Goal: Obtain resource: Download file/media

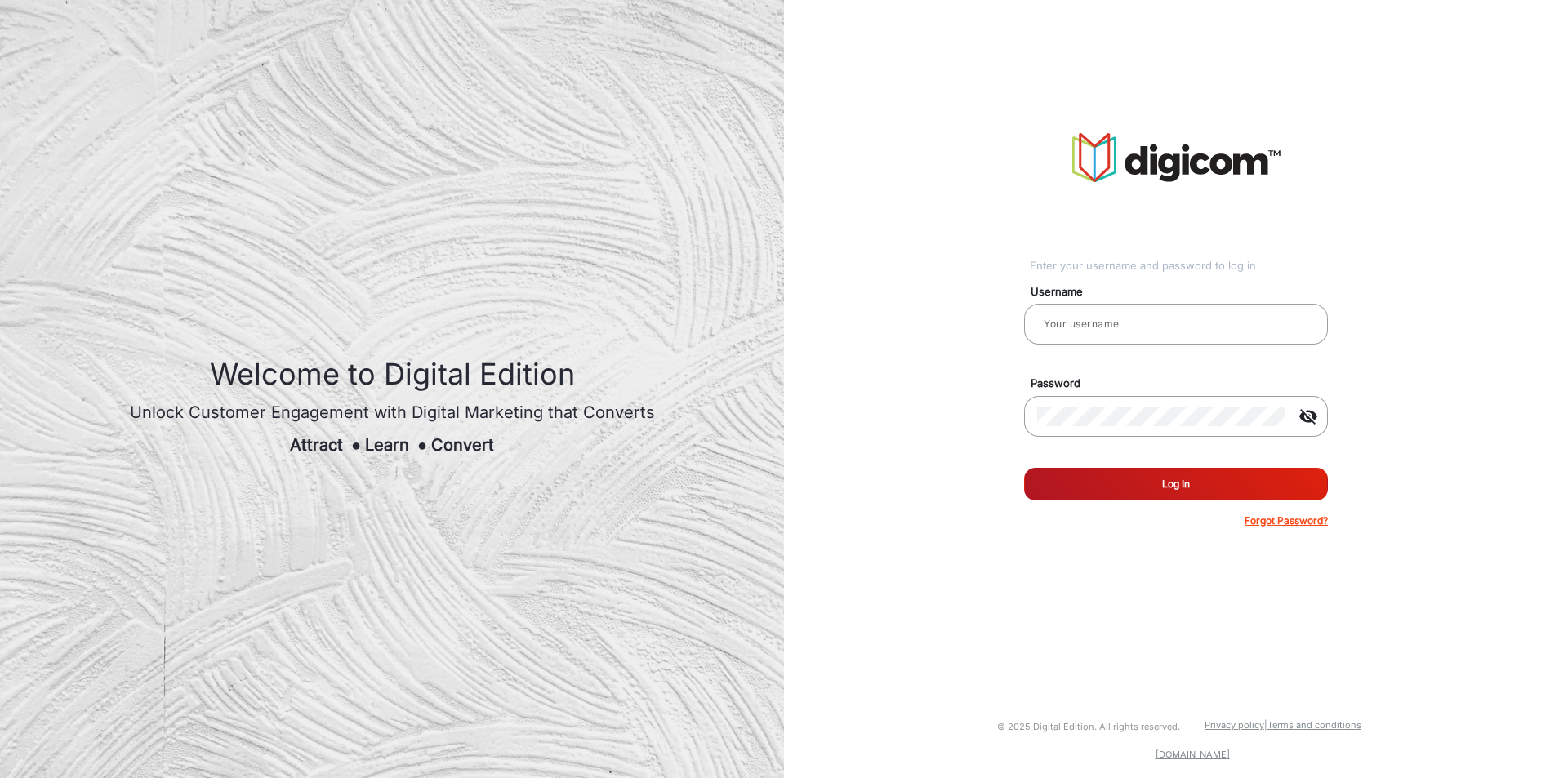
type input "chitra"
click at [1189, 490] on button "Log In" at bounding box center [1175, 485] width 303 height 33
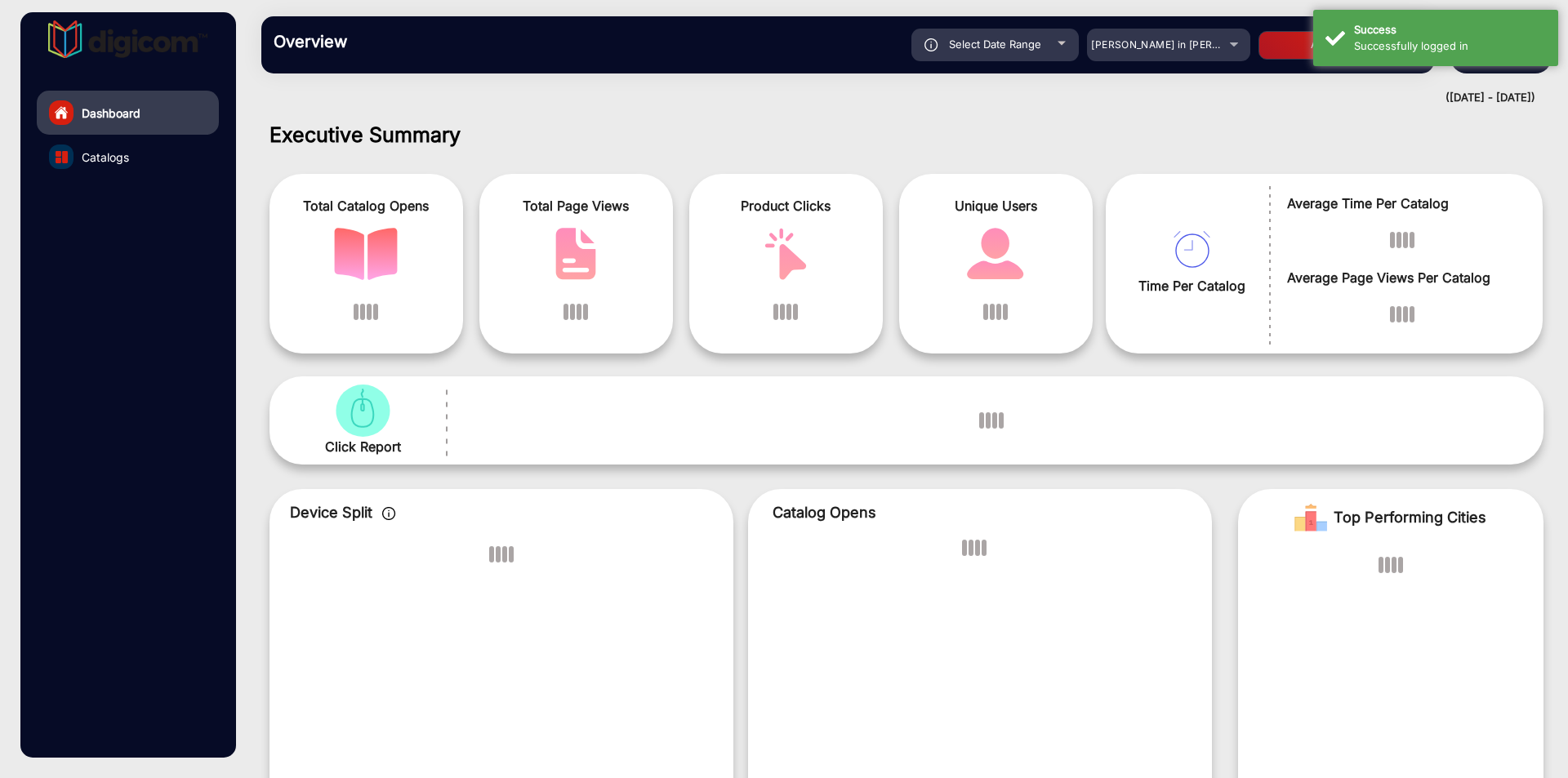
scroll to position [13, 0]
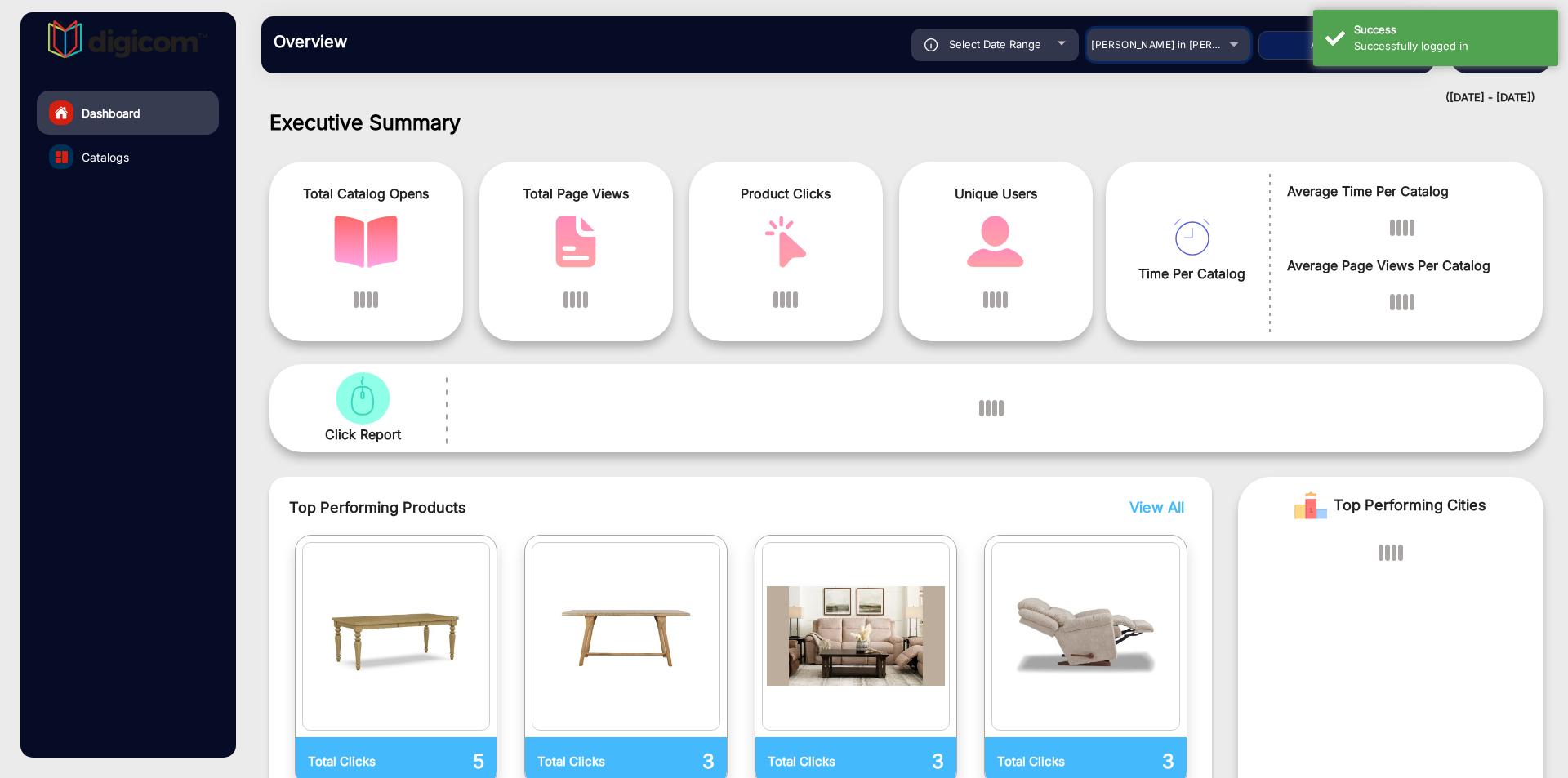
click at [1201, 31] on mat-select "[PERSON_NAME] in [PERSON_NAME]" at bounding box center [1169, 45] width 163 height 33
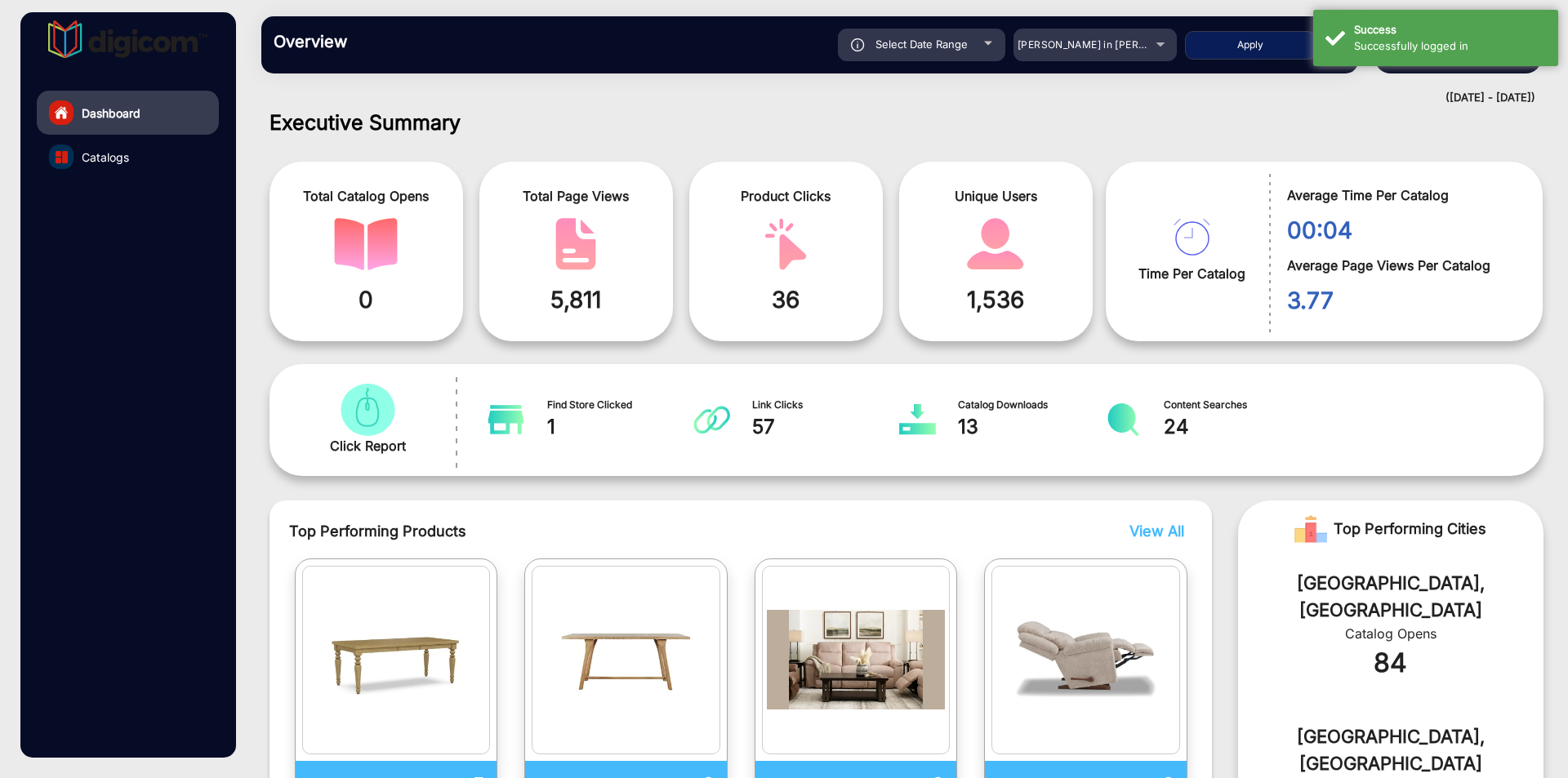
click at [1194, 49] on button "Apply" at bounding box center [1250, 45] width 130 height 29
type input "[DATE]"
click at [1149, 49] on div "Adams in Justin Furniture" at bounding box center [1095, 45] width 163 height 20
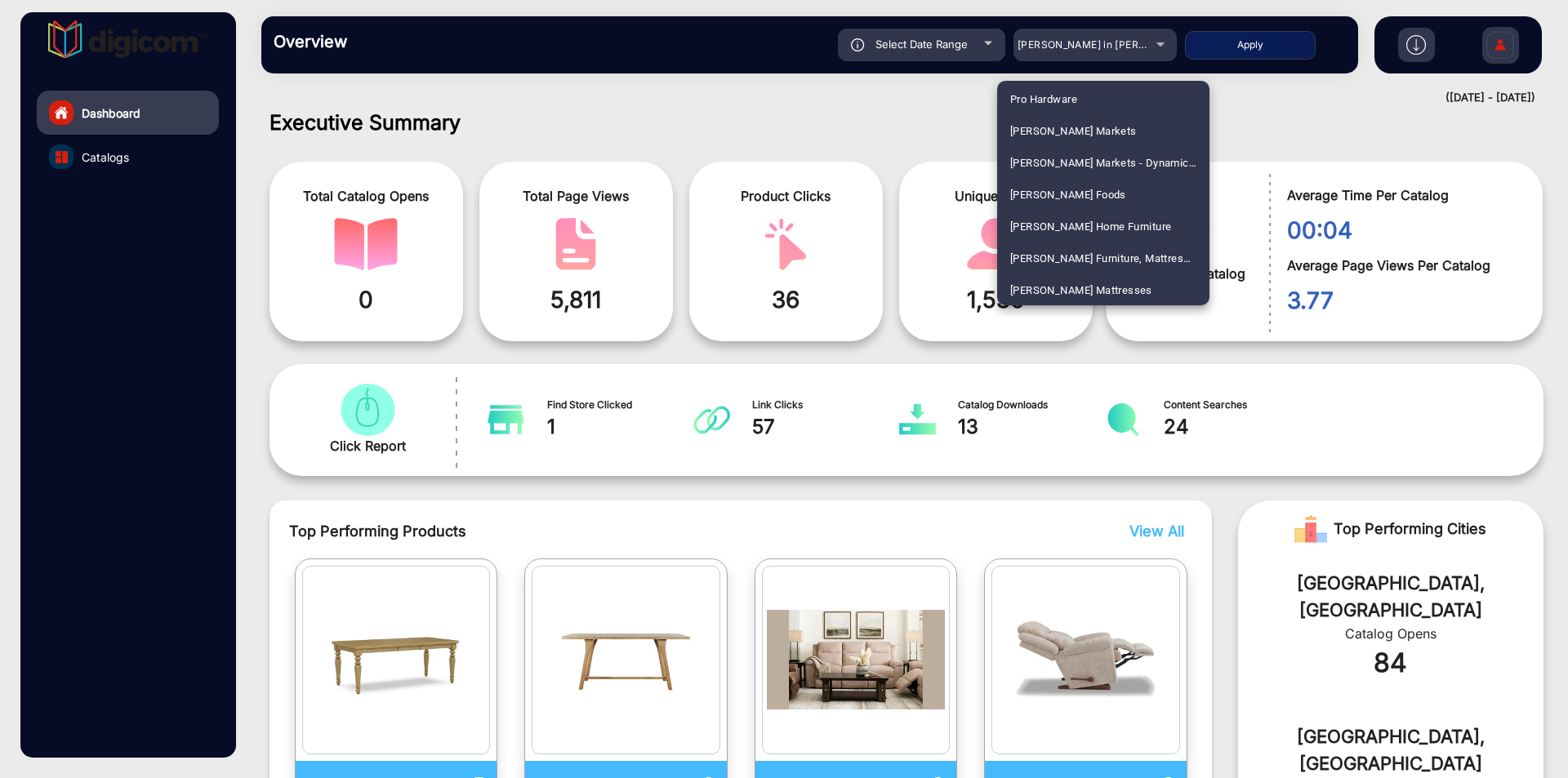
scroll to position [3558, 0]
click at [1072, 271] on mat-option "ShopRite" at bounding box center [1103, 271] width 212 height 32
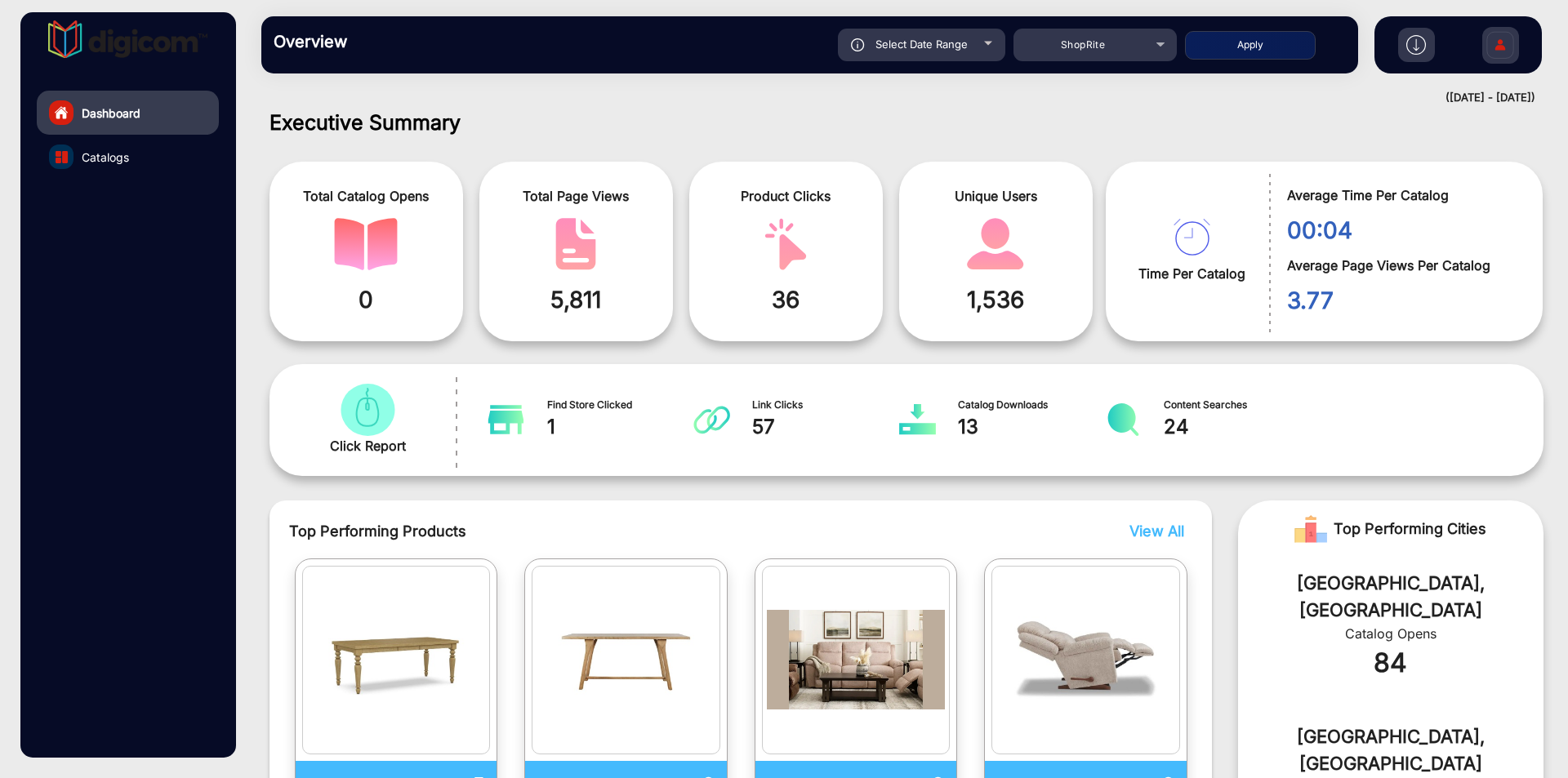
click at [1219, 39] on button "Apply" at bounding box center [1250, 45] width 130 height 29
type input "[DATE]"
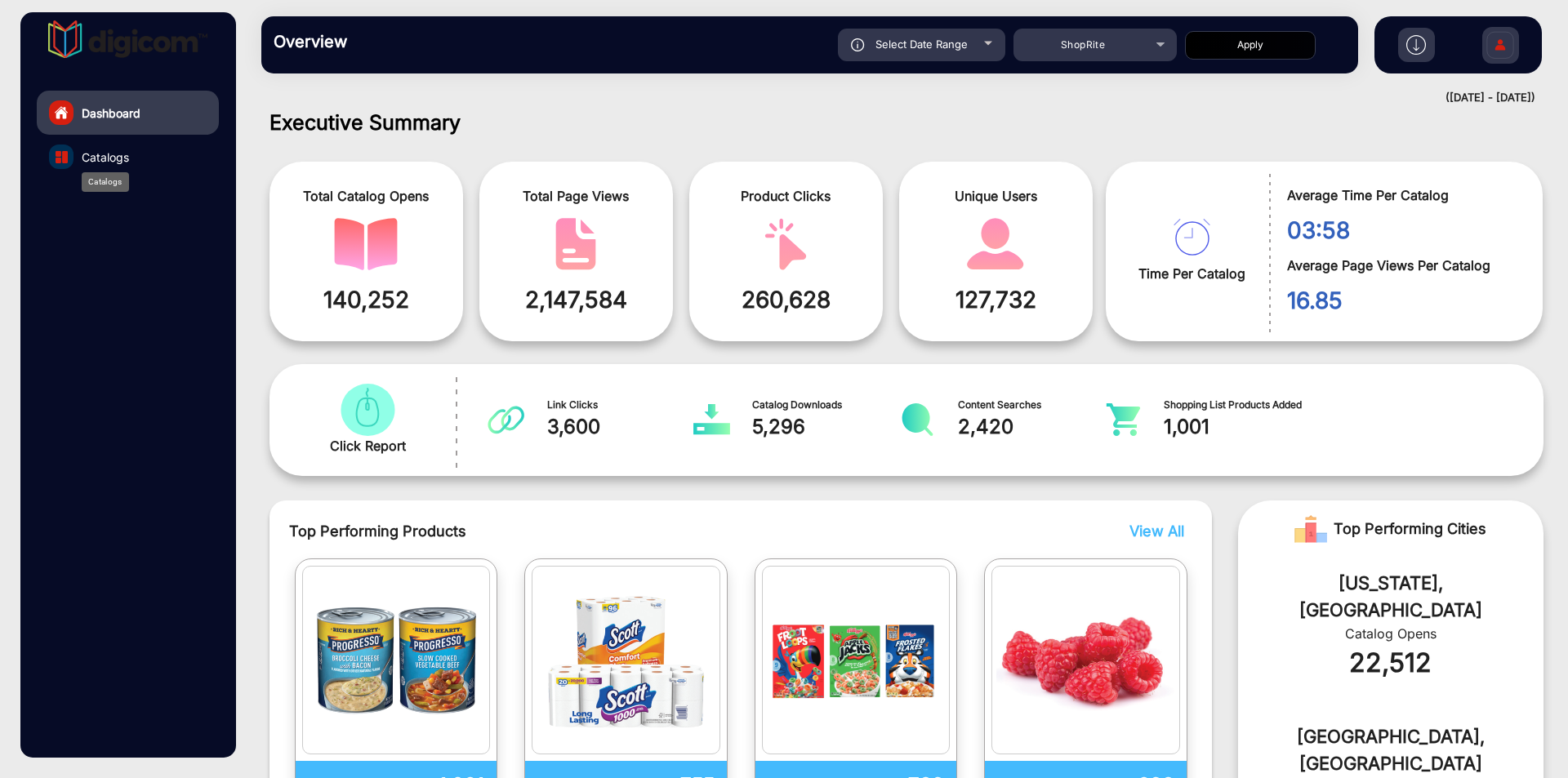
click at [102, 155] on span "Catalogs" at bounding box center [105, 157] width 47 height 17
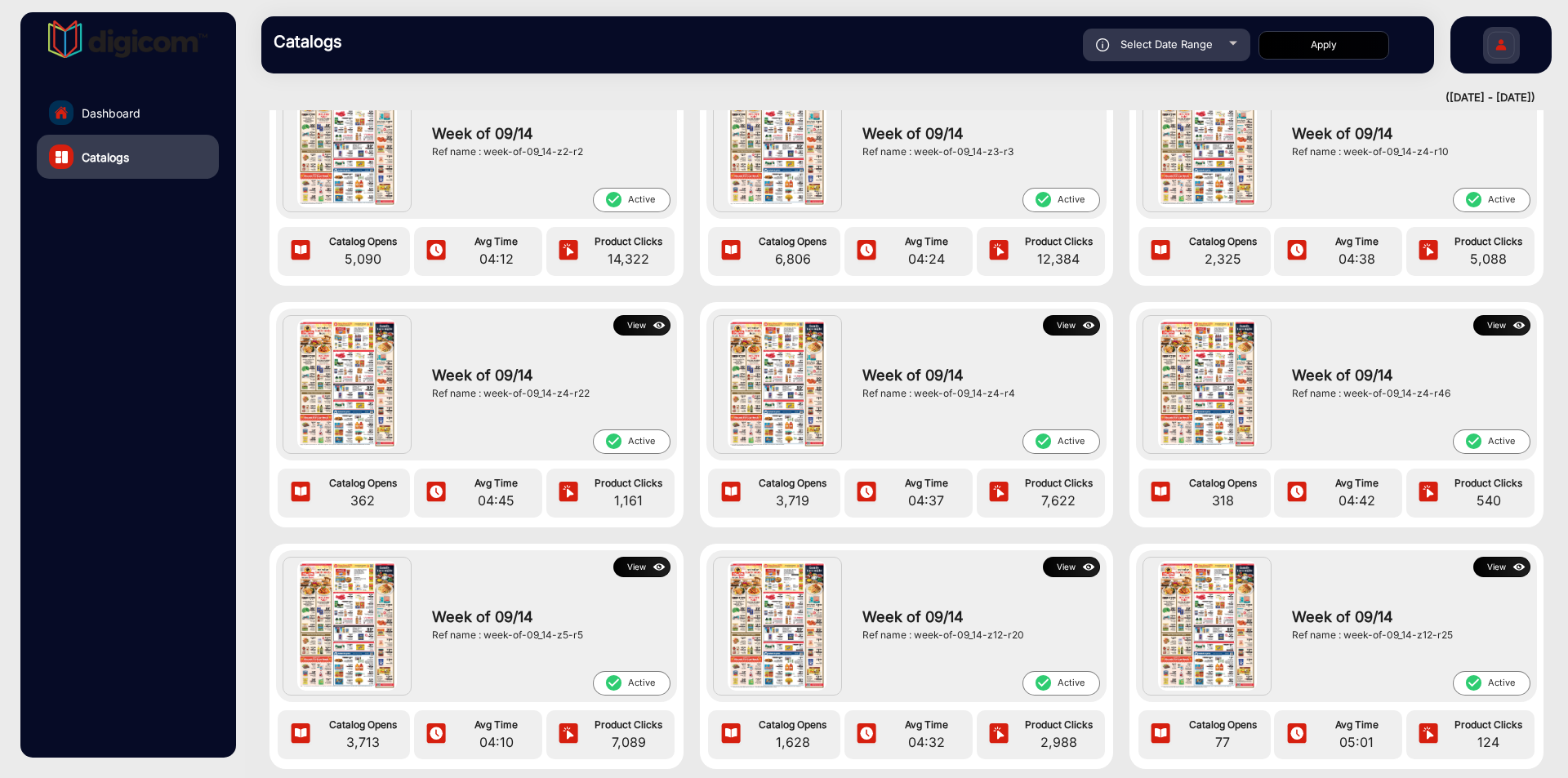
scroll to position [606, 0]
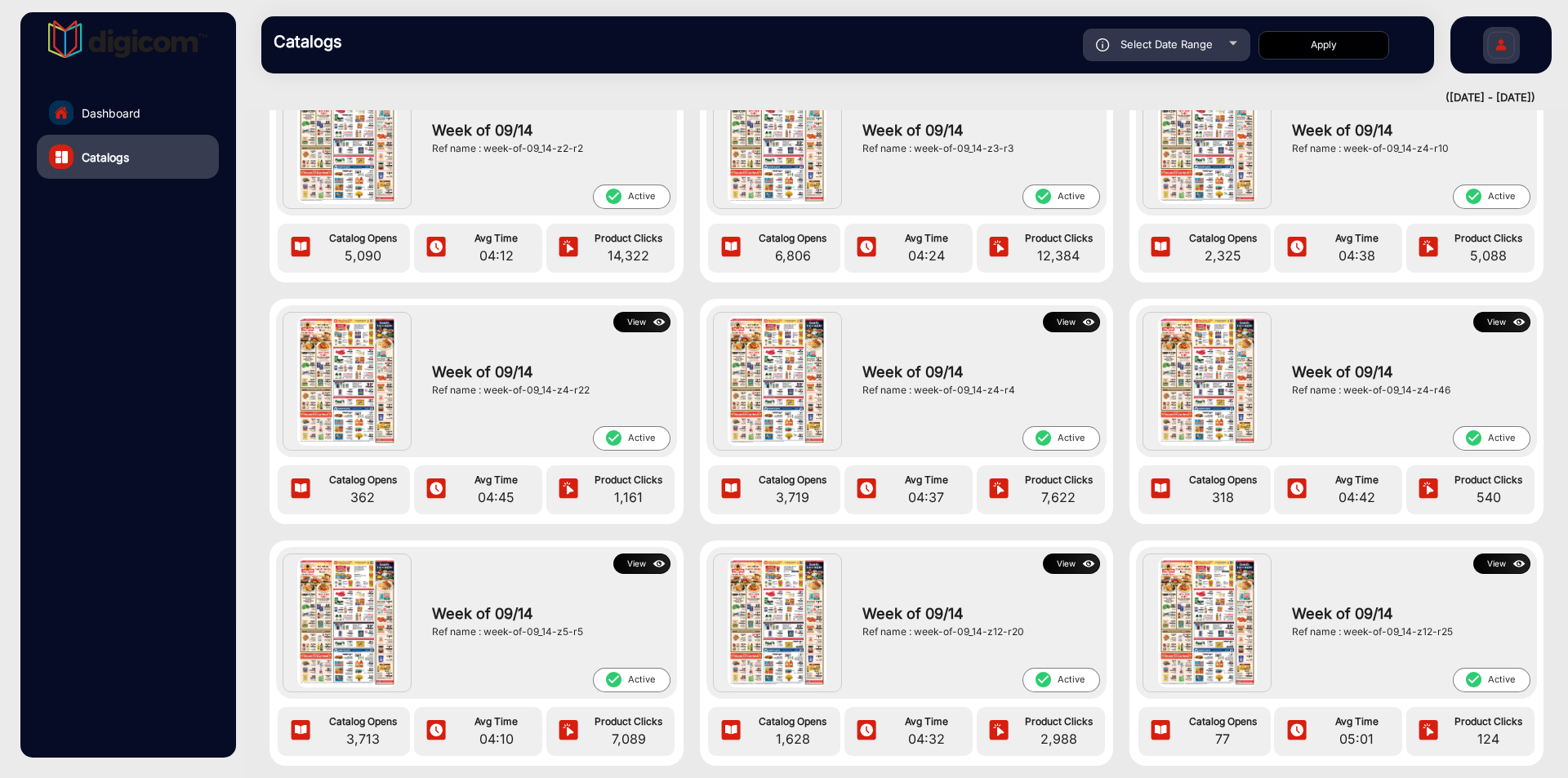
click at [102, 155] on span "Catalogs" at bounding box center [105, 157] width 47 height 17
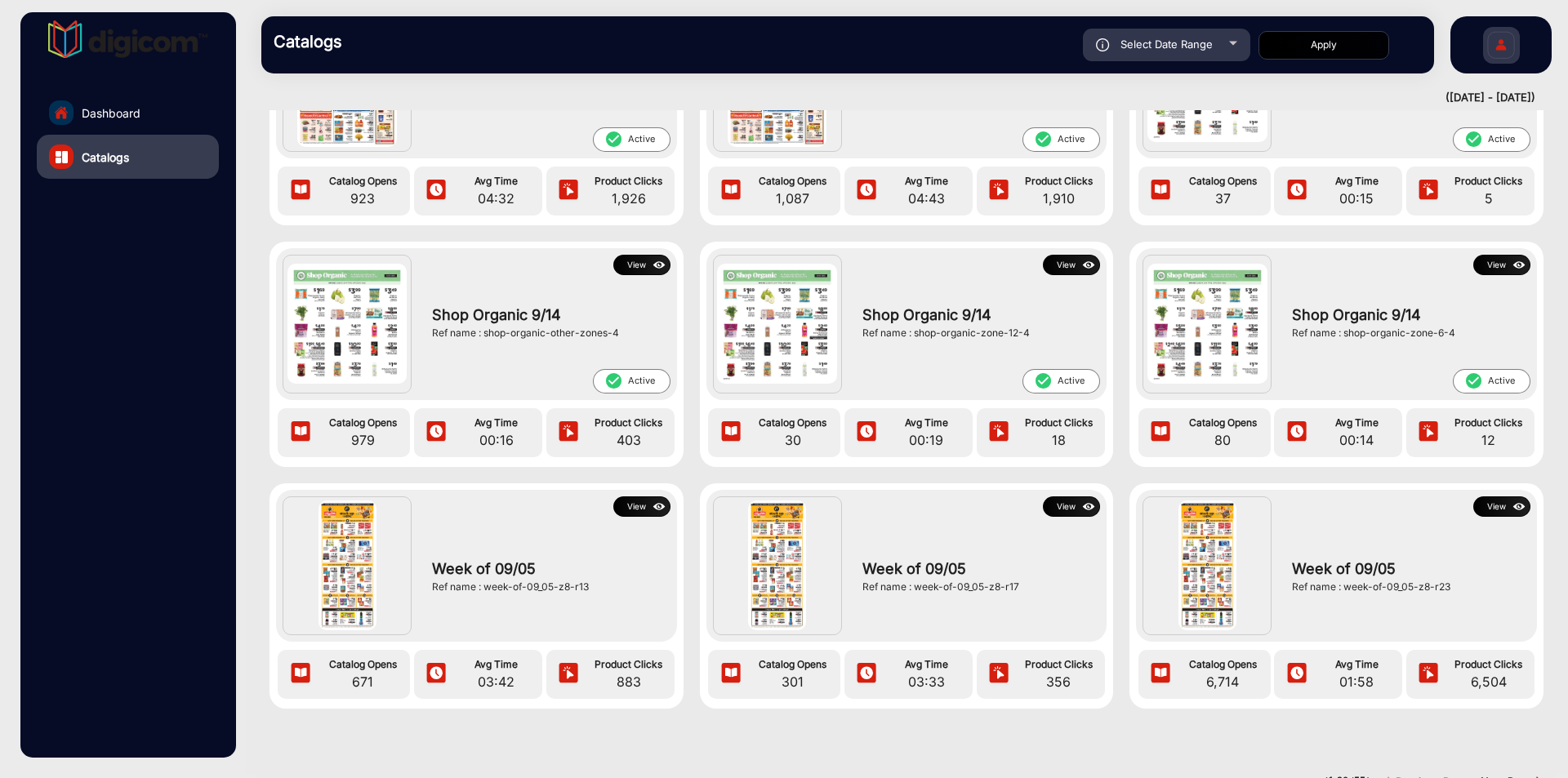
scroll to position [1999, 0]
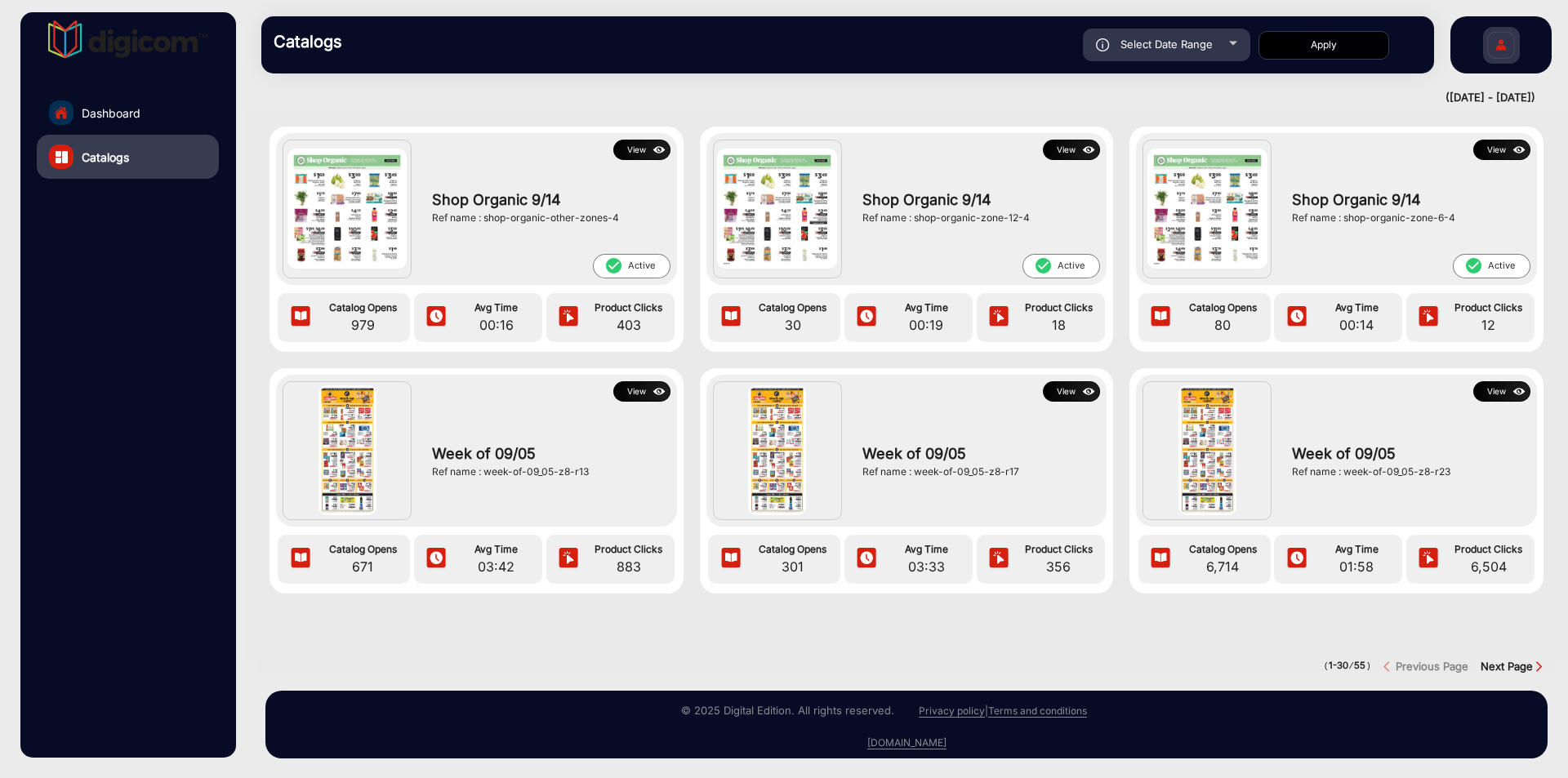
click at [1505, 659] on strong "Next Page" at bounding box center [1506, 666] width 53 height 13
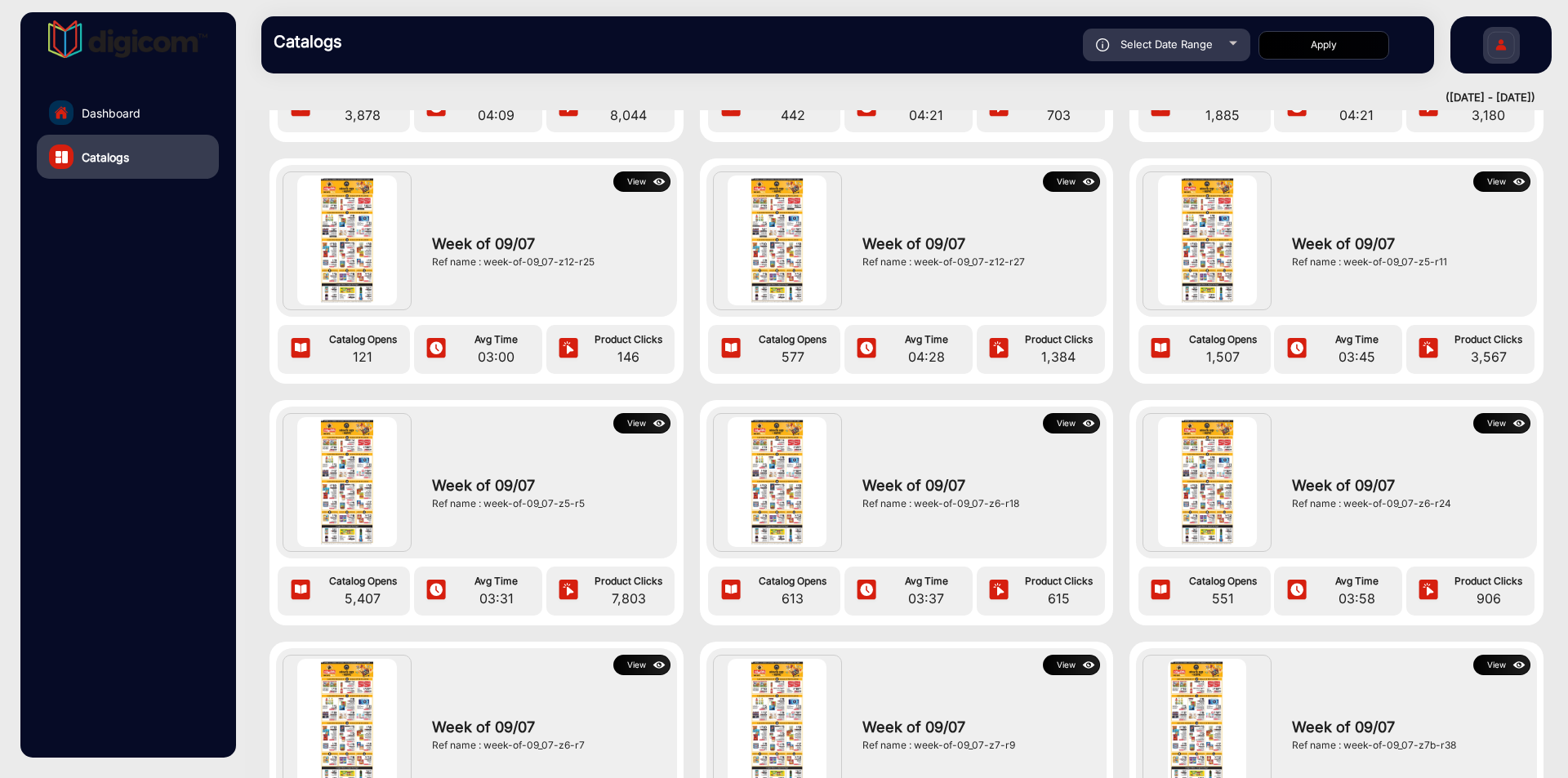
scroll to position [1757, 0]
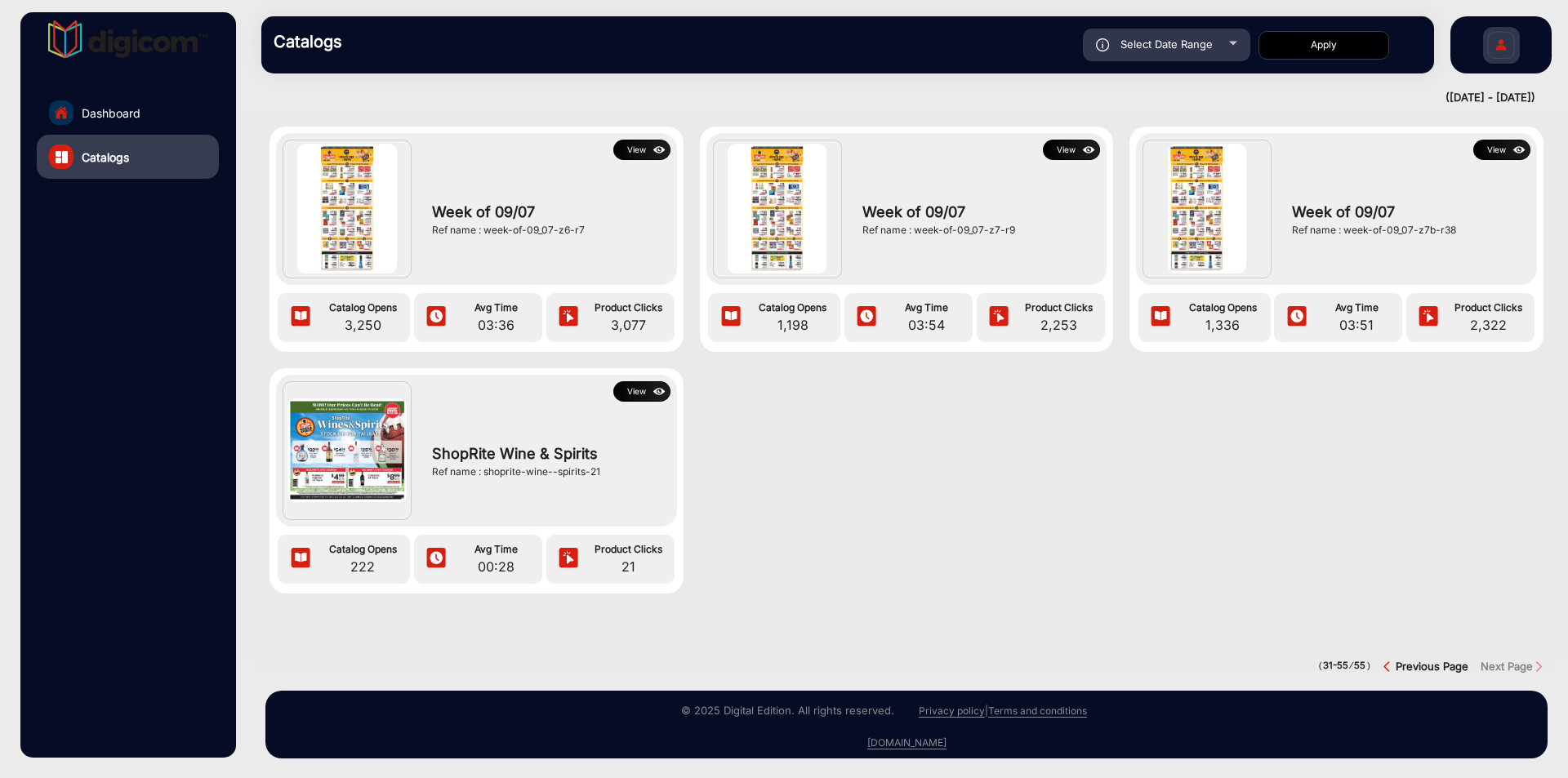
click at [1419, 659] on strong "Previous Page" at bounding box center [1432, 666] width 72 height 13
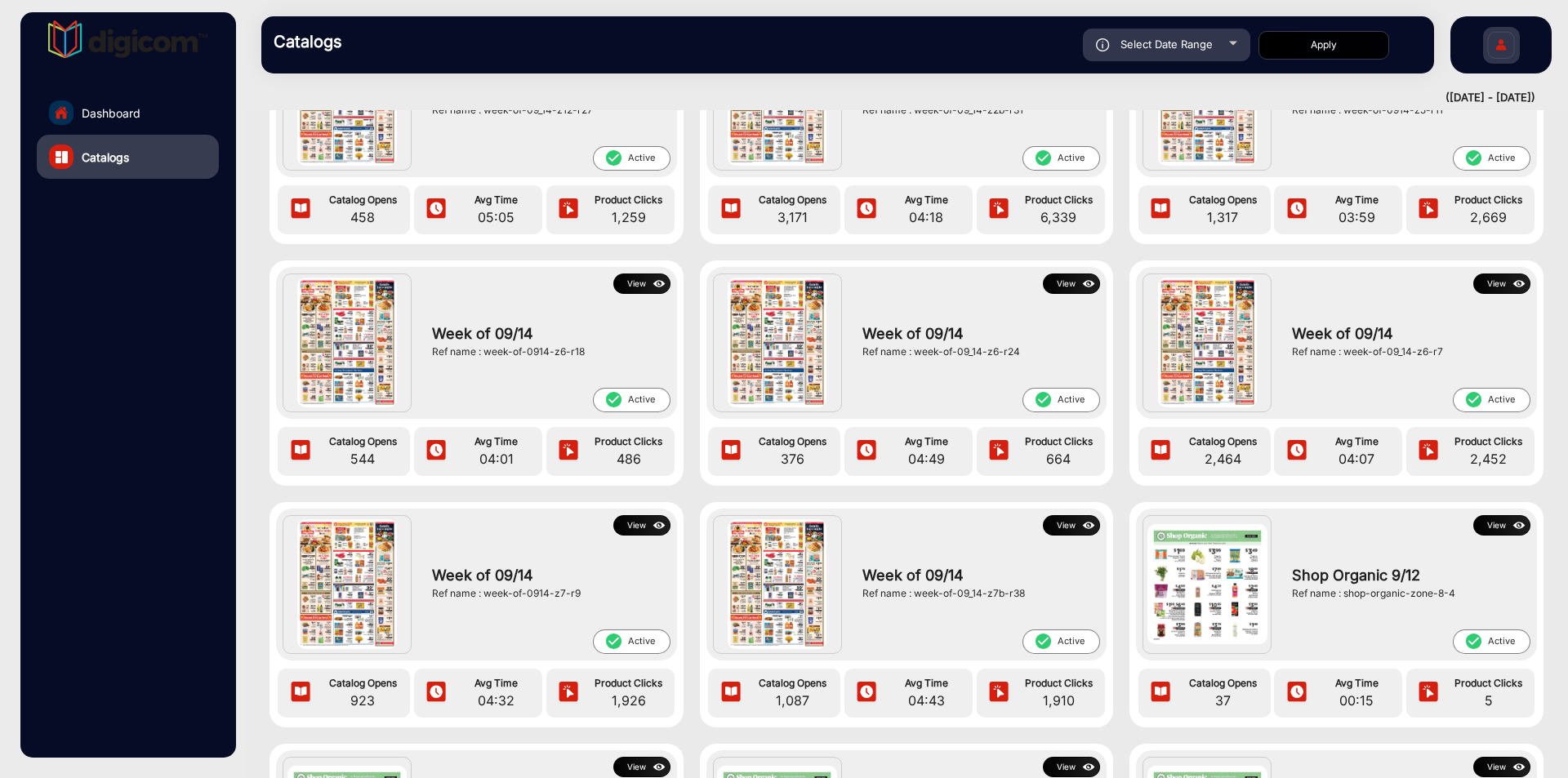
scroll to position [1330, 0]
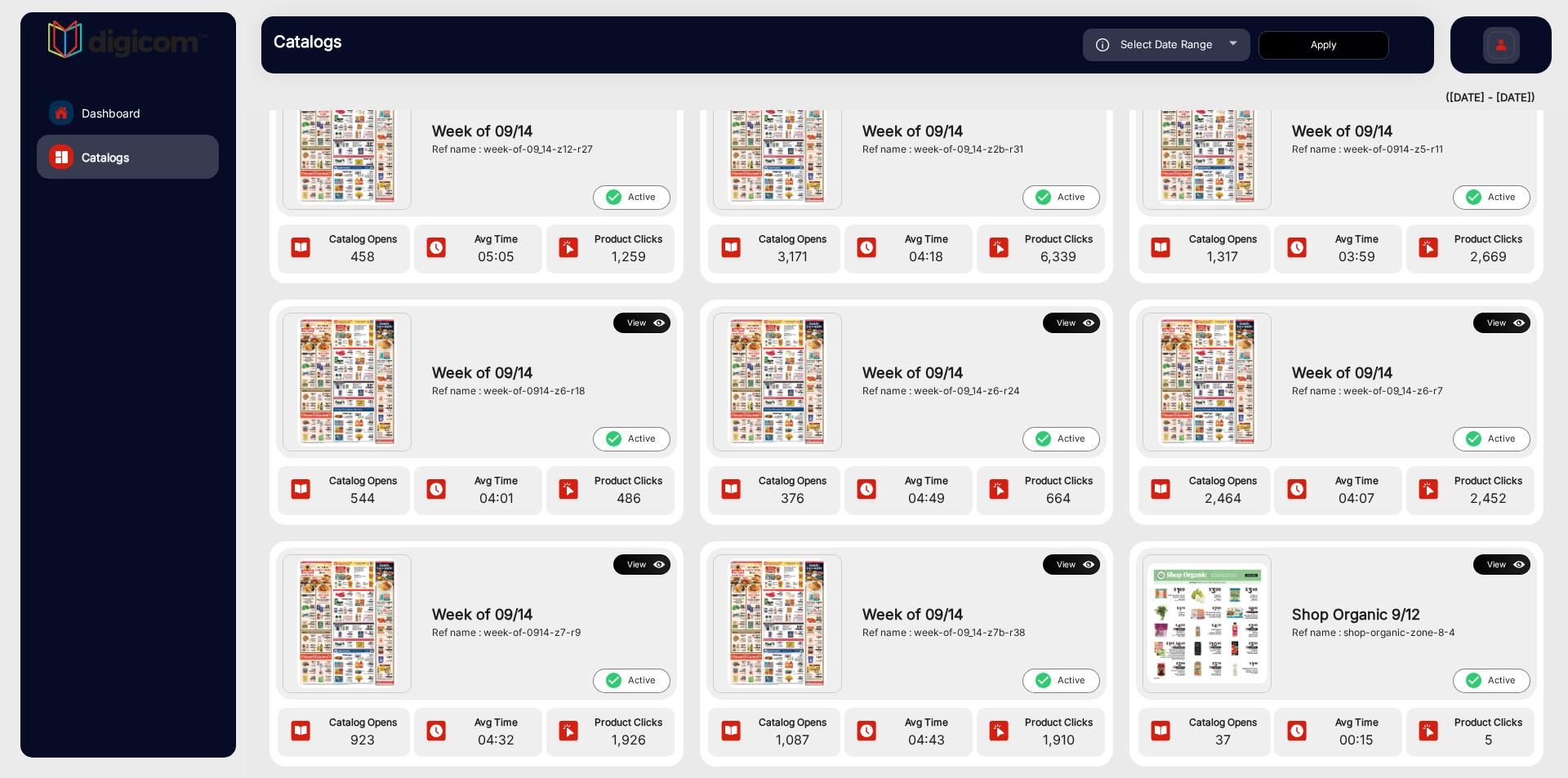
drag, startPoint x: 1408, startPoint y: 359, endPoint x: 1505, endPoint y: 97, distance: 279.4
click at [1456, 195] on div "View Week of 09/12 Ref name : week-of-09_12-z8-r13 check_circle Active Catalog …" at bounding box center [906, 66] width 1323 height 2433
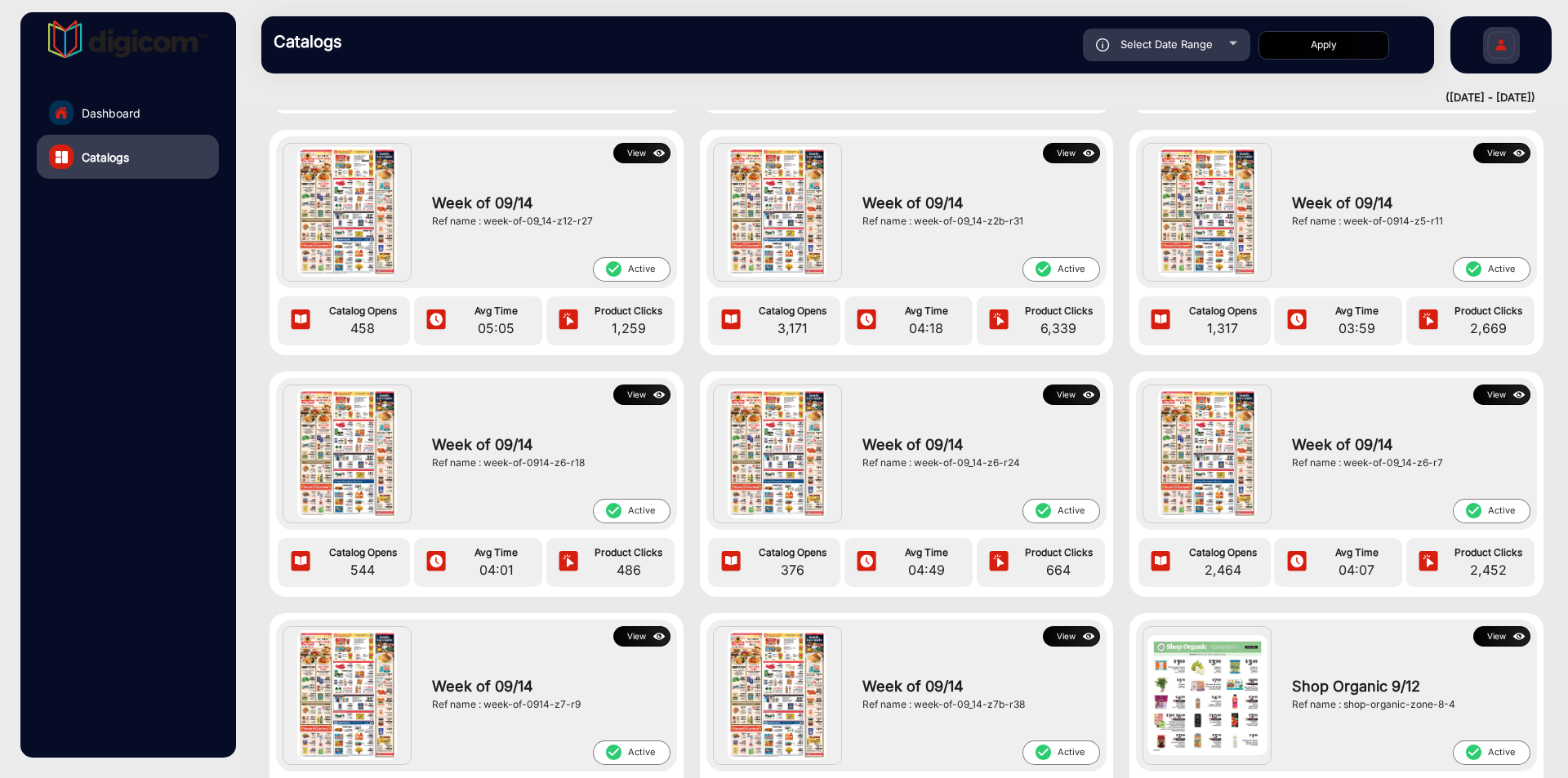
scroll to position [1151, 0]
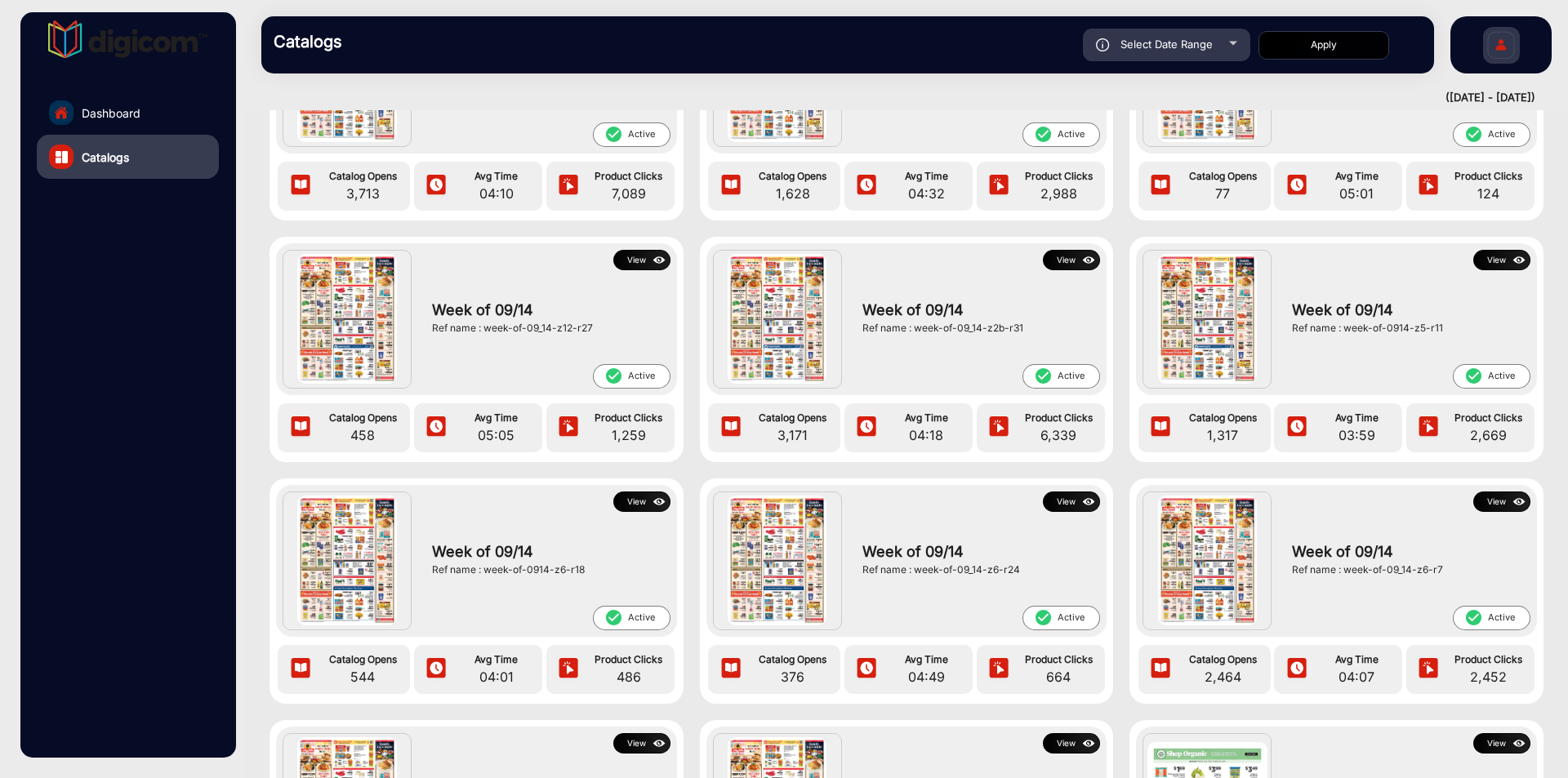
click at [1491, 264] on button "View" at bounding box center [1501, 260] width 57 height 21
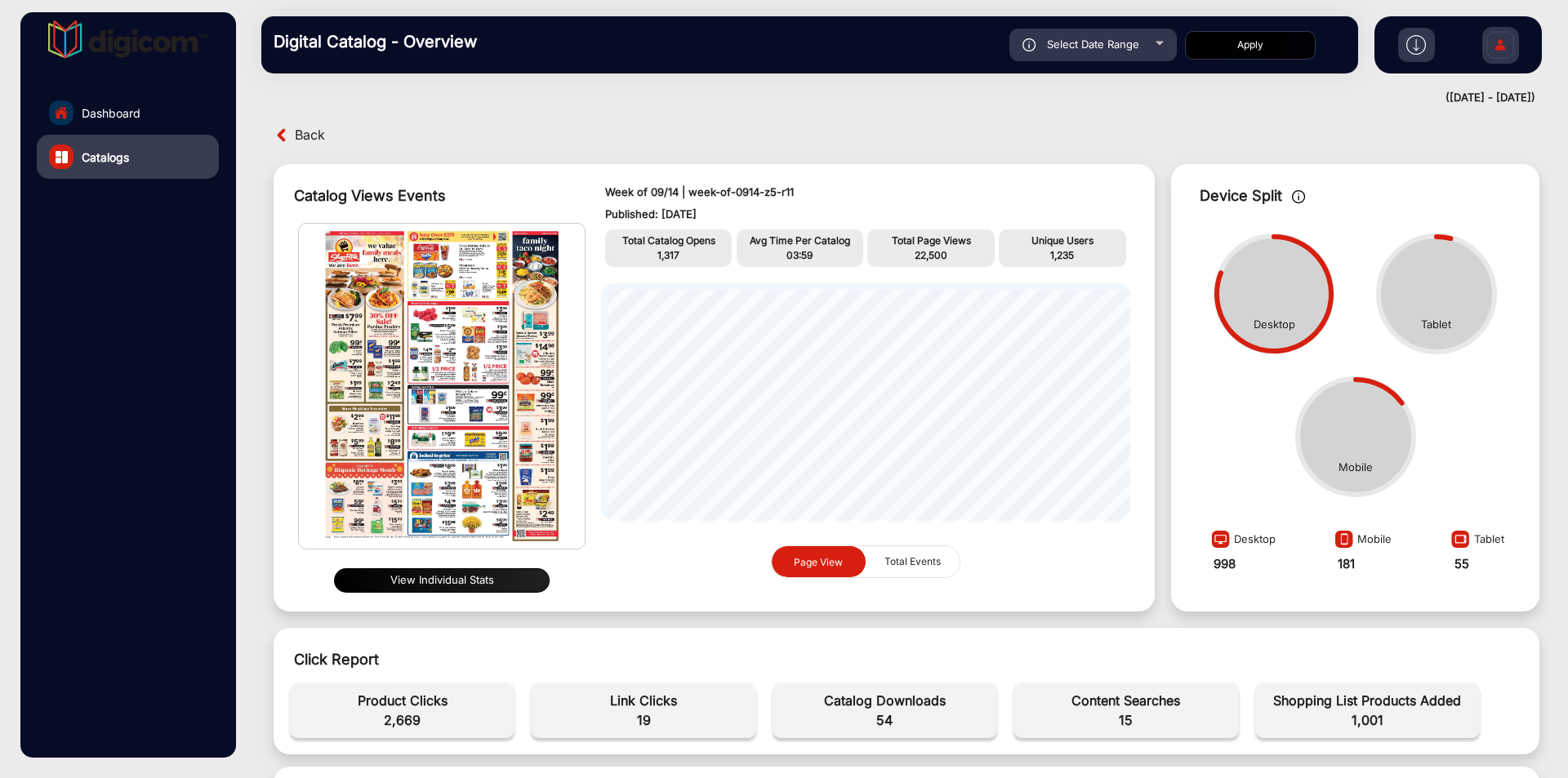
click at [443, 582] on button "View Individual Stats" at bounding box center [442, 580] width 216 height 24
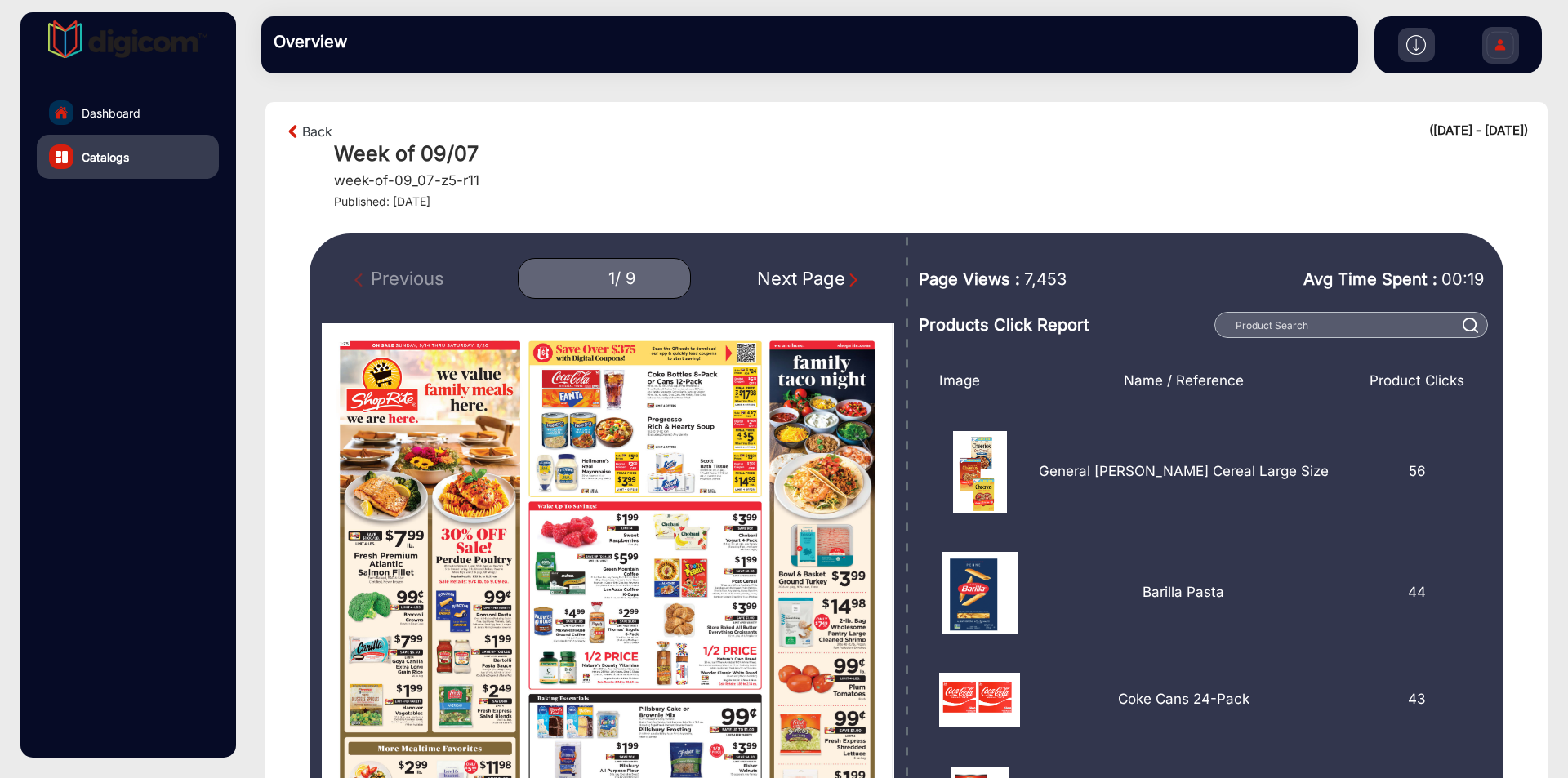
click at [1505, 44] on img at bounding box center [1500, 47] width 34 height 57
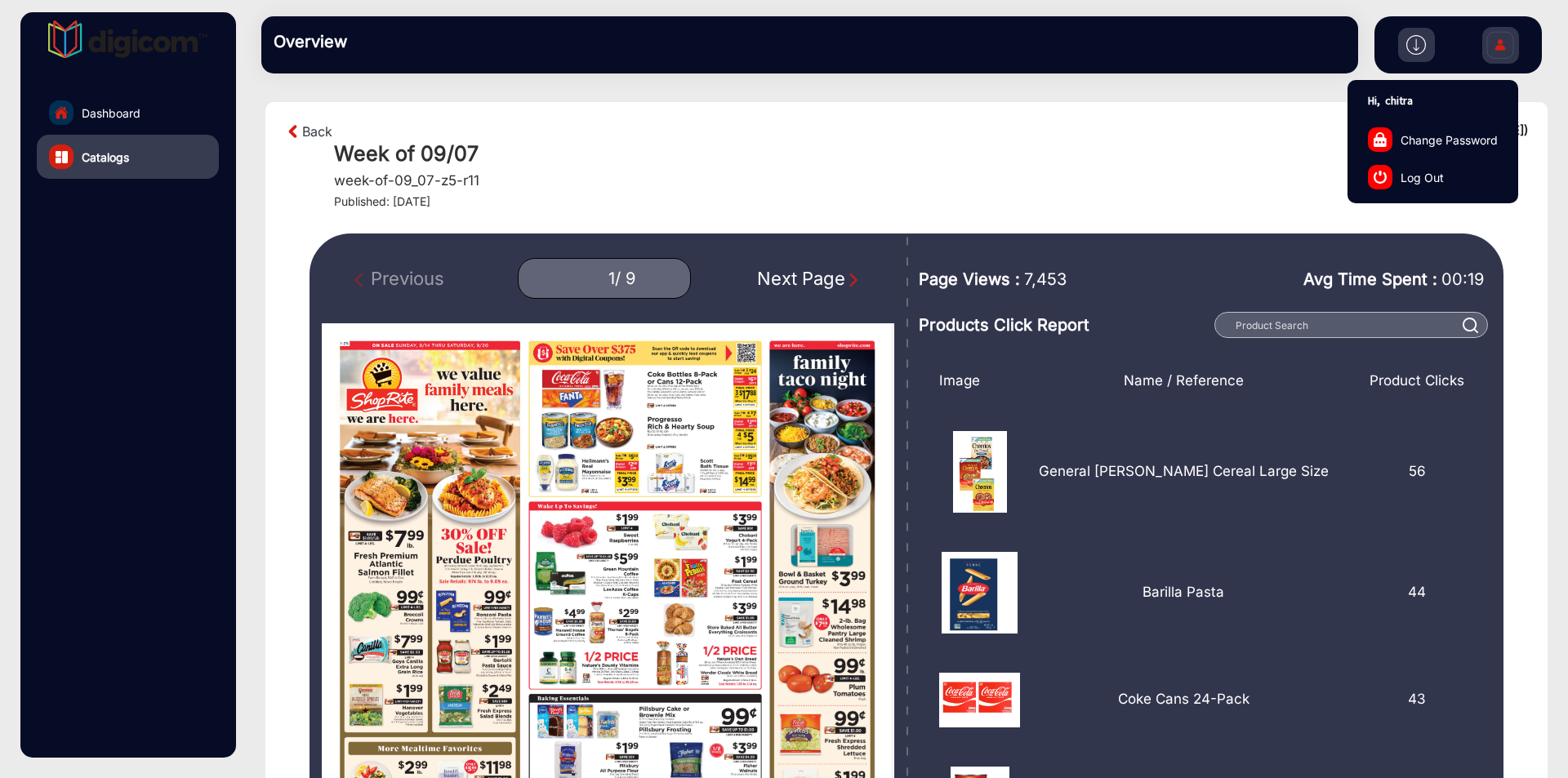
click at [1423, 173] on span "Log Out" at bounding box center [1422, 177] width 43 height 17
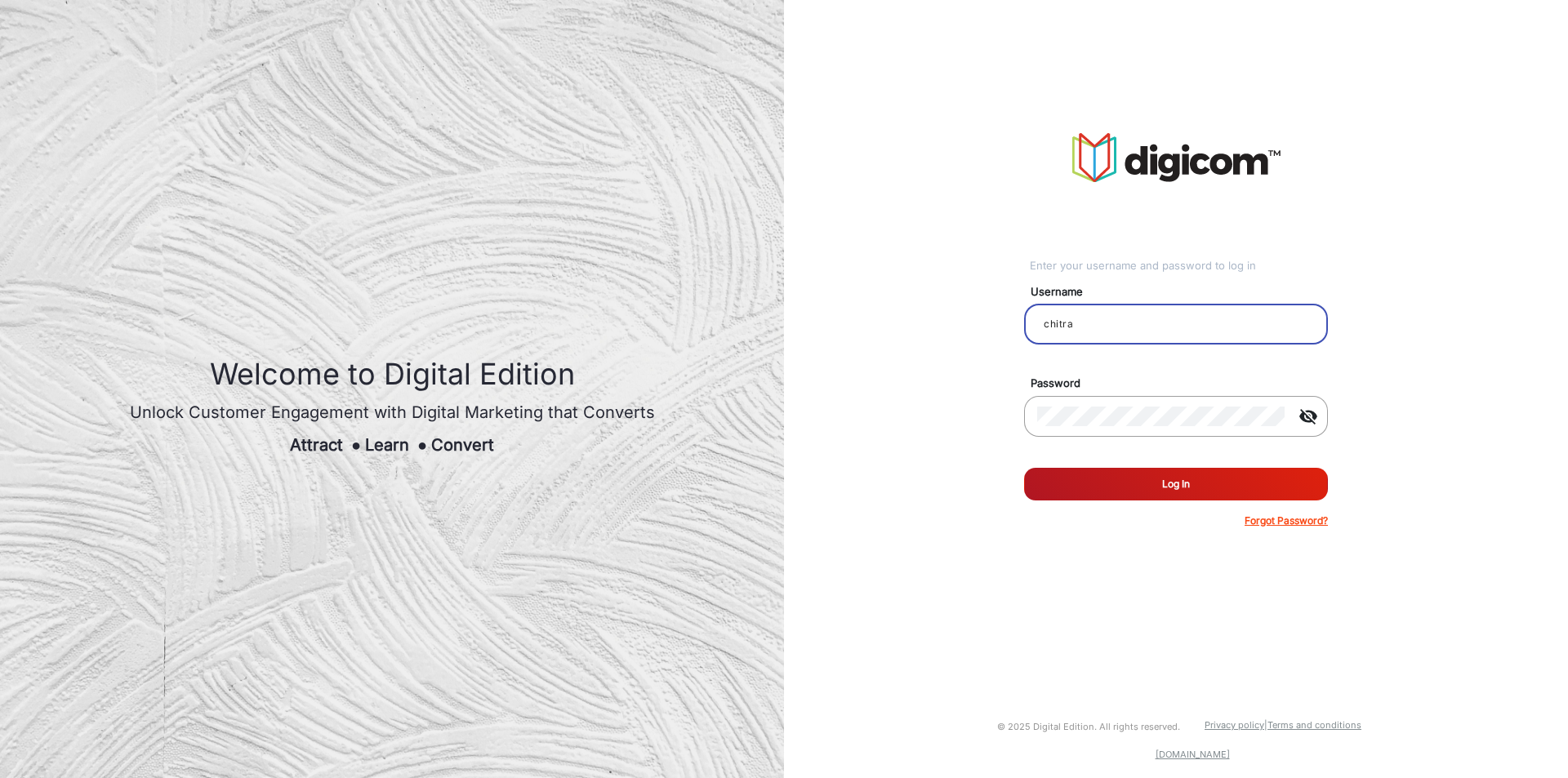
click at [1167, 327] on input "chitra" at bounding box center [1176, 324] width 277 height 20
type input "CSTeam_Briefing Form"
click at [1195, 480] on button "Log In" at bounding box center [1175, 485] width 303 height 33
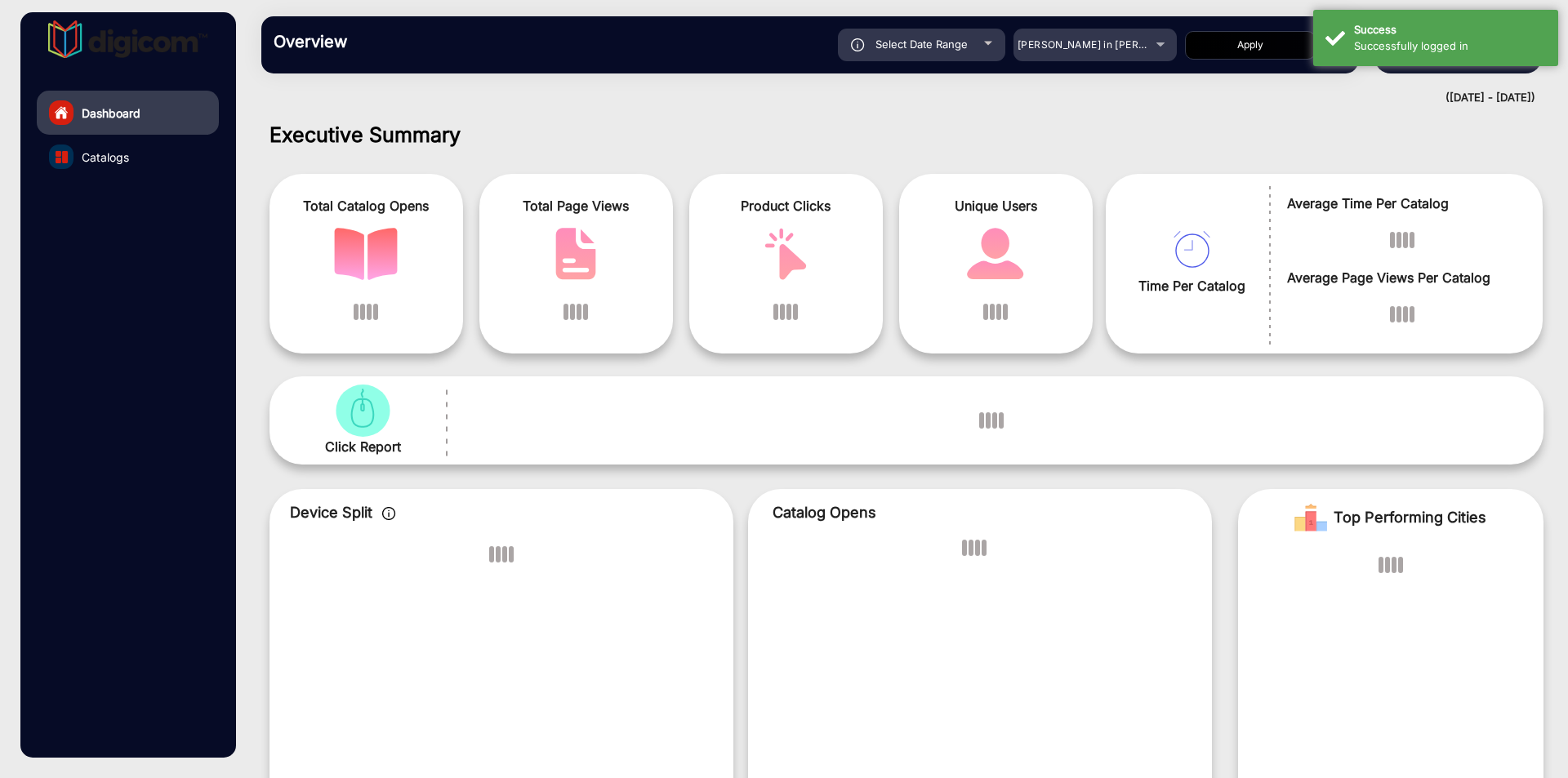
scroll to position [13, 0]
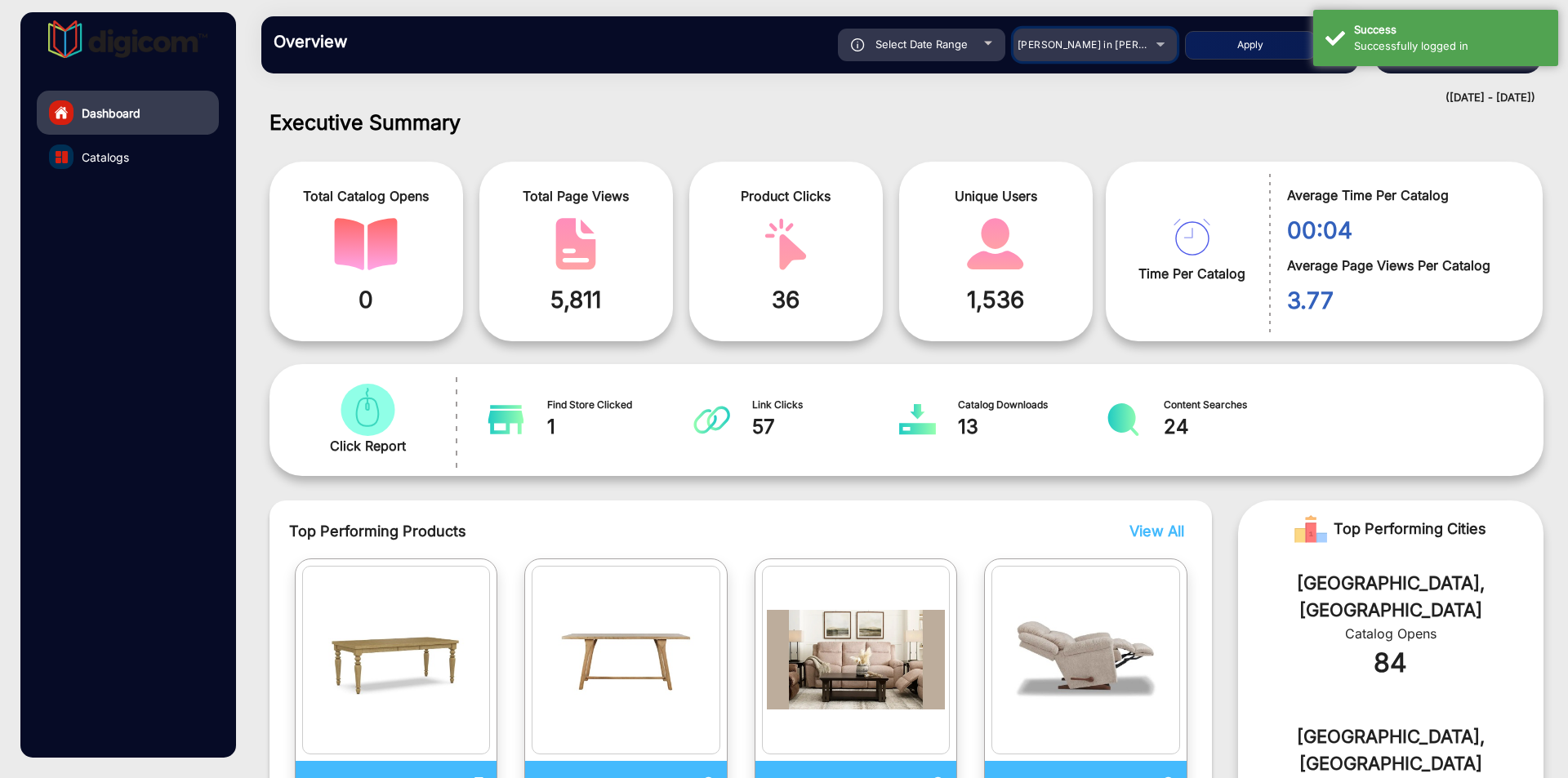
click at [1067, 48] on span "Adams in Justin Furniture" at bounding box center [1107, 44] width 180 height 13
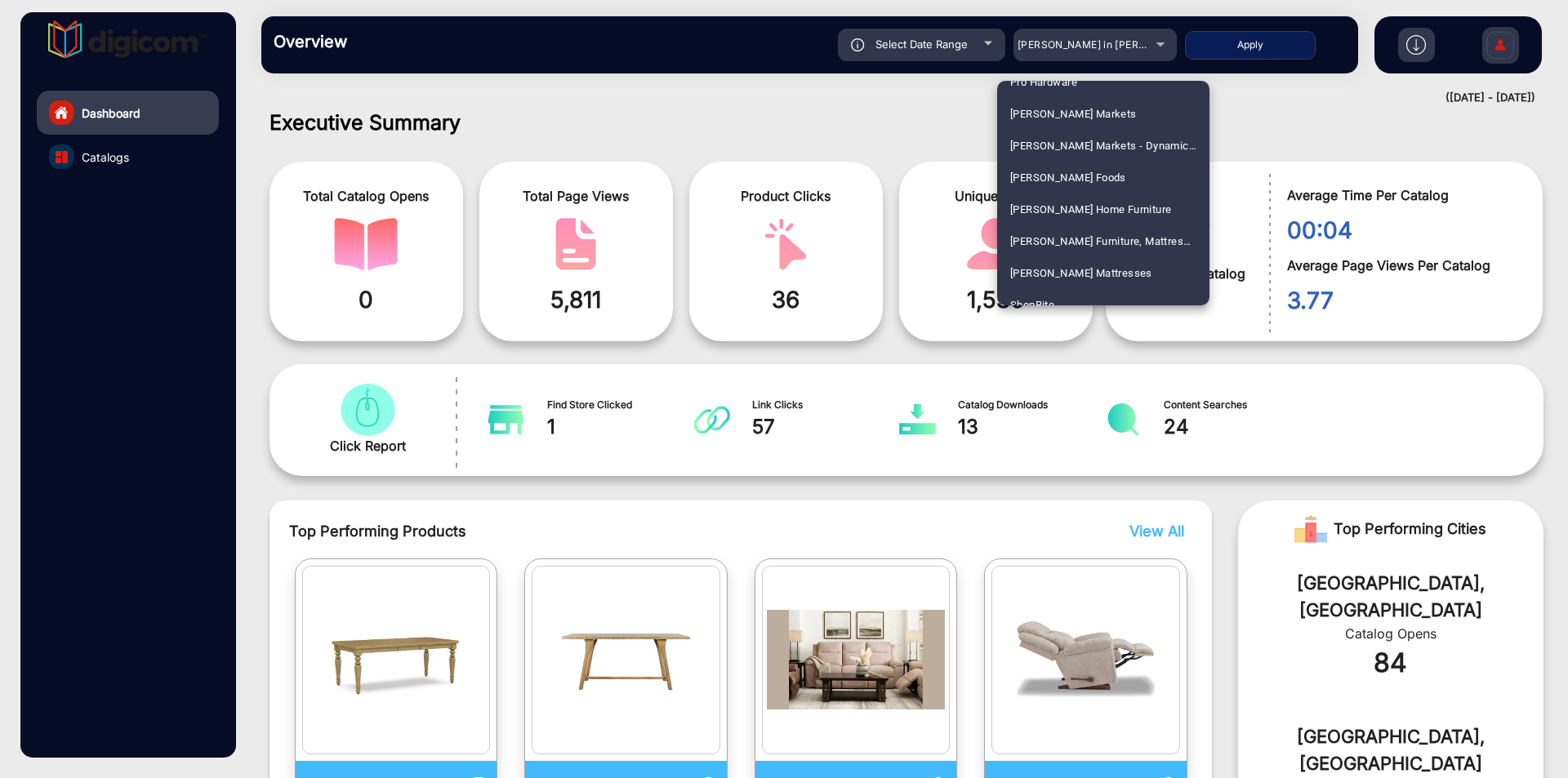
scroll to position [3624, 0]
click at [1111, 200] on mat-option "ShopRite" at bounding box center [1103, 205] width 212 height 32
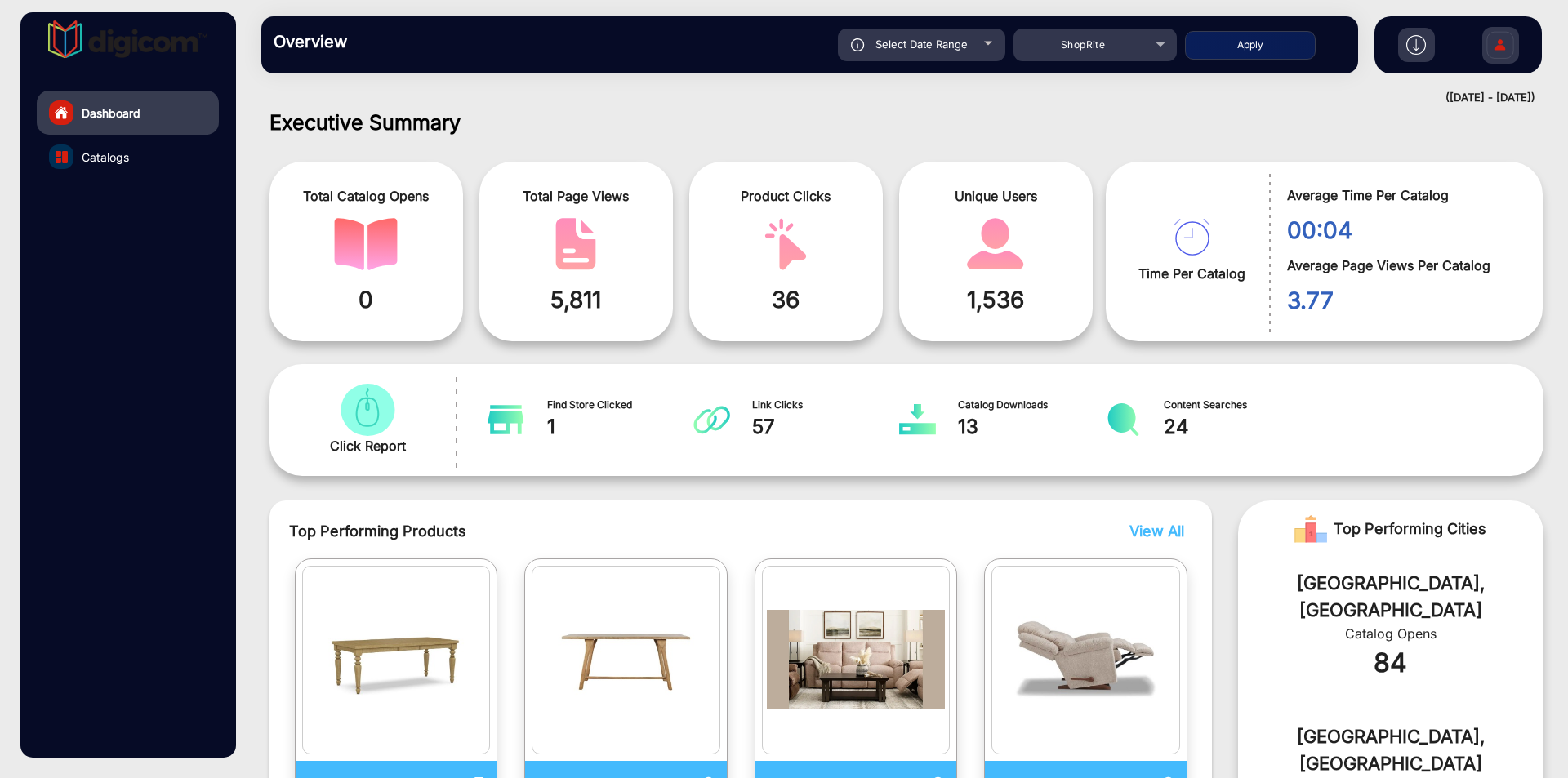
click at [1255, 53] on button "Apply" at bounding box center [1250, 45] width 130 height 29
type input "[DATE]"
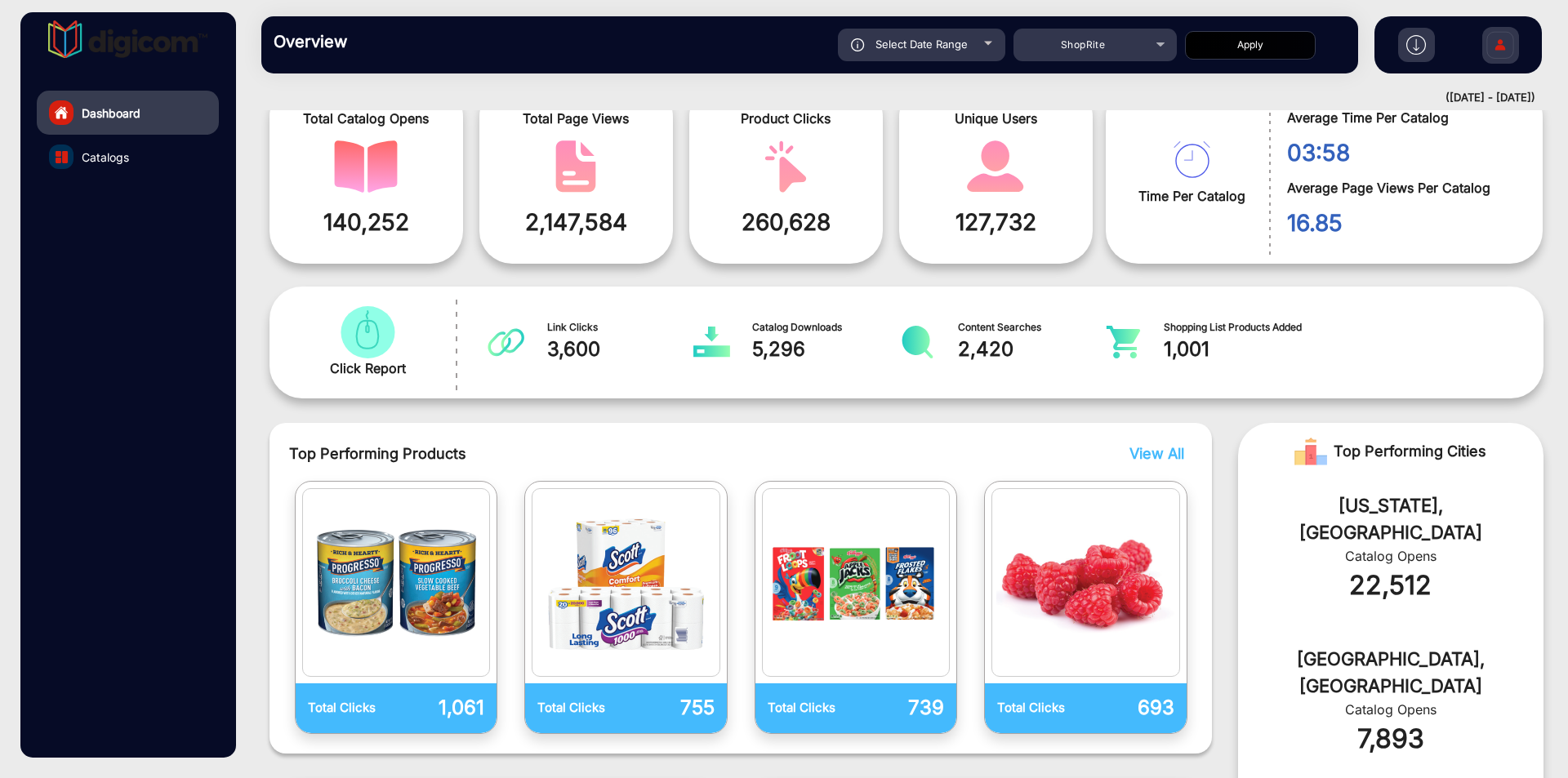
scroll to position [0, 0]
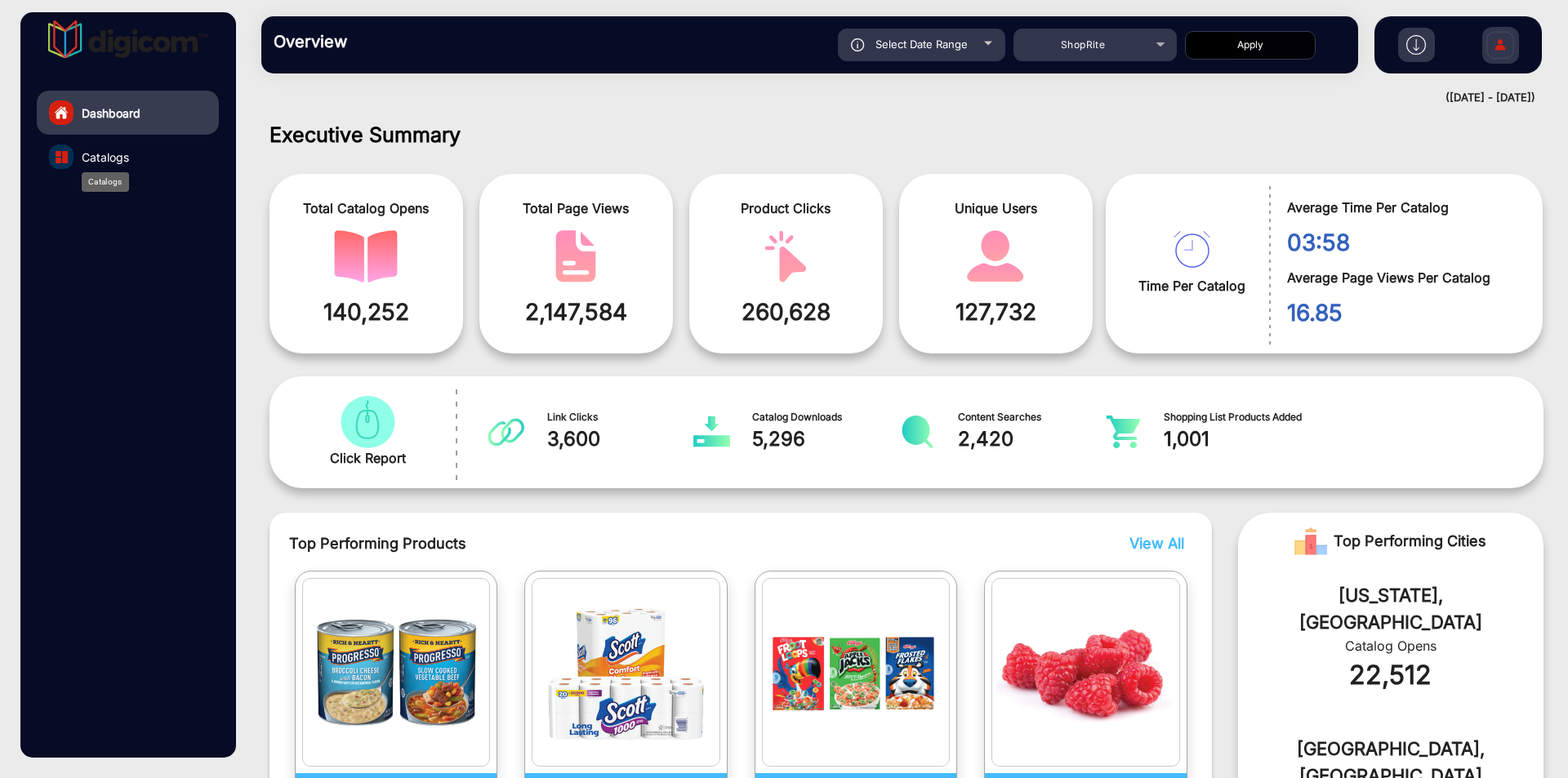
click at [124, 163] on span "Catalogs" at bounding box center [105, 157] width 47 height 17
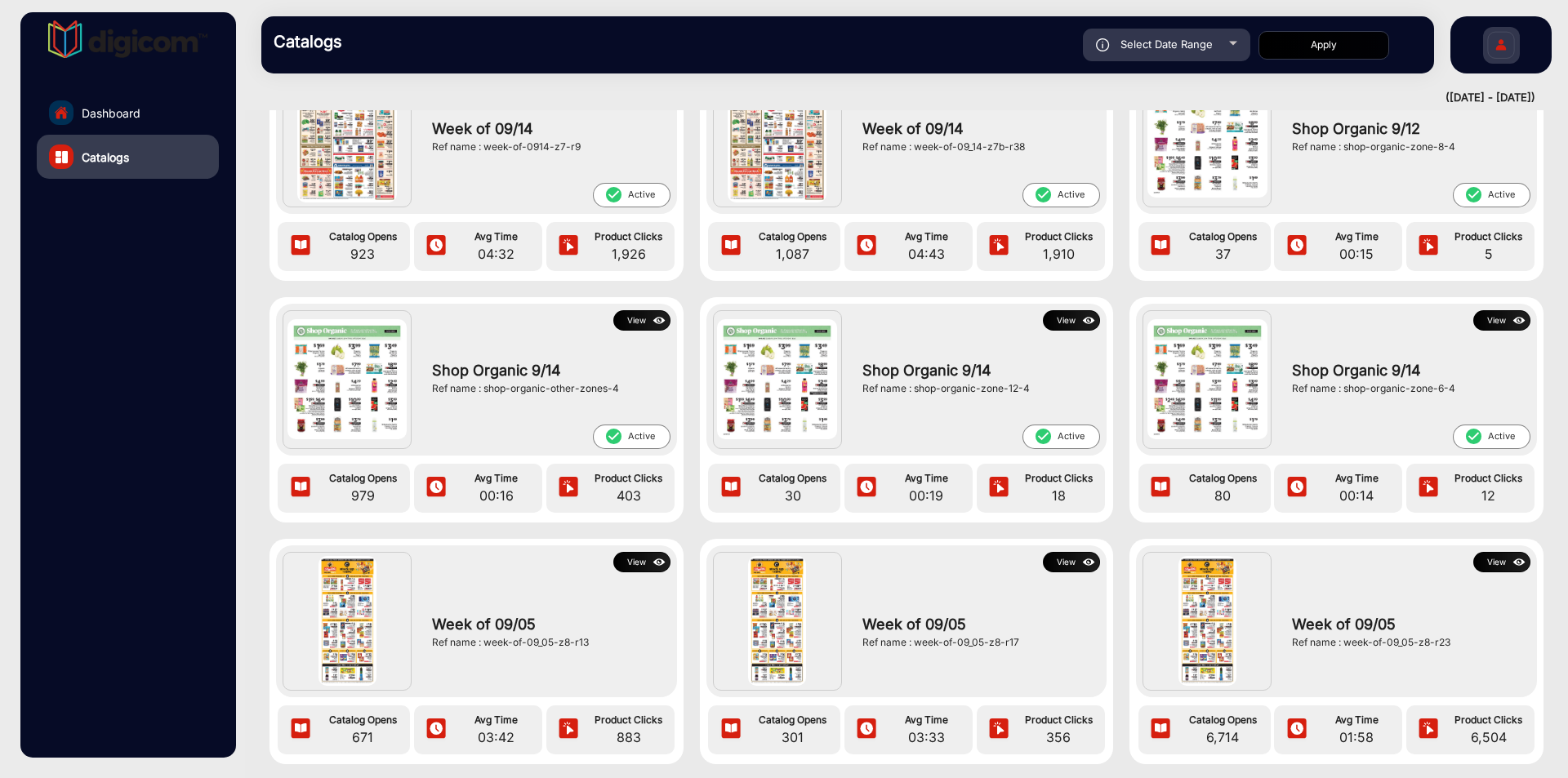
scroll to position [1999, 0]
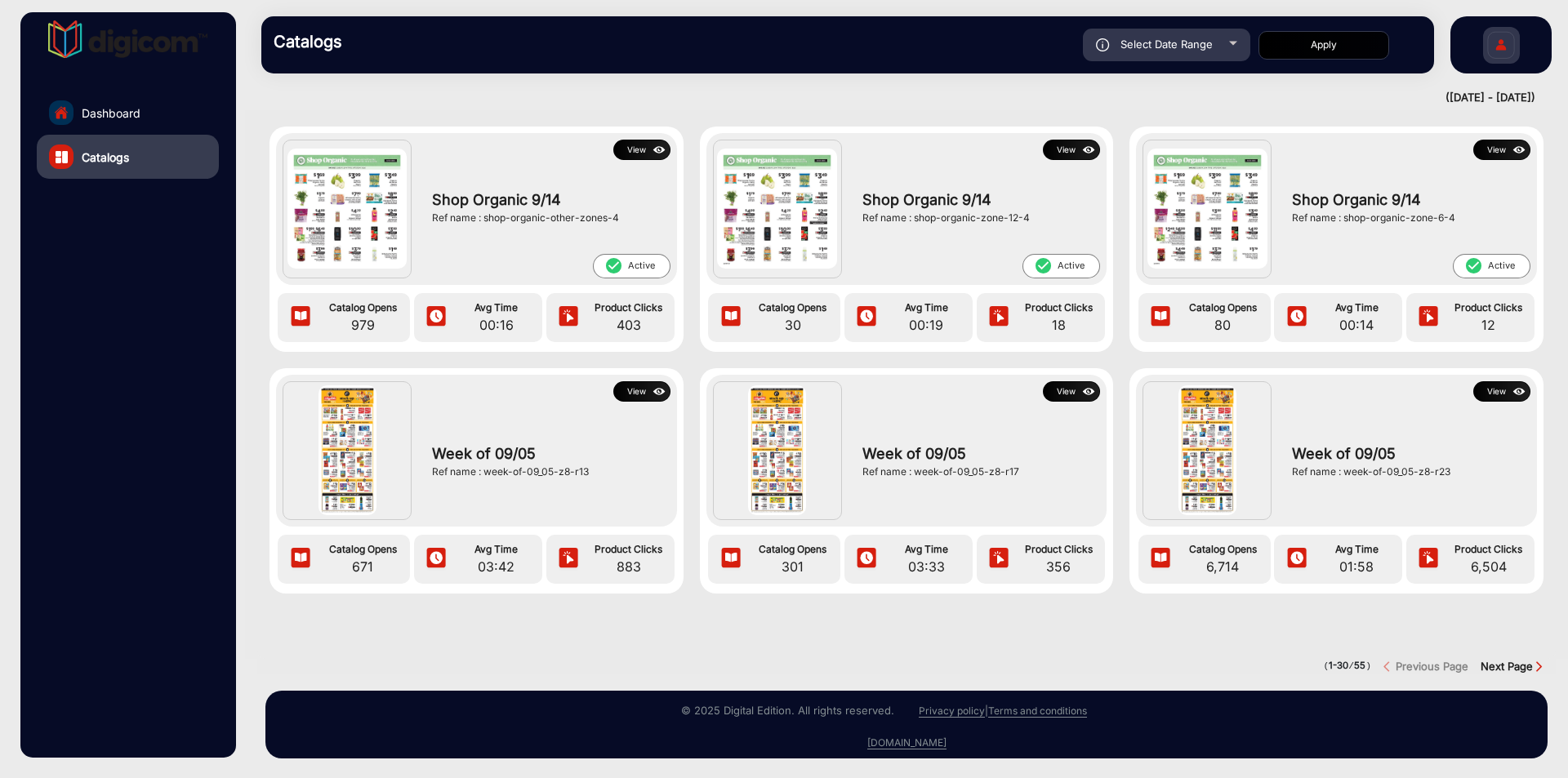
click at [1492, 659] on strong "Next Page" at bounding box center [1506, 666] width 53 height 13
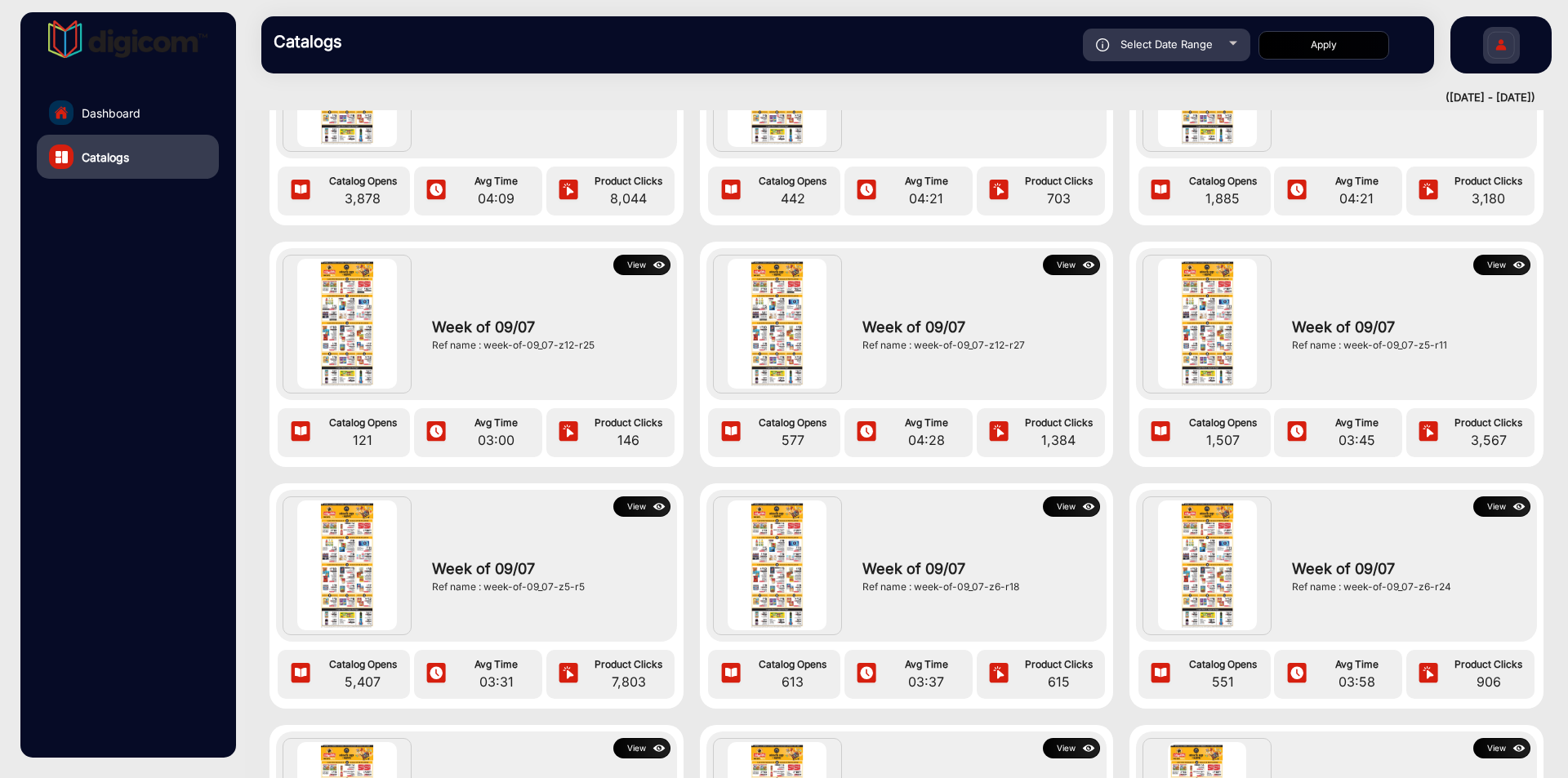
scroll to position [1145, 0]
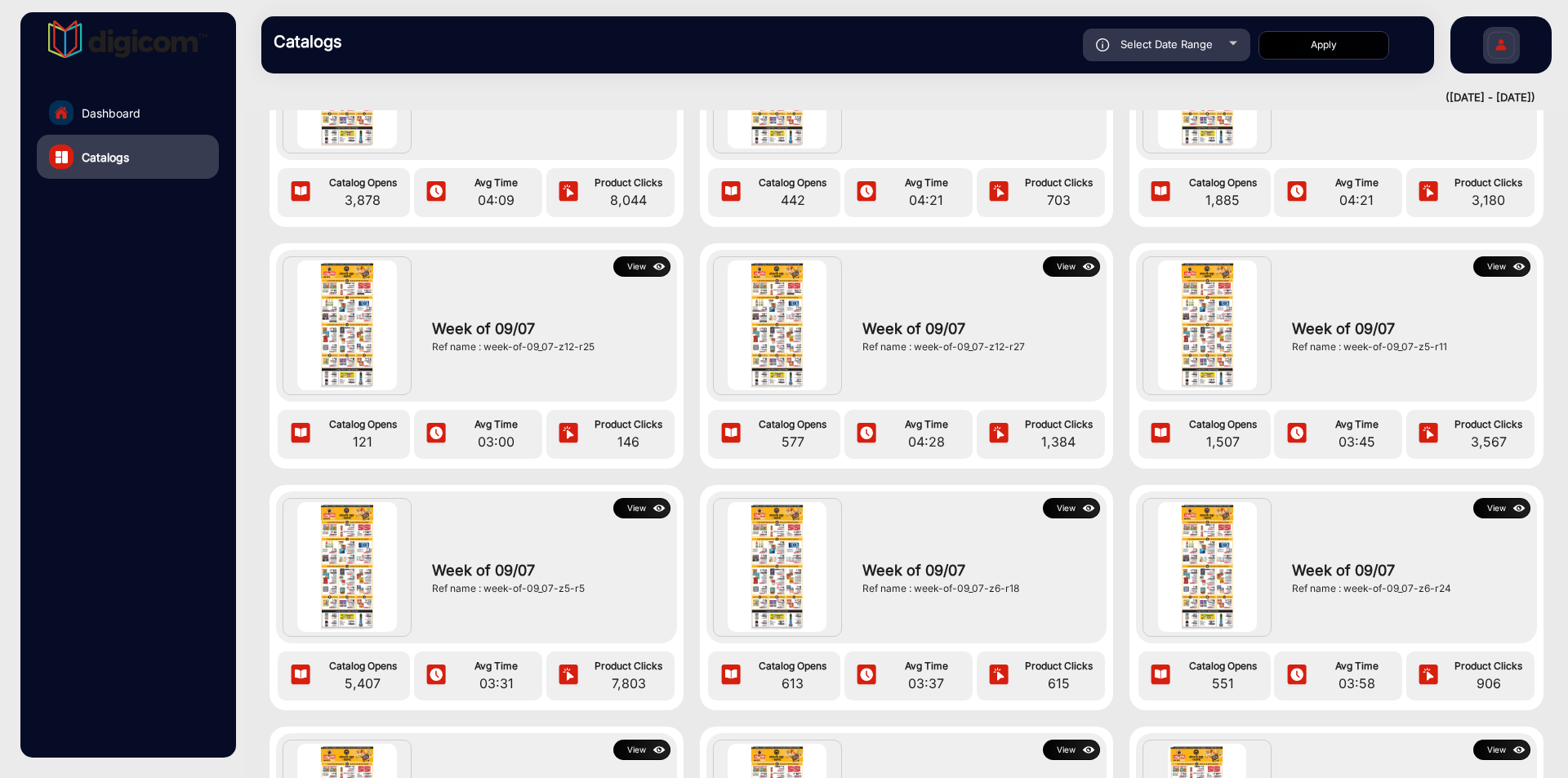
click at [1499, 268] on button "View" at bounding box center [1501, 266] width 57 height 21
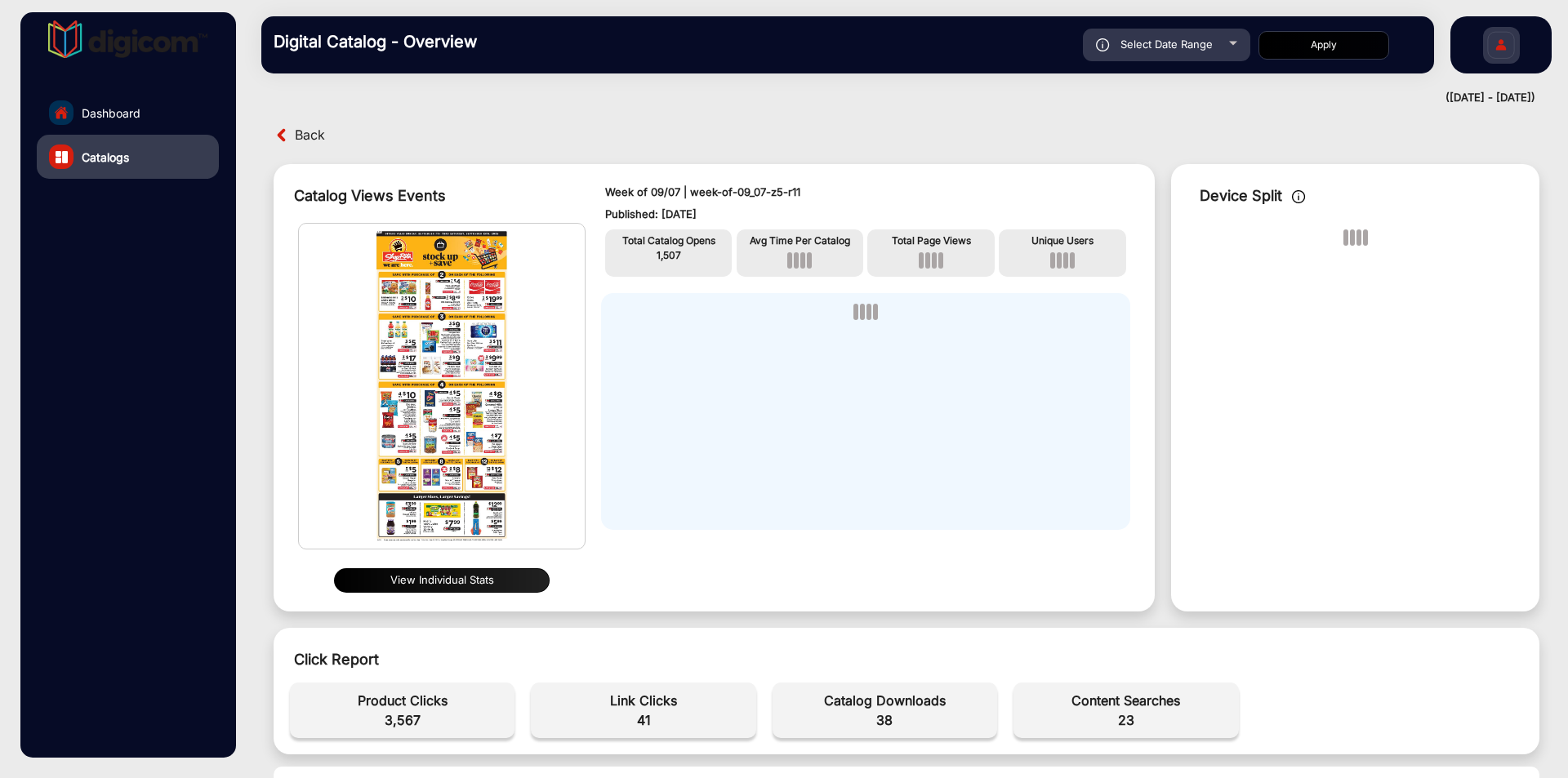
click at [467, 575] on button "View Individual Stats" at bounding box center [442, 580] width 216 height 24
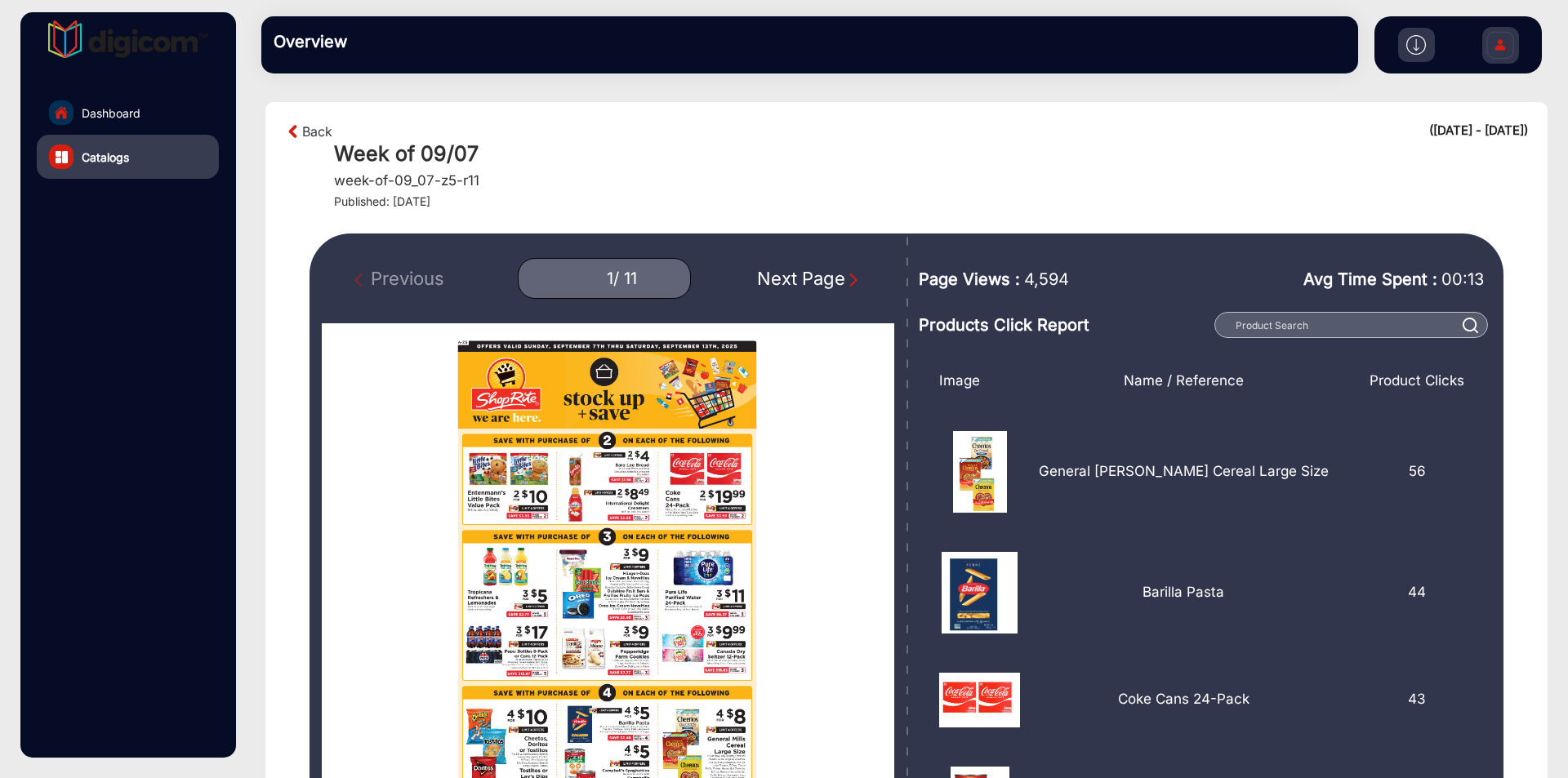
click at [806, 276] on div "Next Page" at bounding box center [809, 279] width 104 height 27
type input "2"
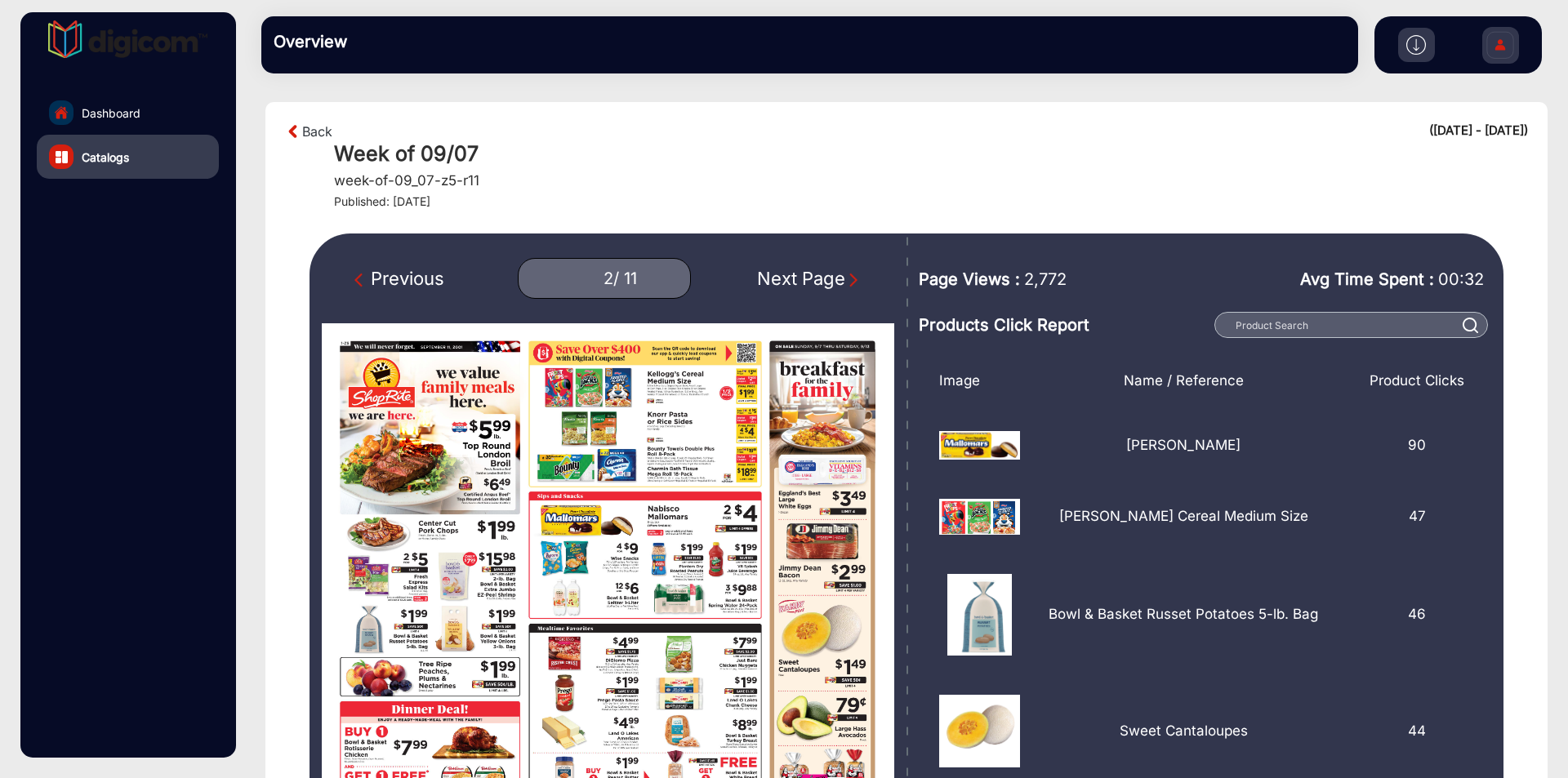
click at [1417, 49] on img at bounding box center [1416, 45] width 20 height 20
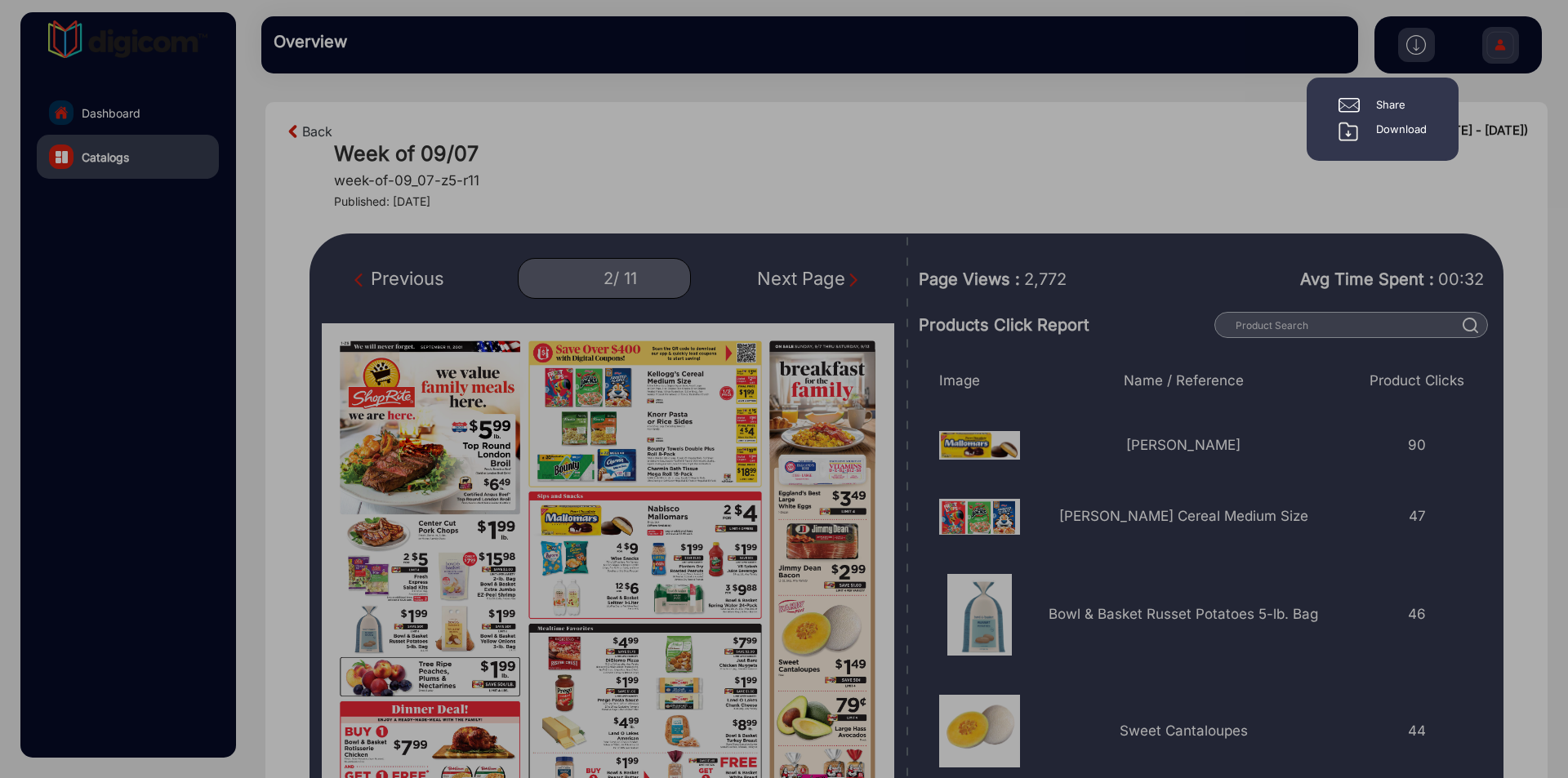
click at [1388, 127] on div "Download" at bounding box center [1401, 131] width 51 height 20
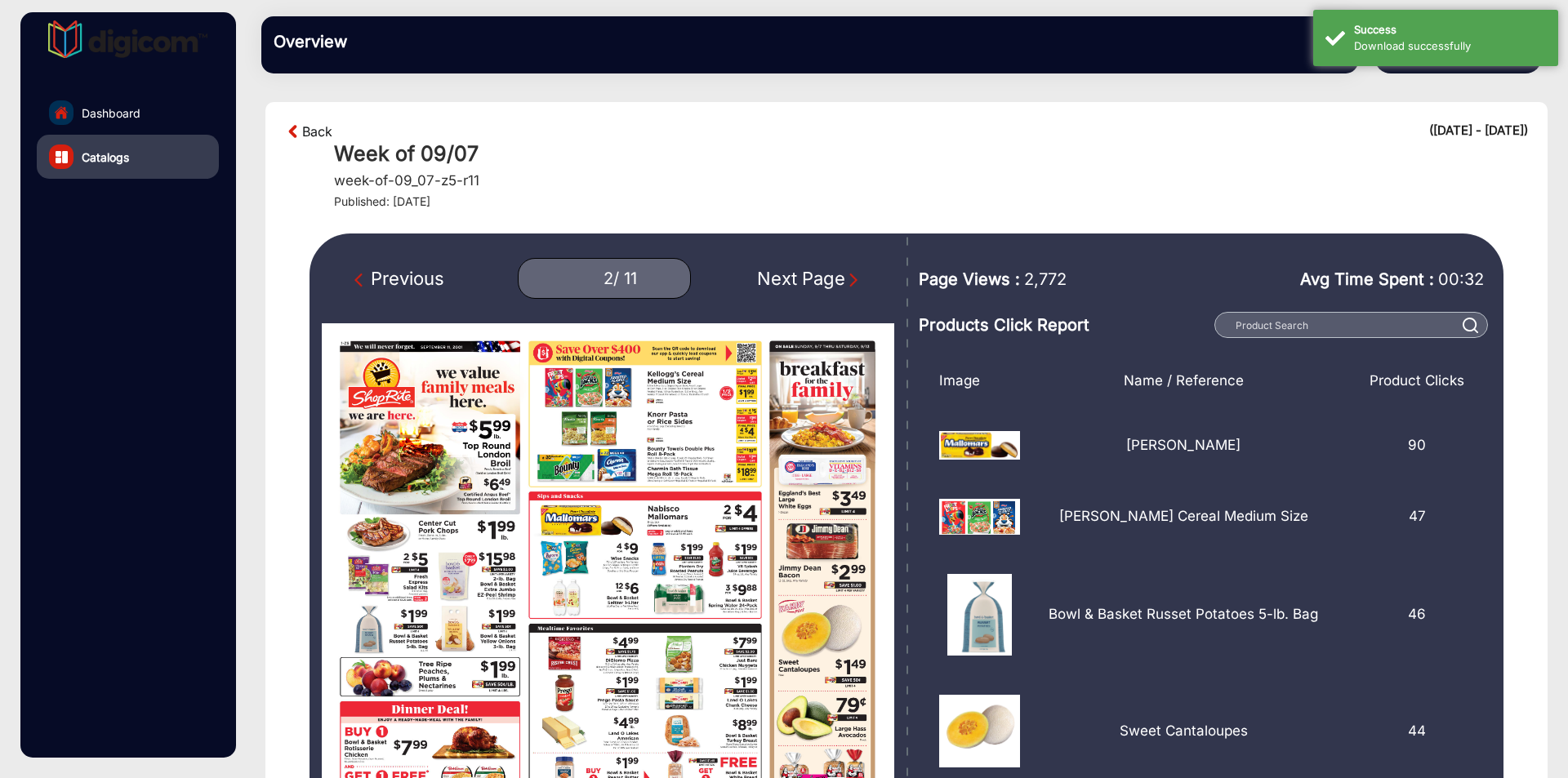
click at [318, 127] on link "Back" at bounding box center [317, 131] width 30 height 20
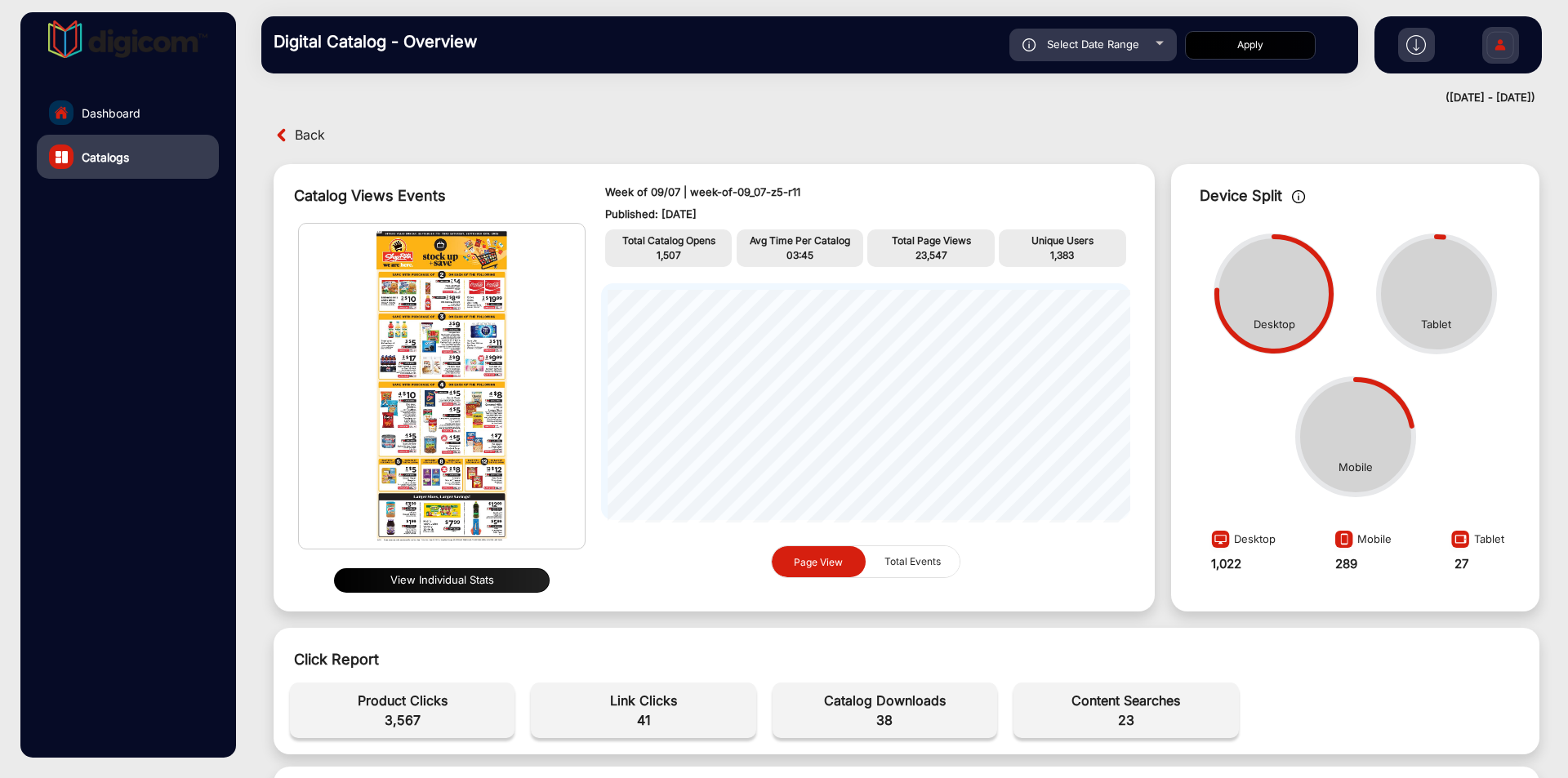
click at [1419, 37] on img at bounding box center [1416, 45] width 20 height 20
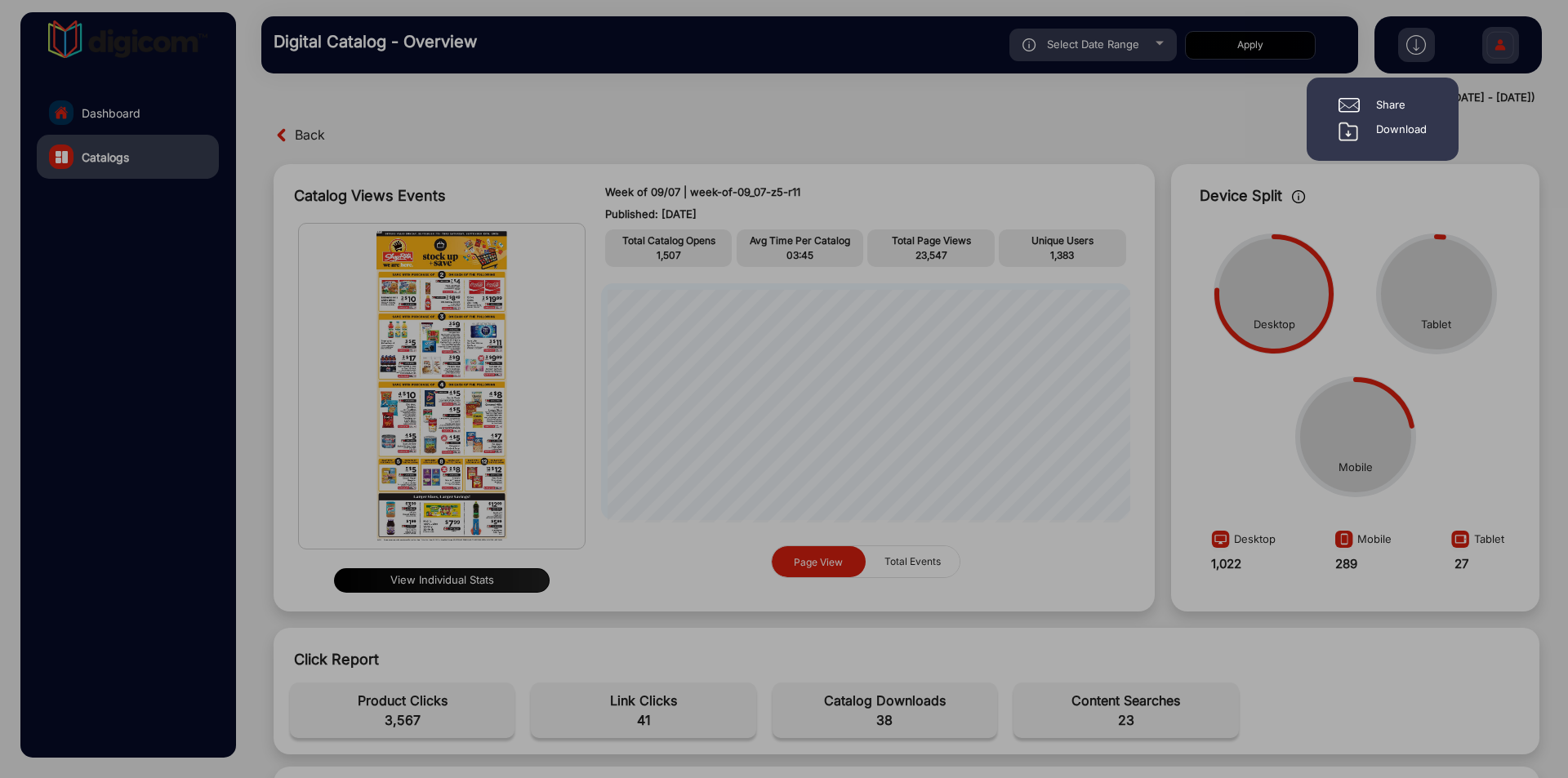
click at [1388, 129] on div "Download" at bounding box center [1401, 131] width 51 height 20
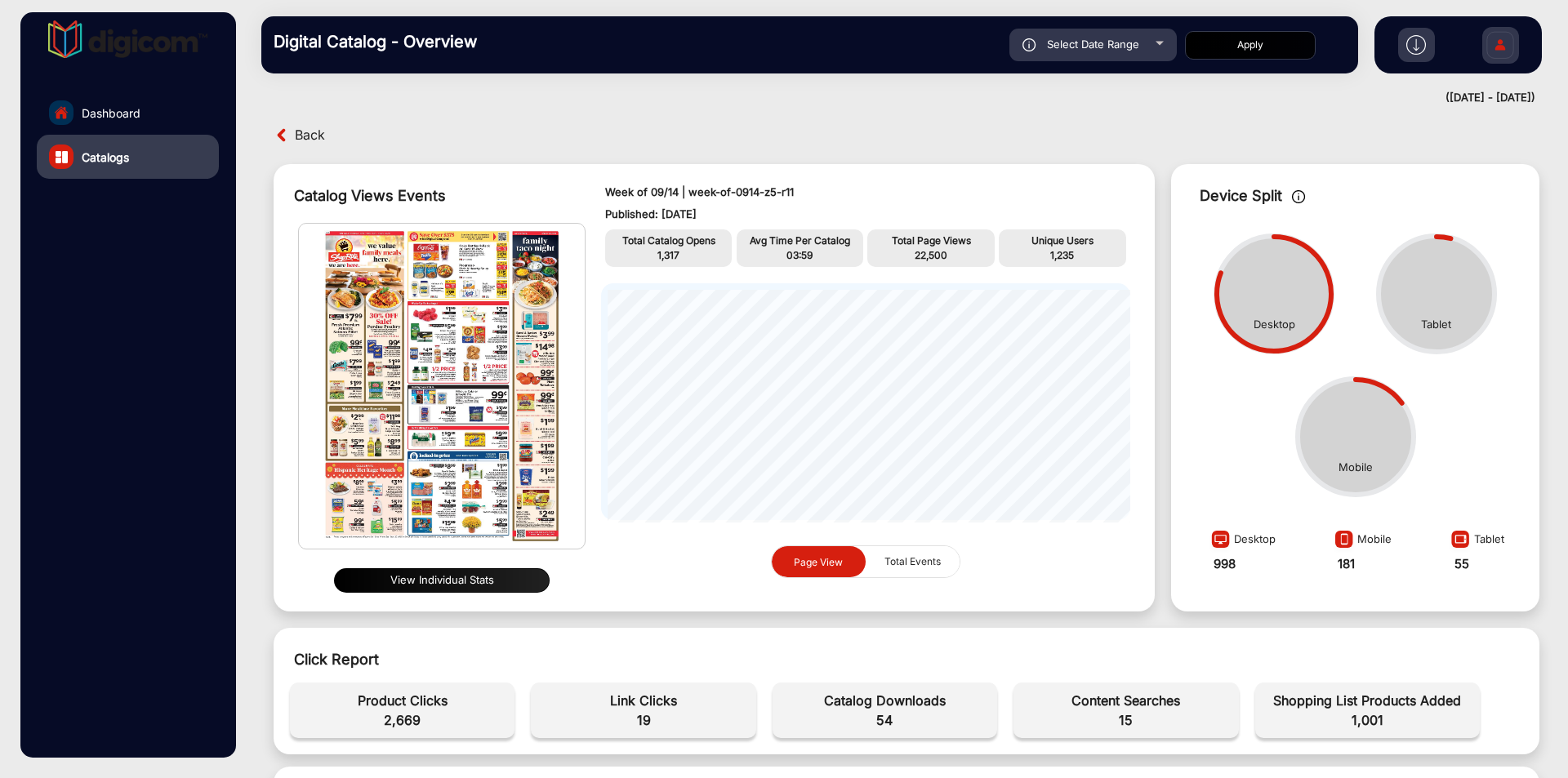
click at [305, 130] on span "Back" at bounding box center [309, 135] width 30 height 25
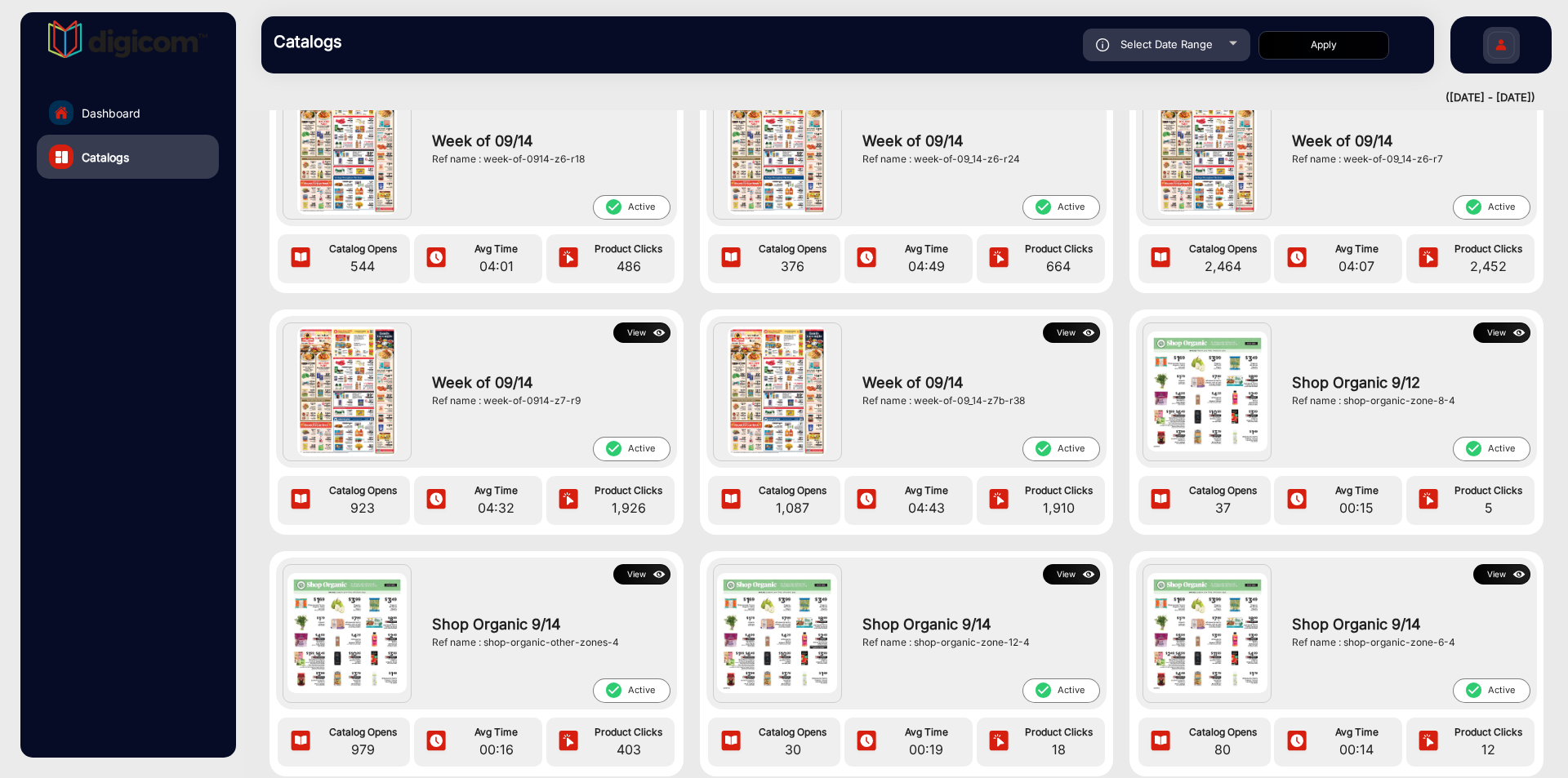
scroll to position [1999, 0]
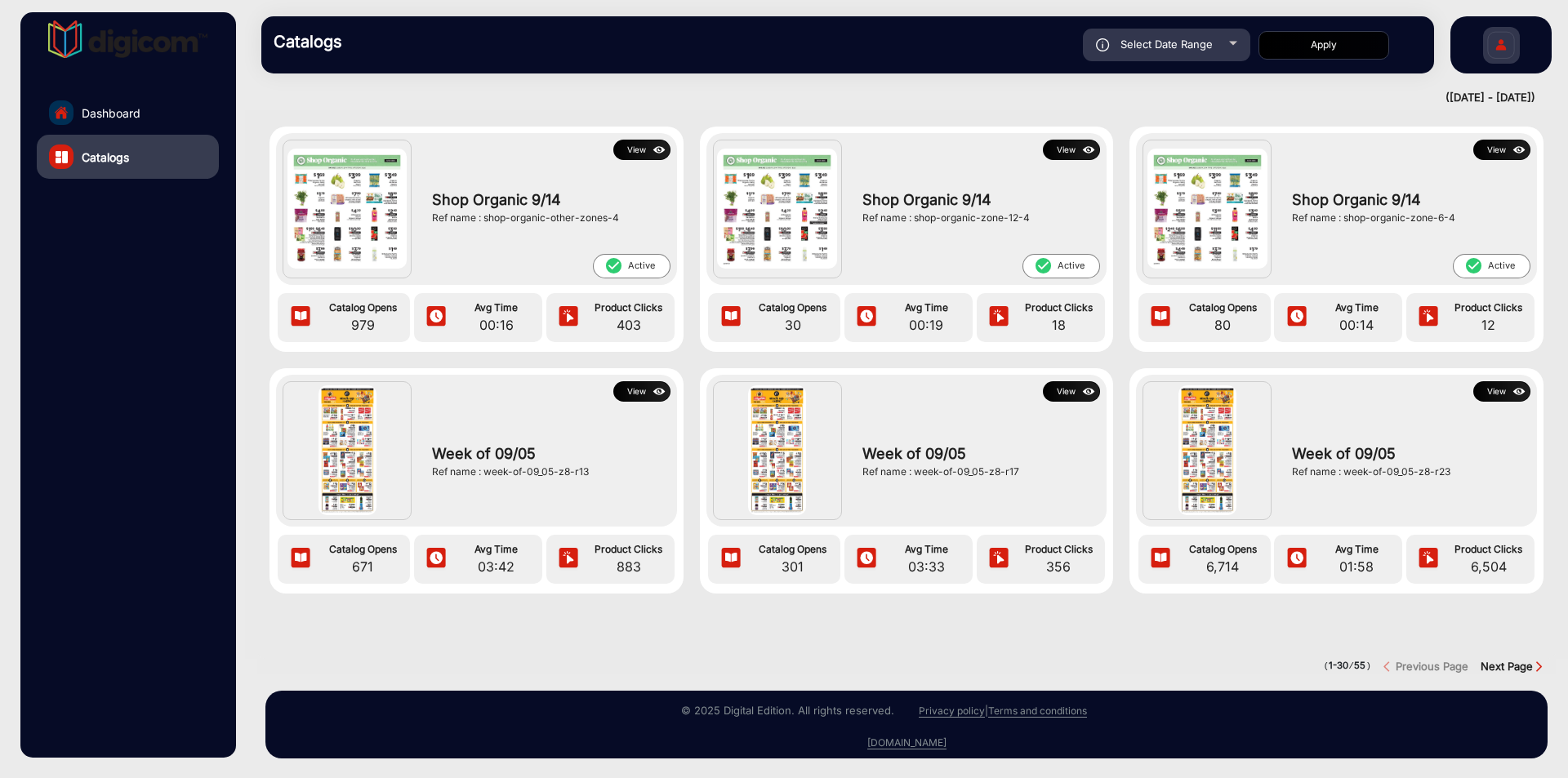
click at [1514, 646] on div at bounding box center [906, 642] width 1323 height 33
click at [1510, 659] on strong "Next Page" at bounding box center [1506, 666] width 53 height 13
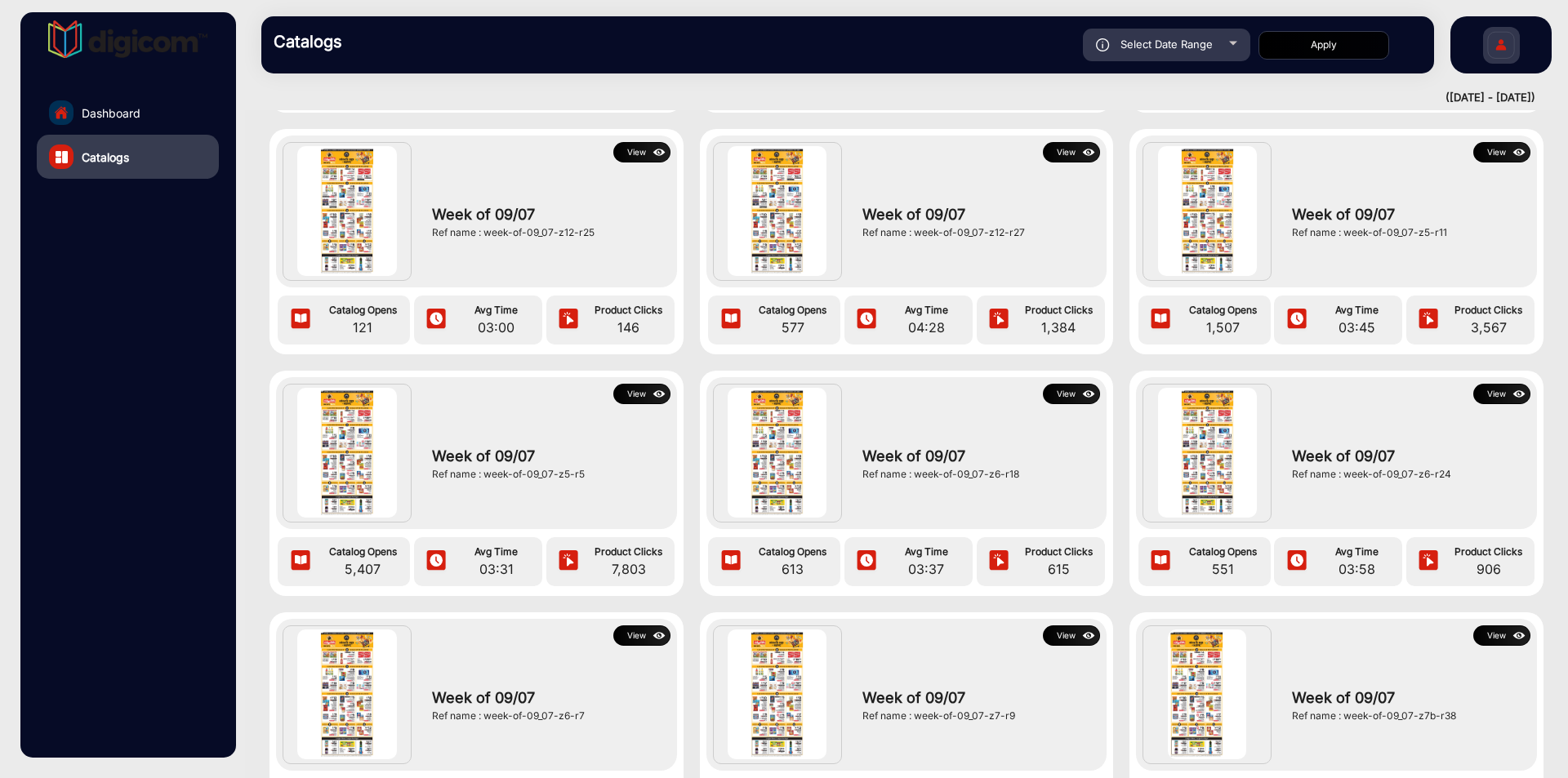
scroll to position [1217, 0]
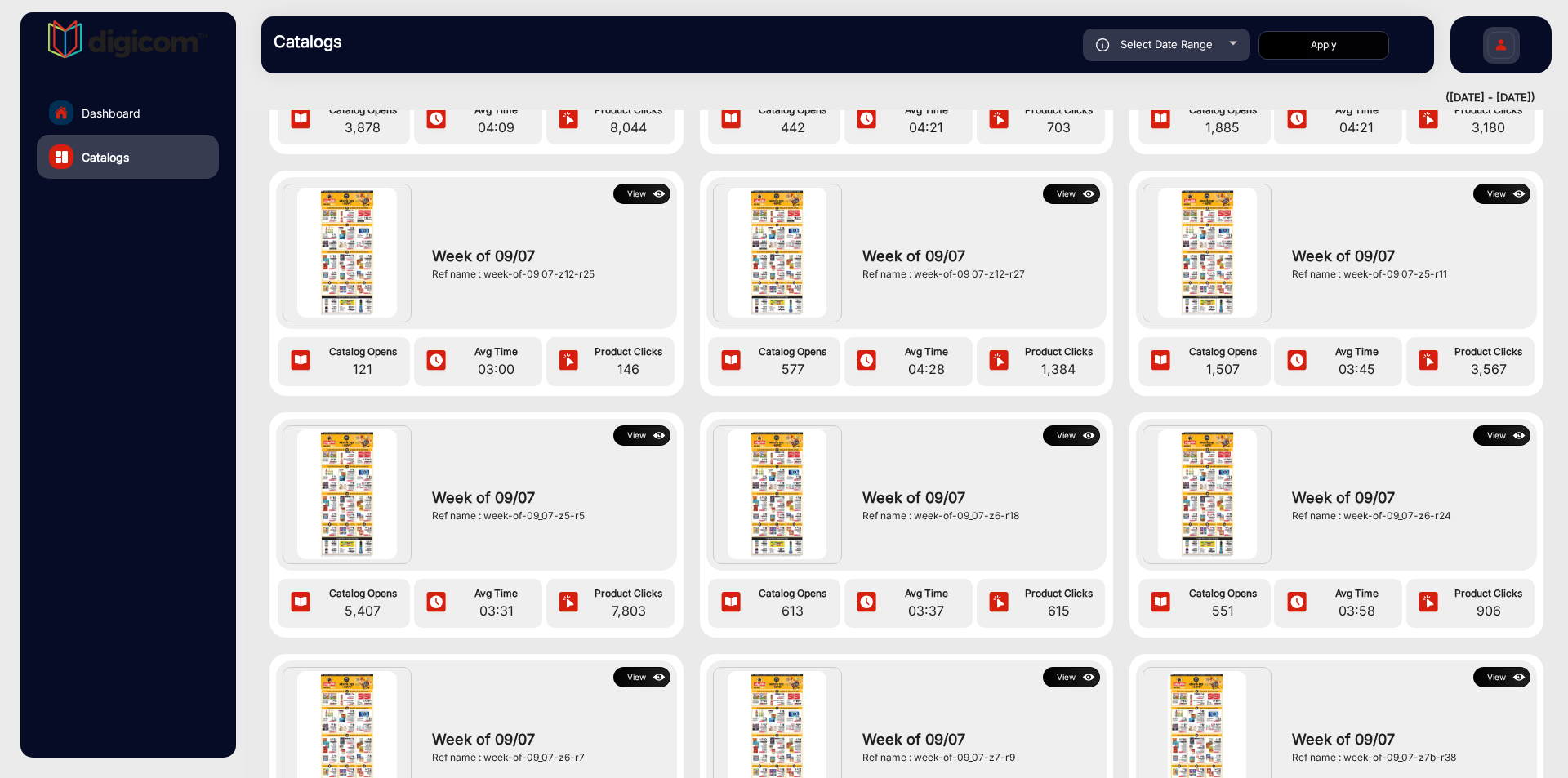
click at [1485, 189] on button "View" at bounding box center [1501, 194] width 57 height 21
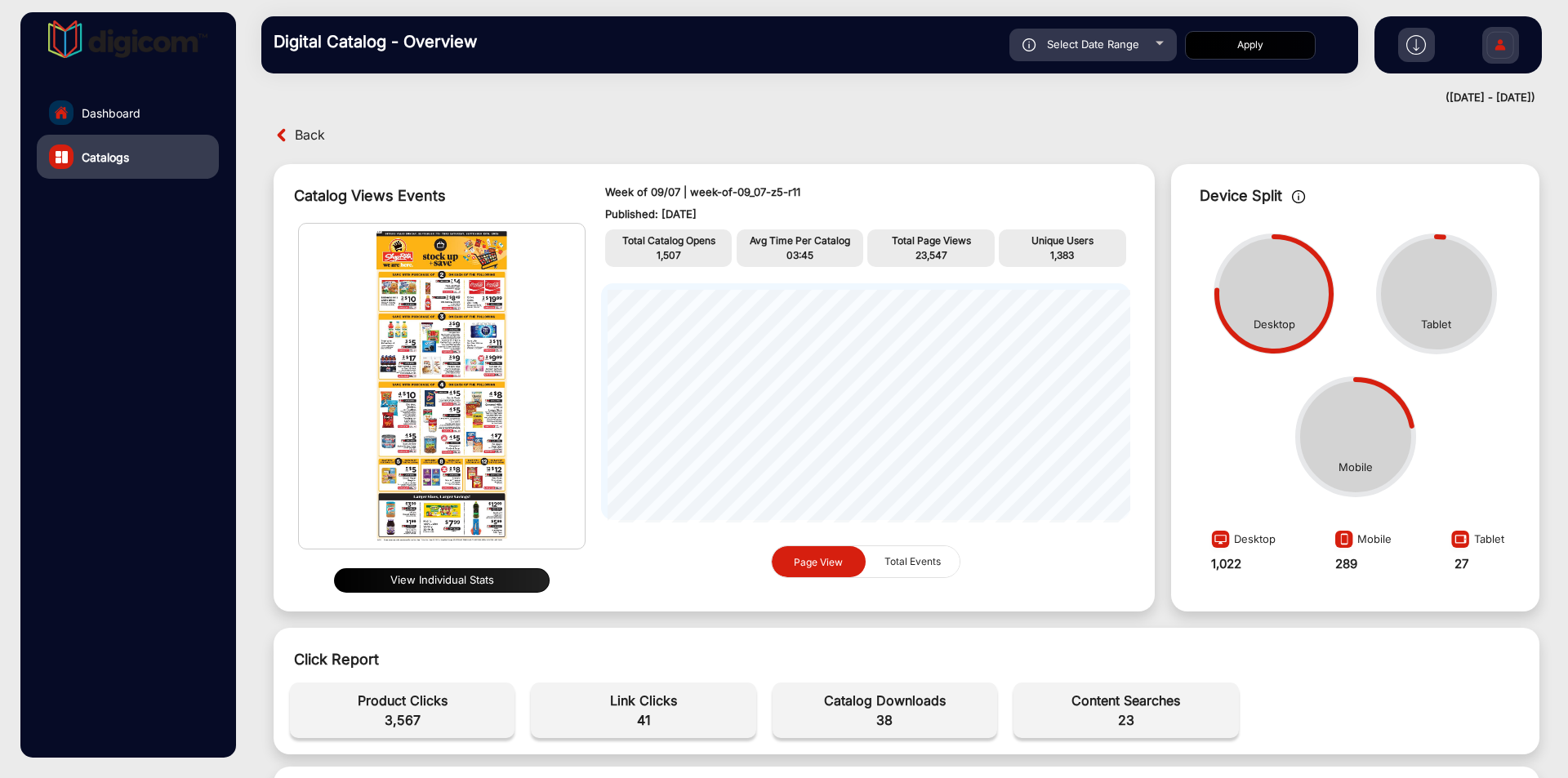
click at [305, 137] on span "Back" at bounding box center [309, 135] width 30 height 25
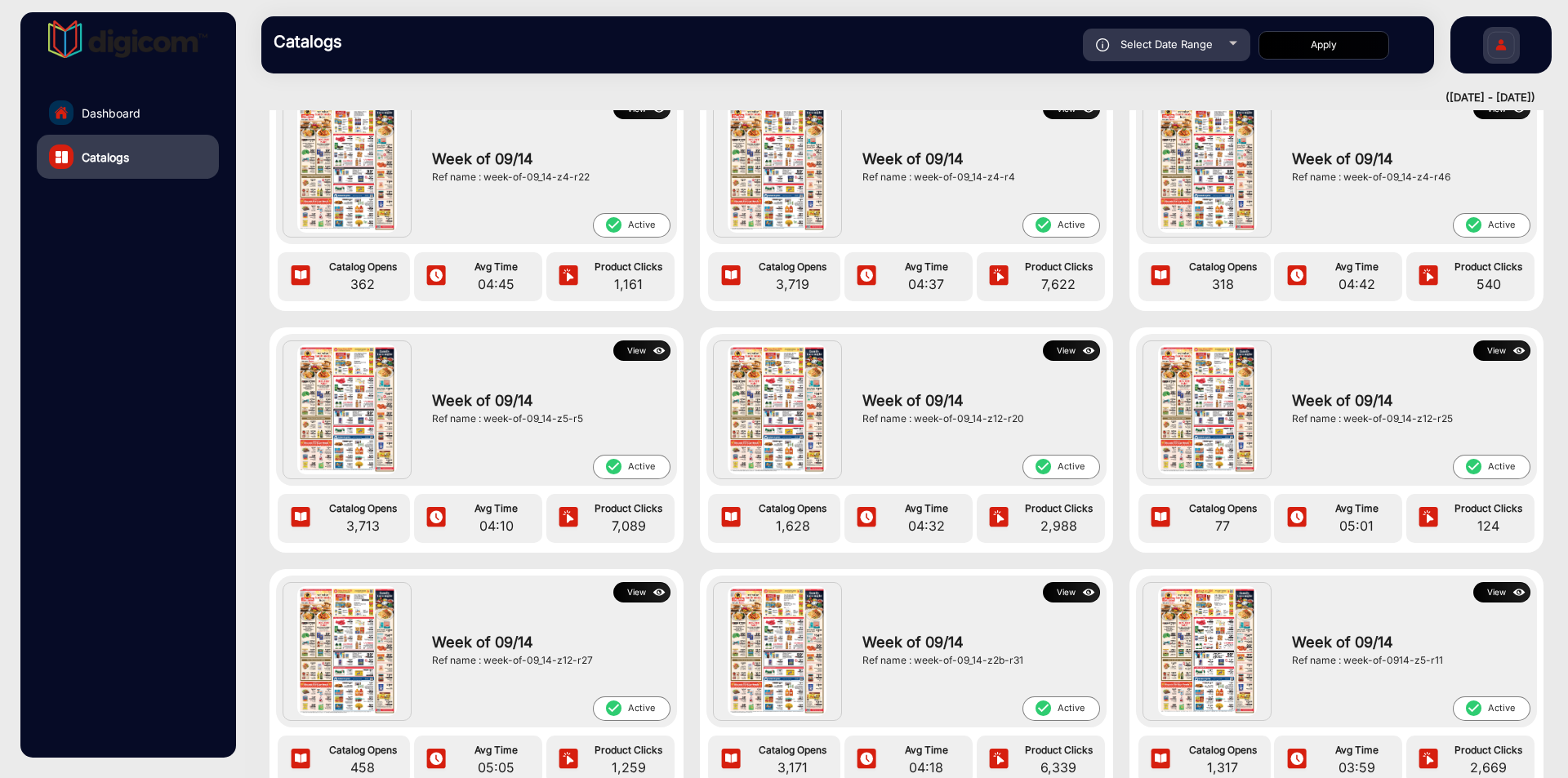
scroll to position [844, 0]
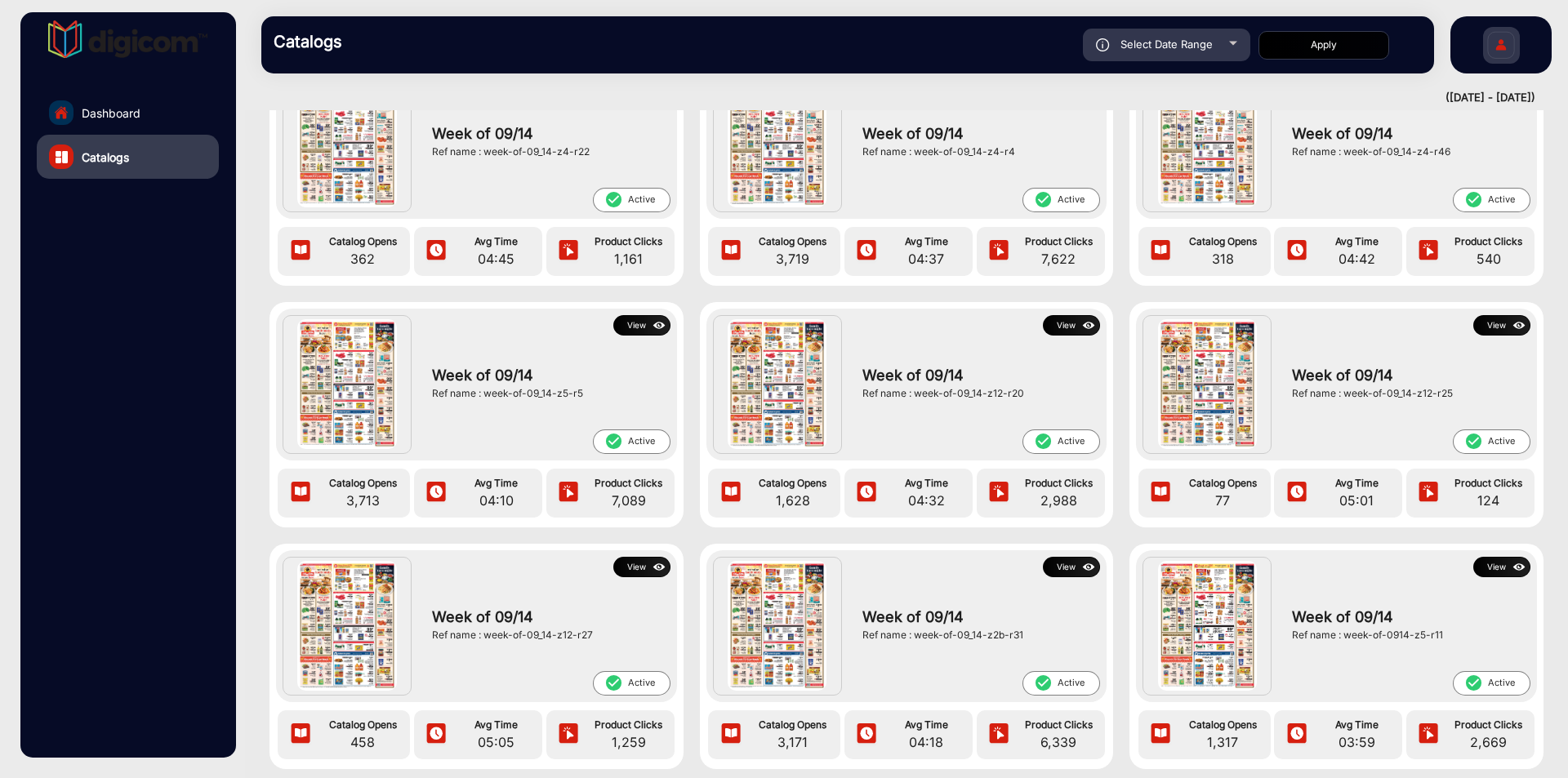
click at [1500, 574] on button "View" at bounding box center [1501, 567] width 57 height 21
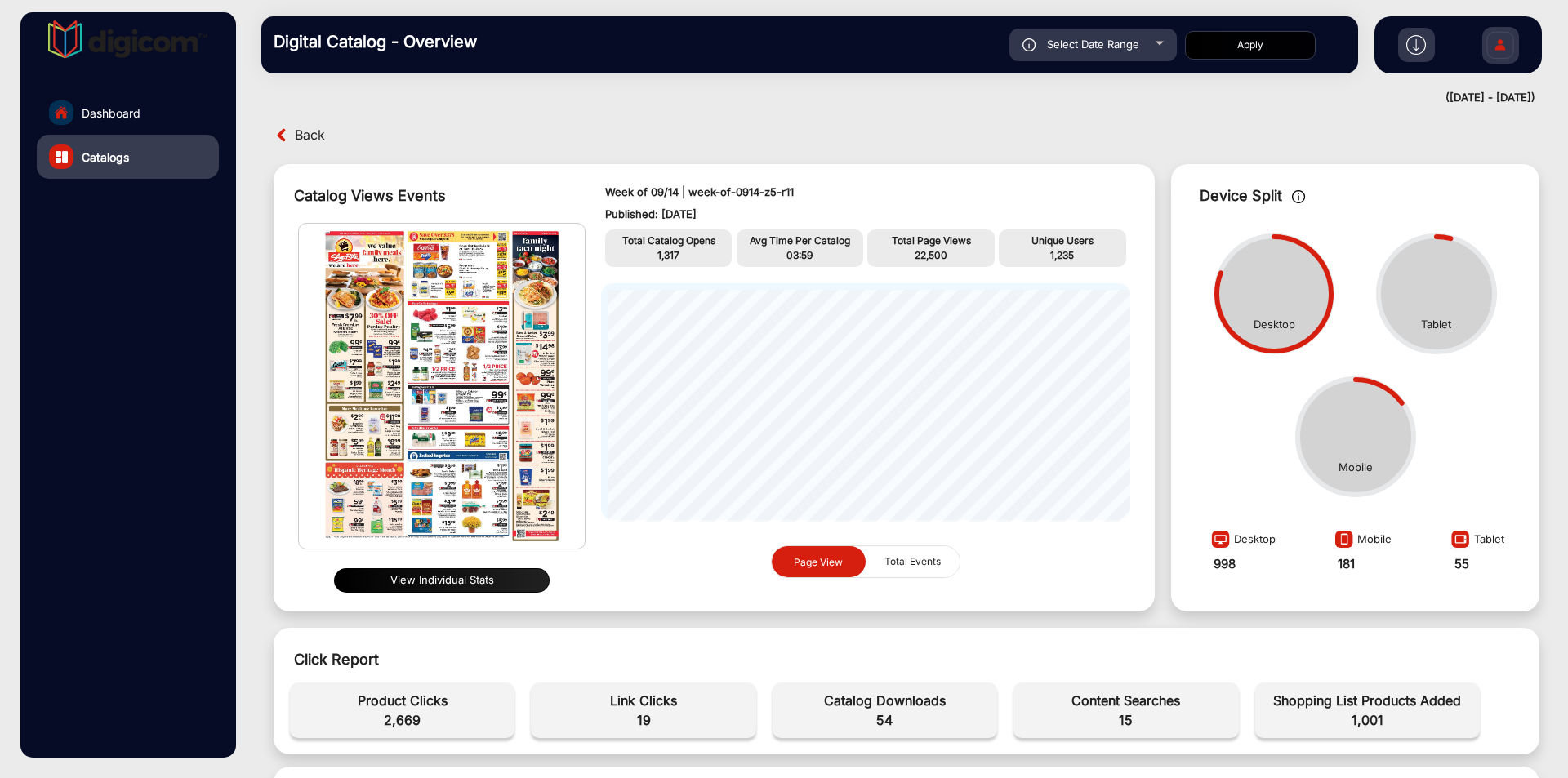
click at [427, 577] on button "View Individual Stats" at bounding box center [442, 580] width 216 height 24
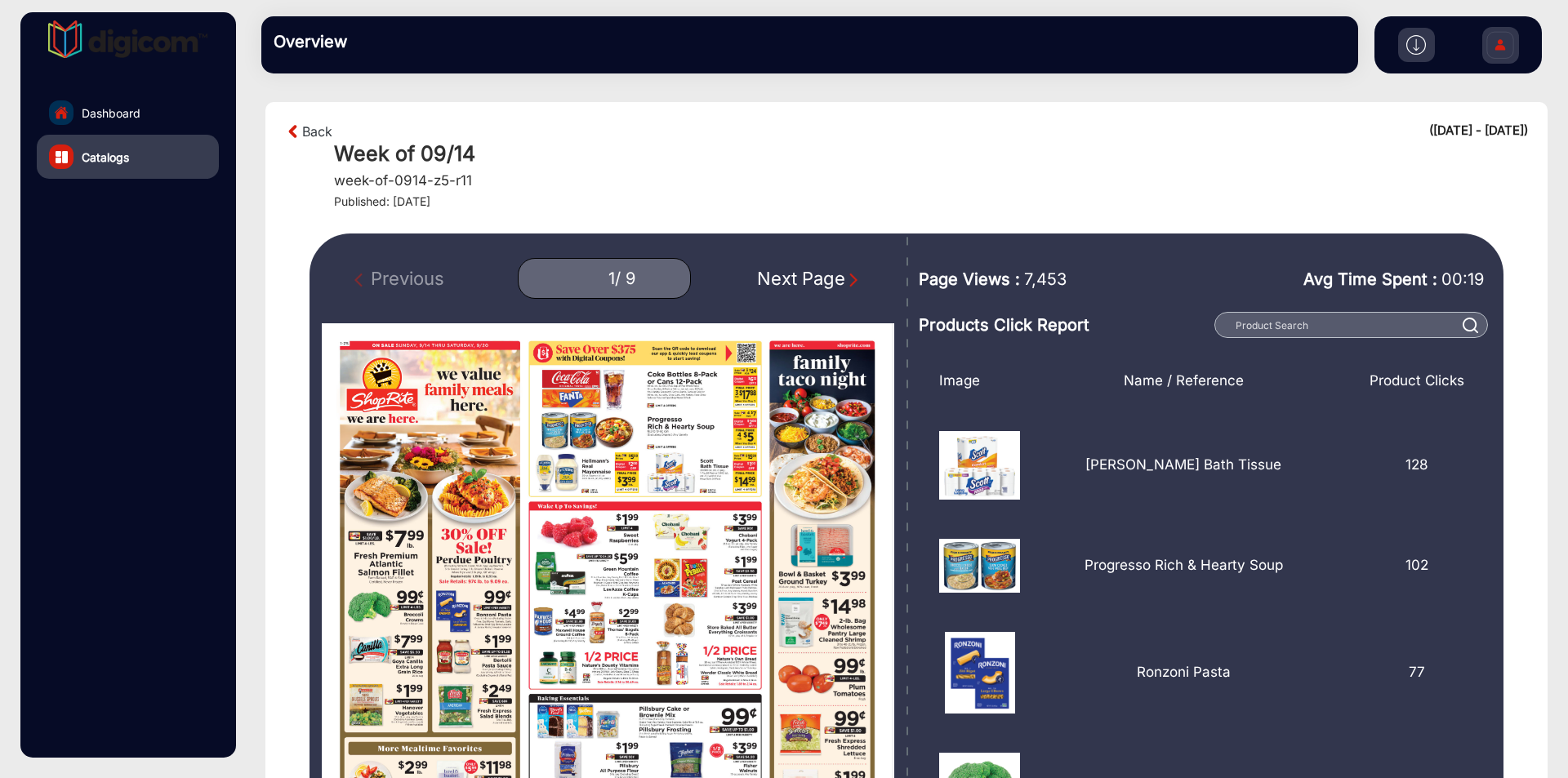
click at [830, 273] on div "Next Page" at bounding box center [809, 279] width 104 height 27
type input "2"
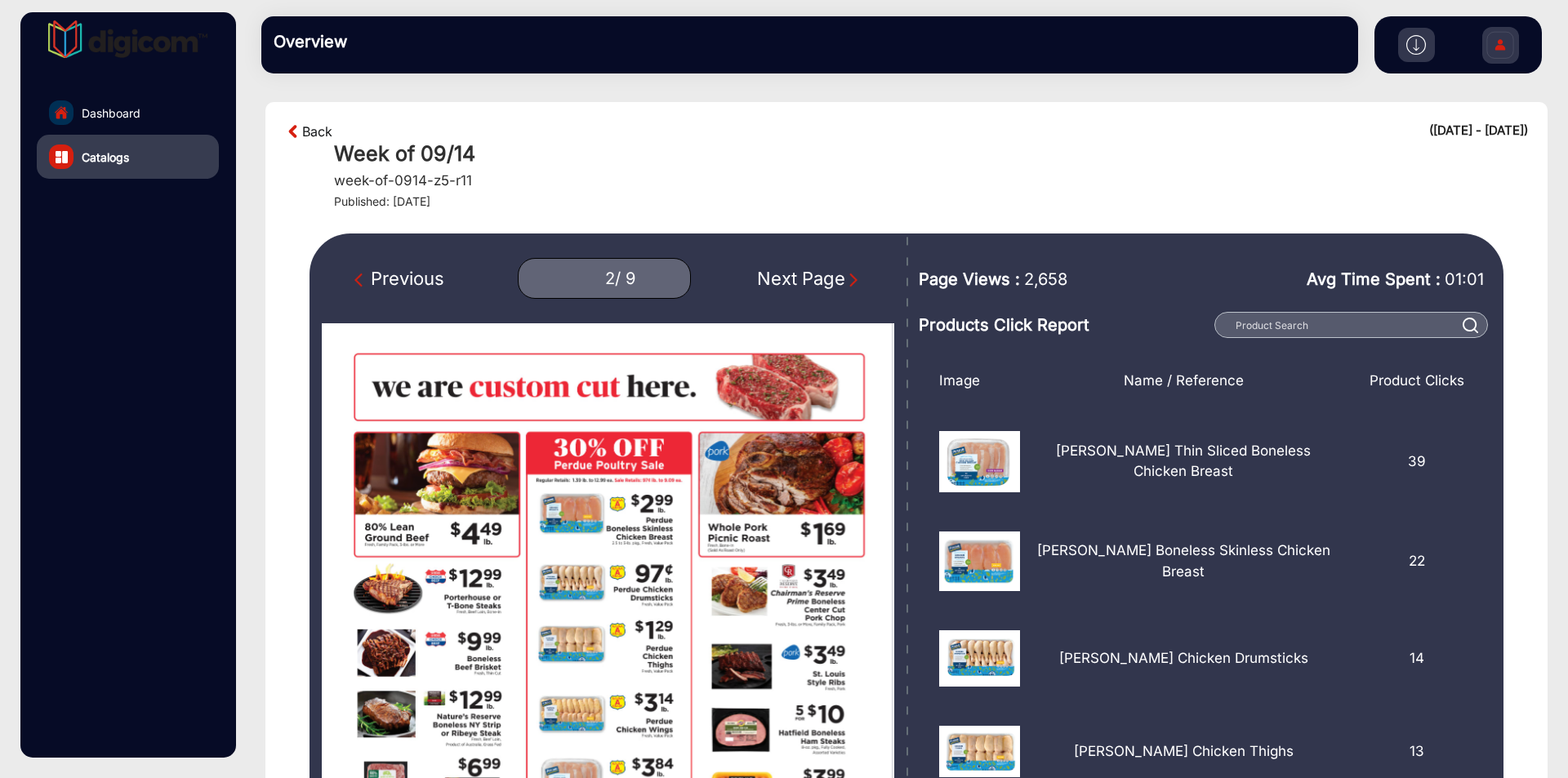
click at [319, 132] on link "Back" at bounding box center [317, 131] width 30 height 20
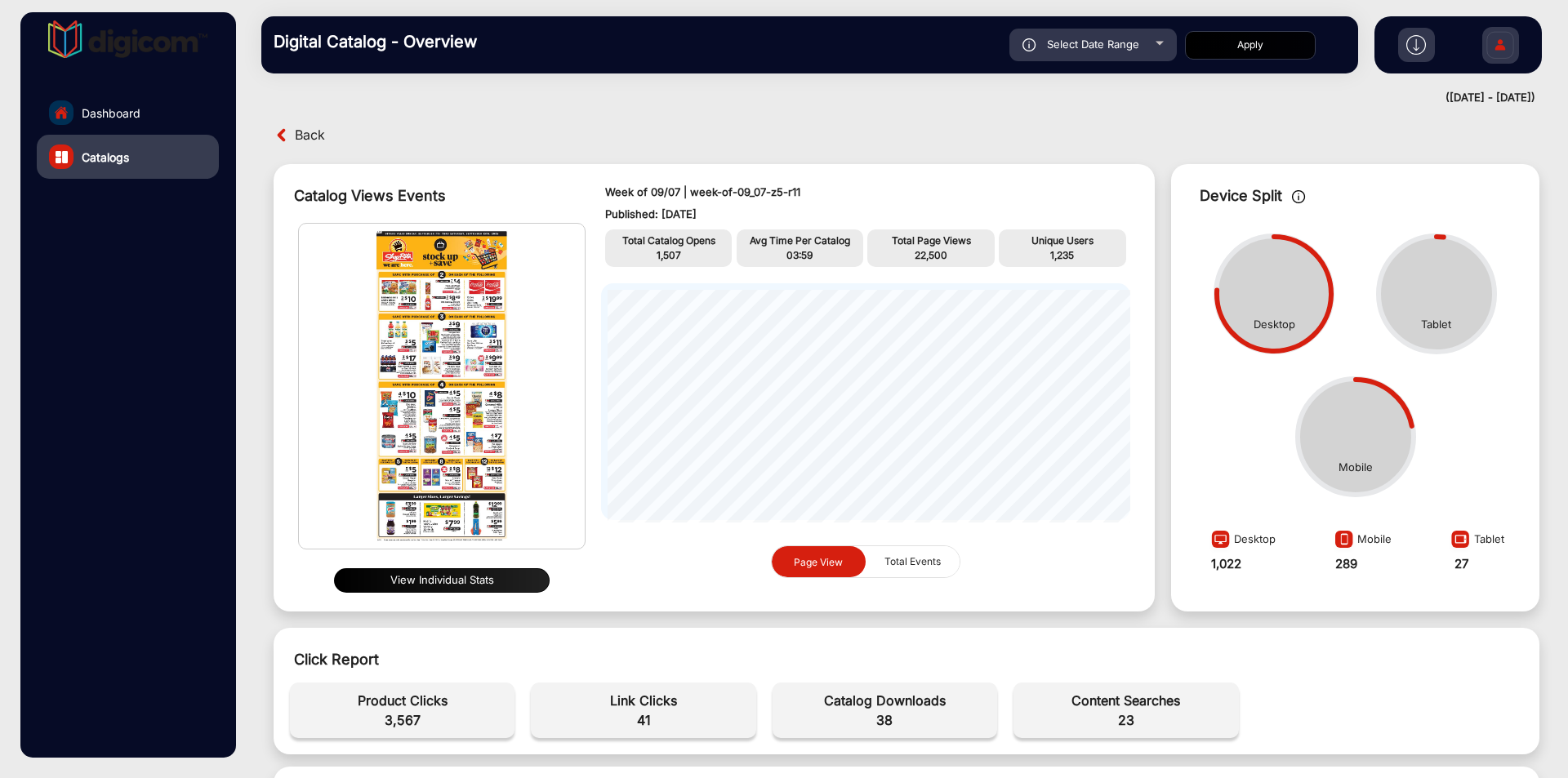
click at [295, 136] on span "Back" at bounding box center [309, 135] width 30 height 25
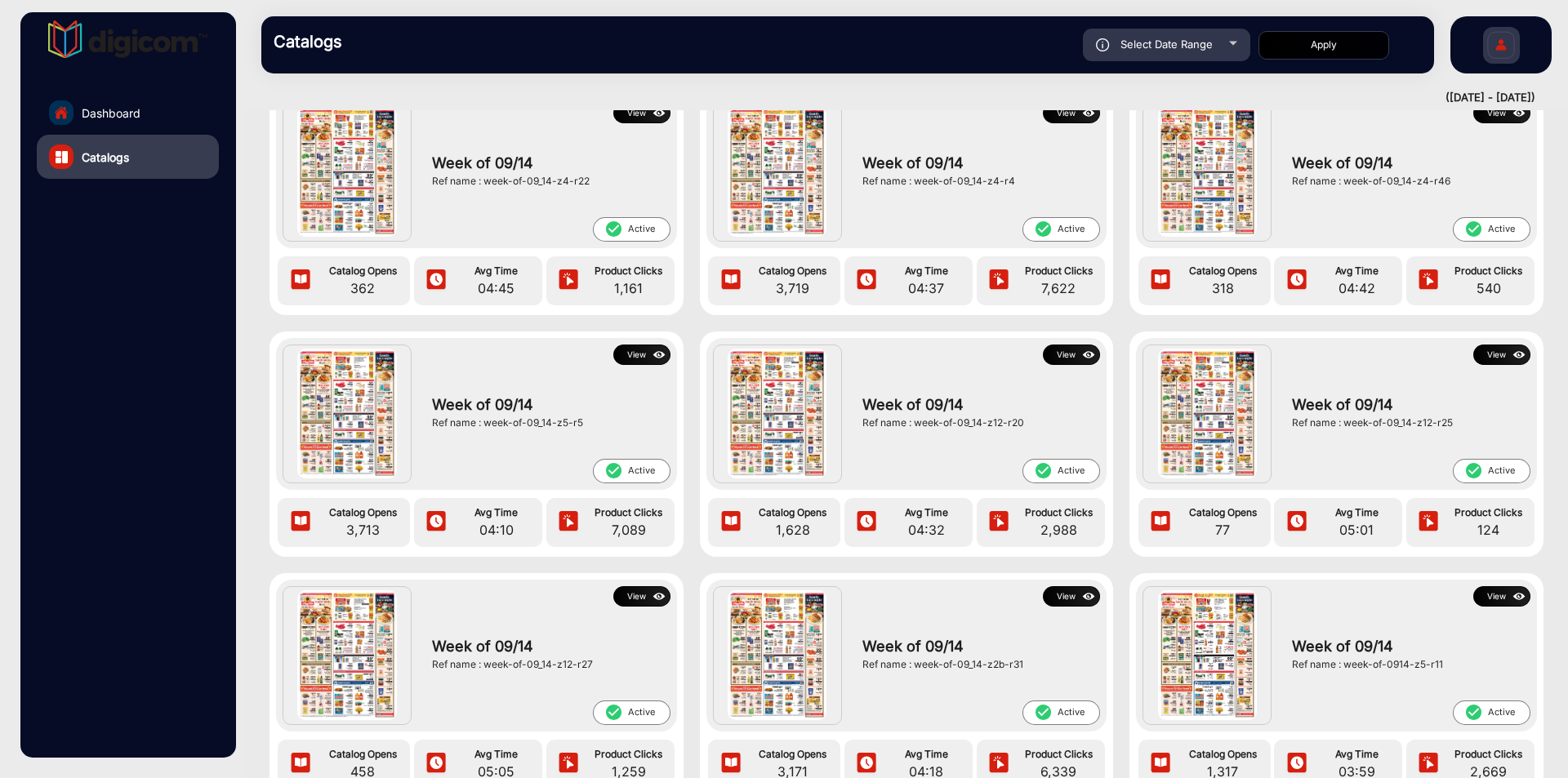
scroll to position [874, 0]
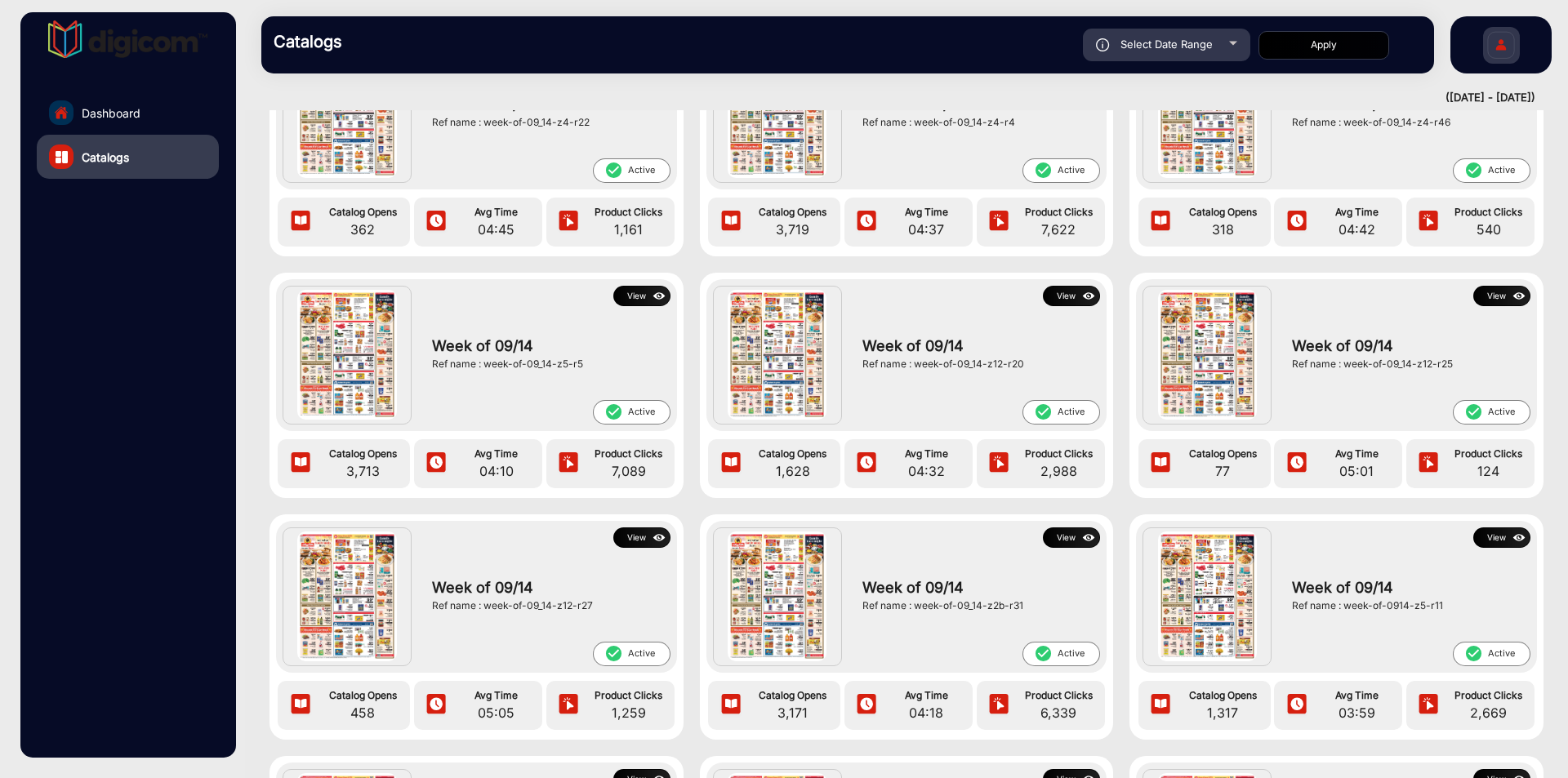
click at [1497, 538] on button "View" at bounding box center [1501, 537] width 57 height 21
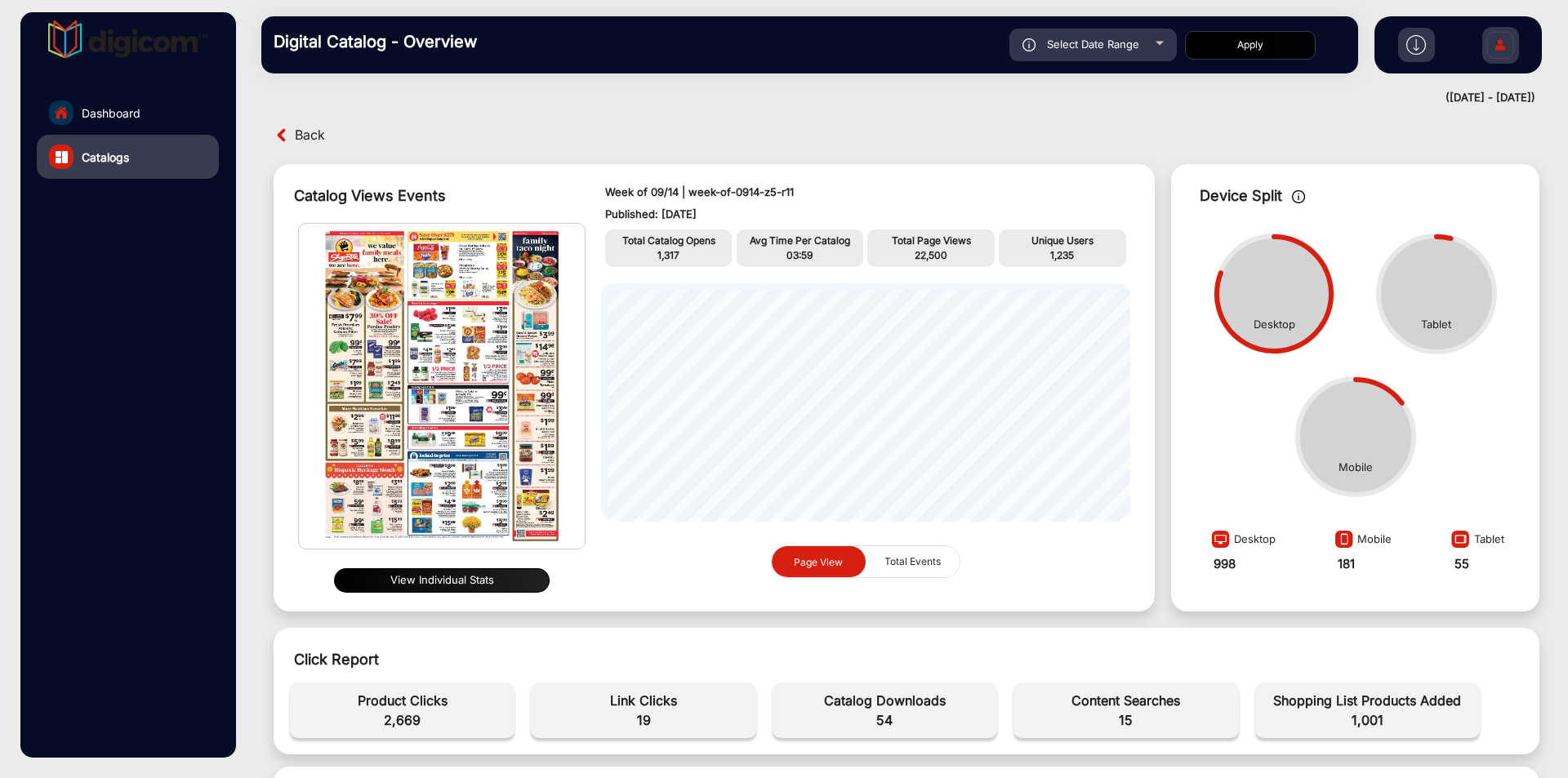
click at [1416, 43] on img at bounding box center [1416, 45] width 20 height 20
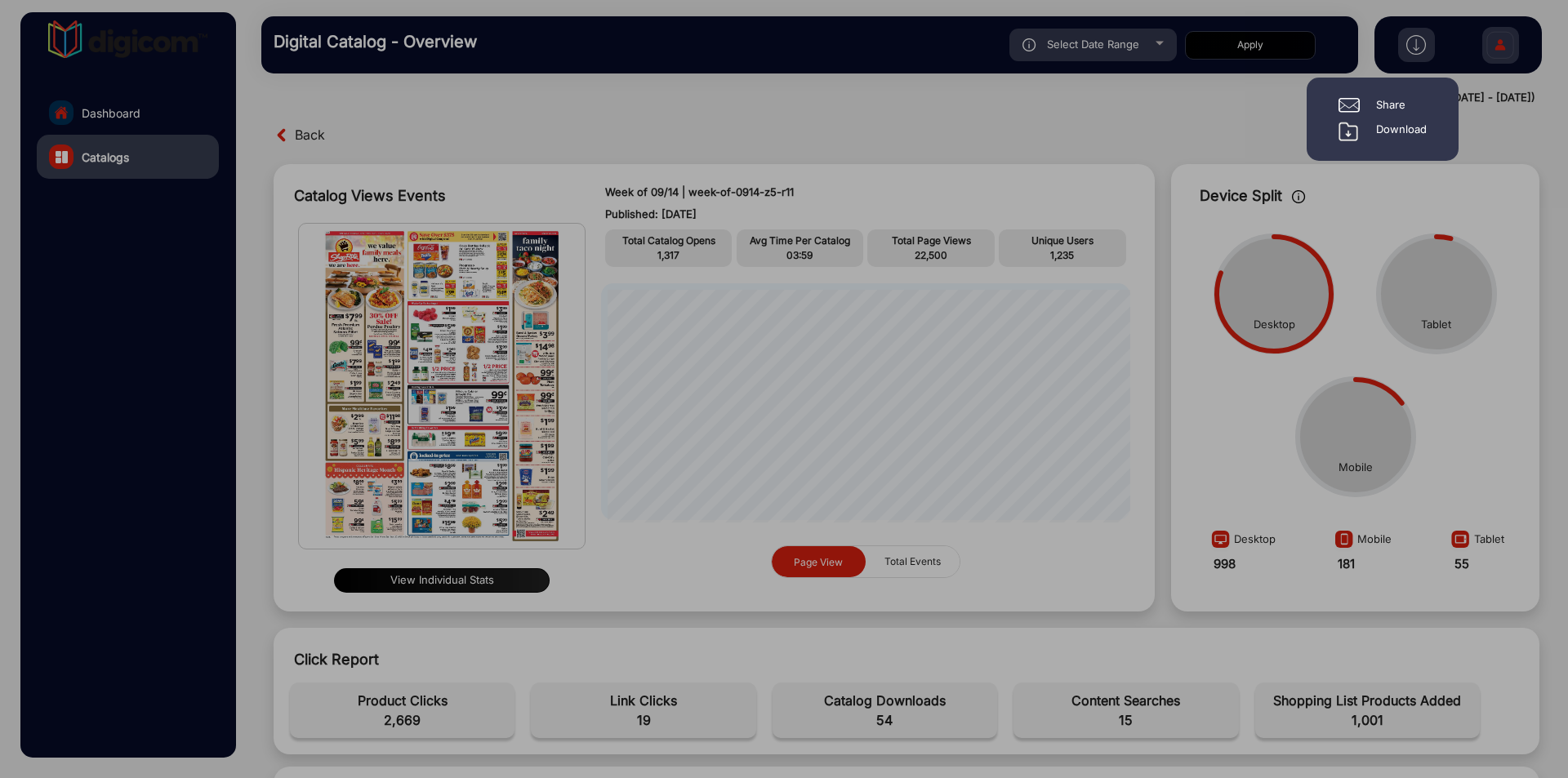
click at [1395, 123] on div "Download" at bounding box center [1401, 131] width 51 height 20
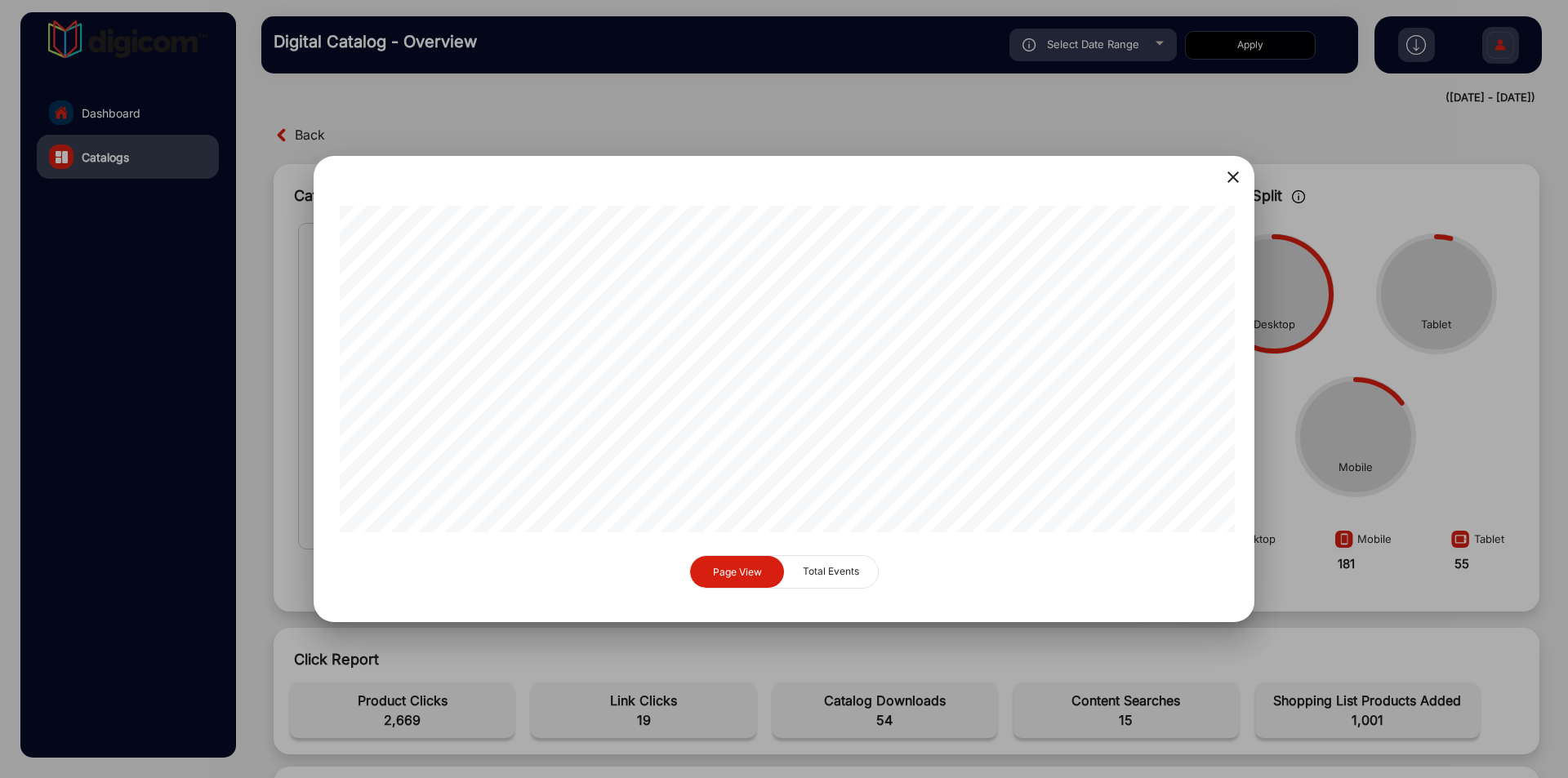
click at [1226, 173] on mat-icon "close" at bounding box center [1233, 178] width 20 height 20
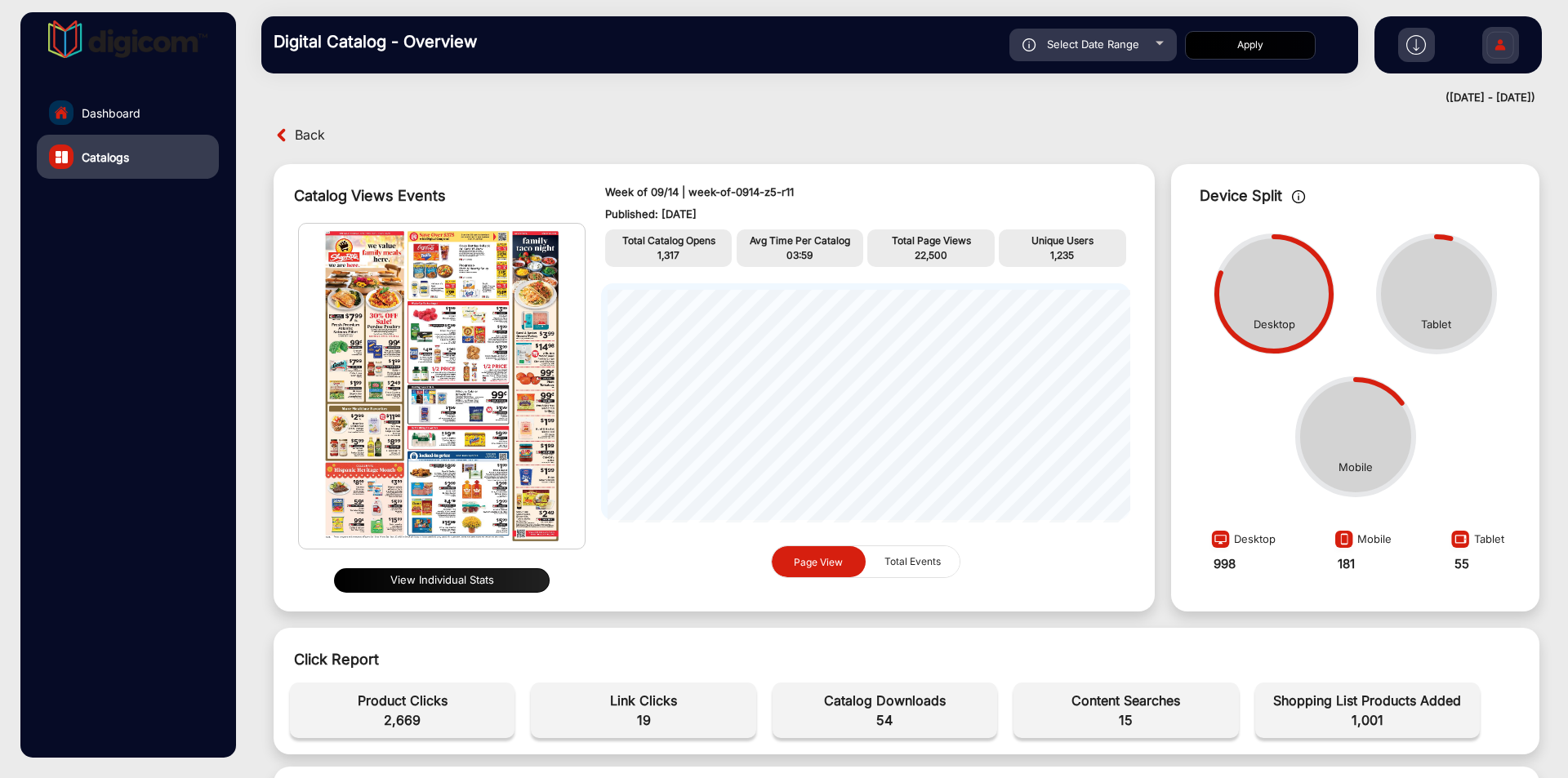
click at [296, 139] on span "Back" at bounding box center [309, 135] width 30 height 25
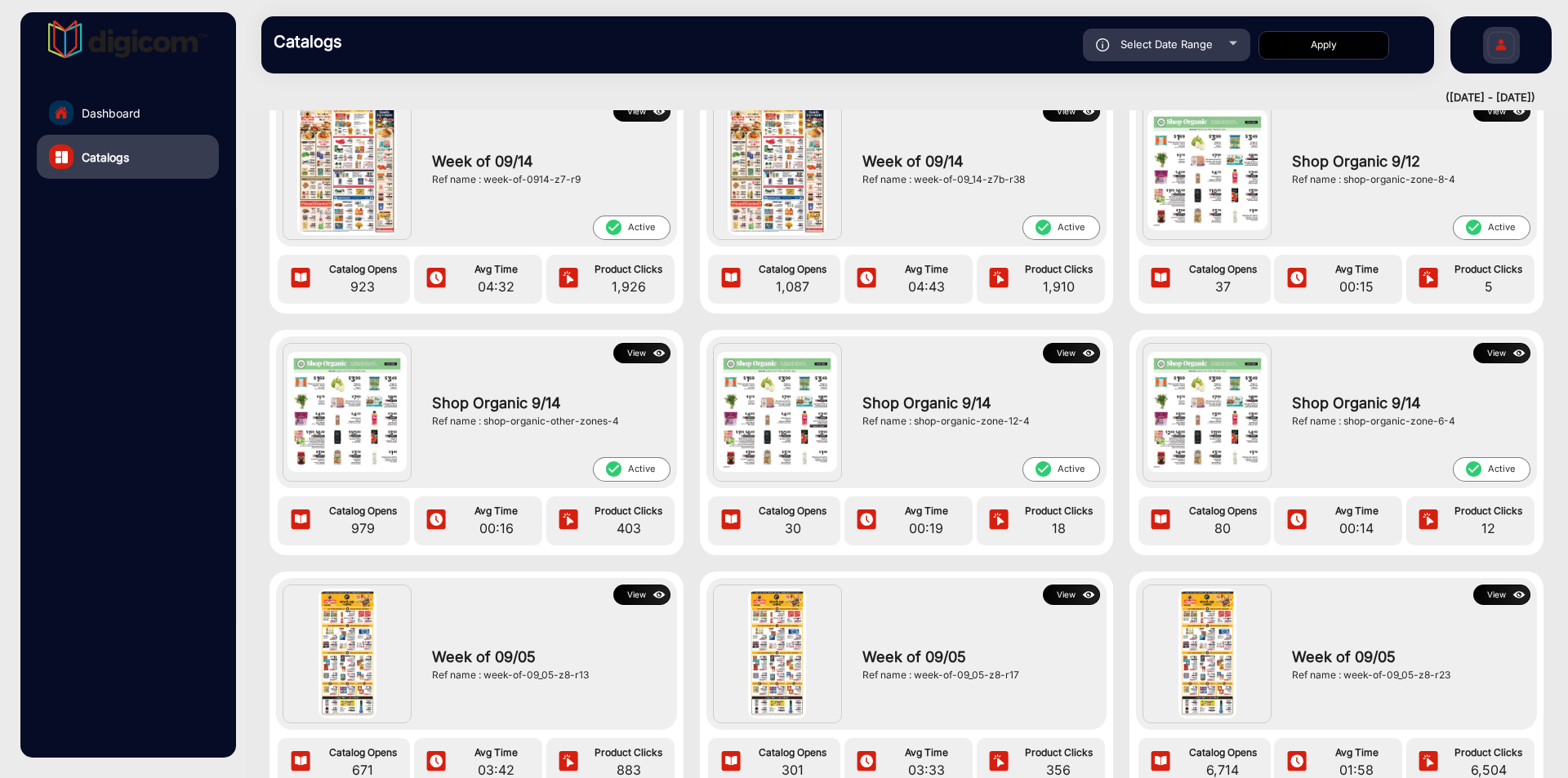
scroll to position [1999, 0]
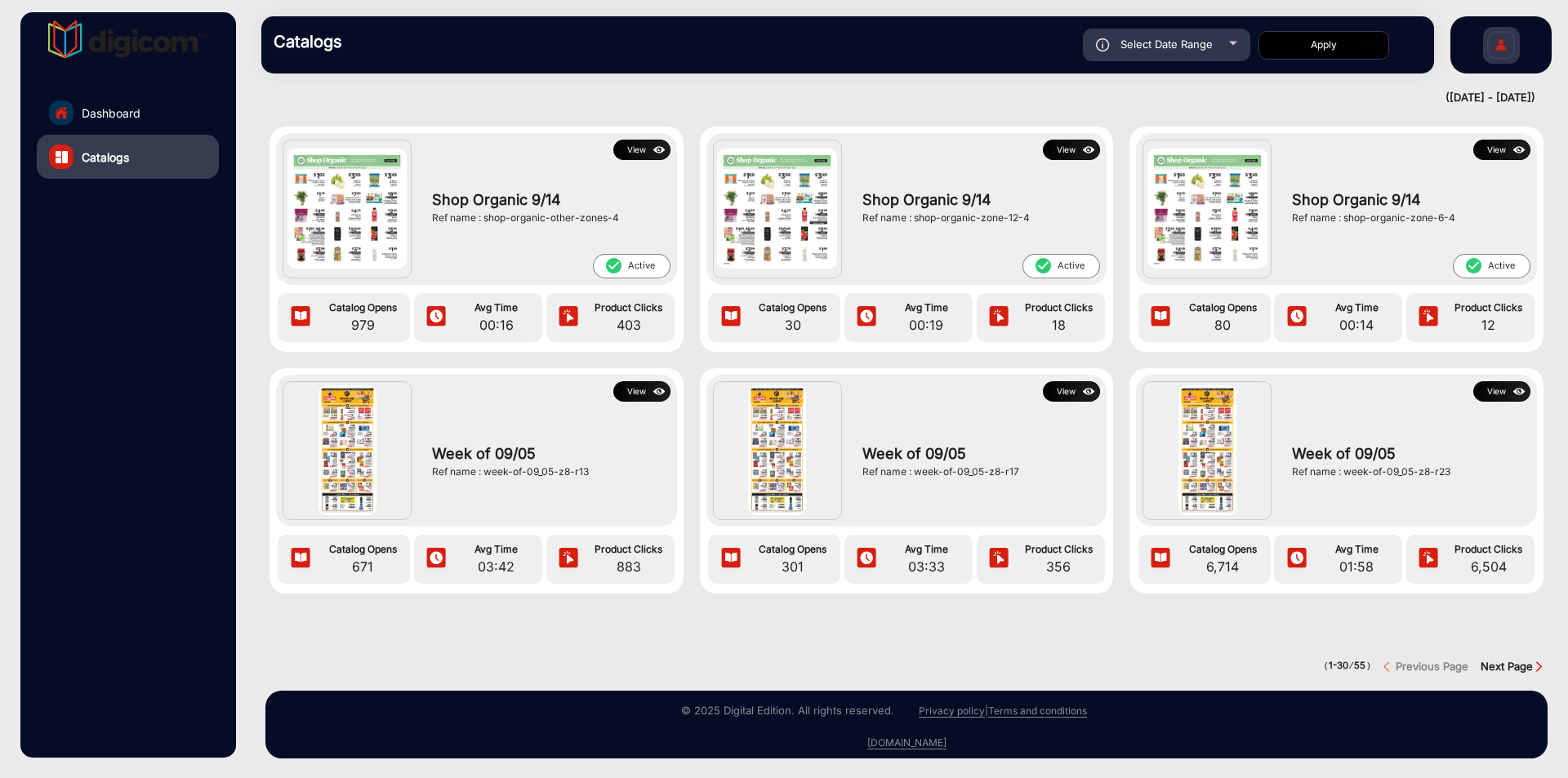
click at [1519, 659] on strong "Next Page" at bounding box center [1506, 666] width 53 height 13
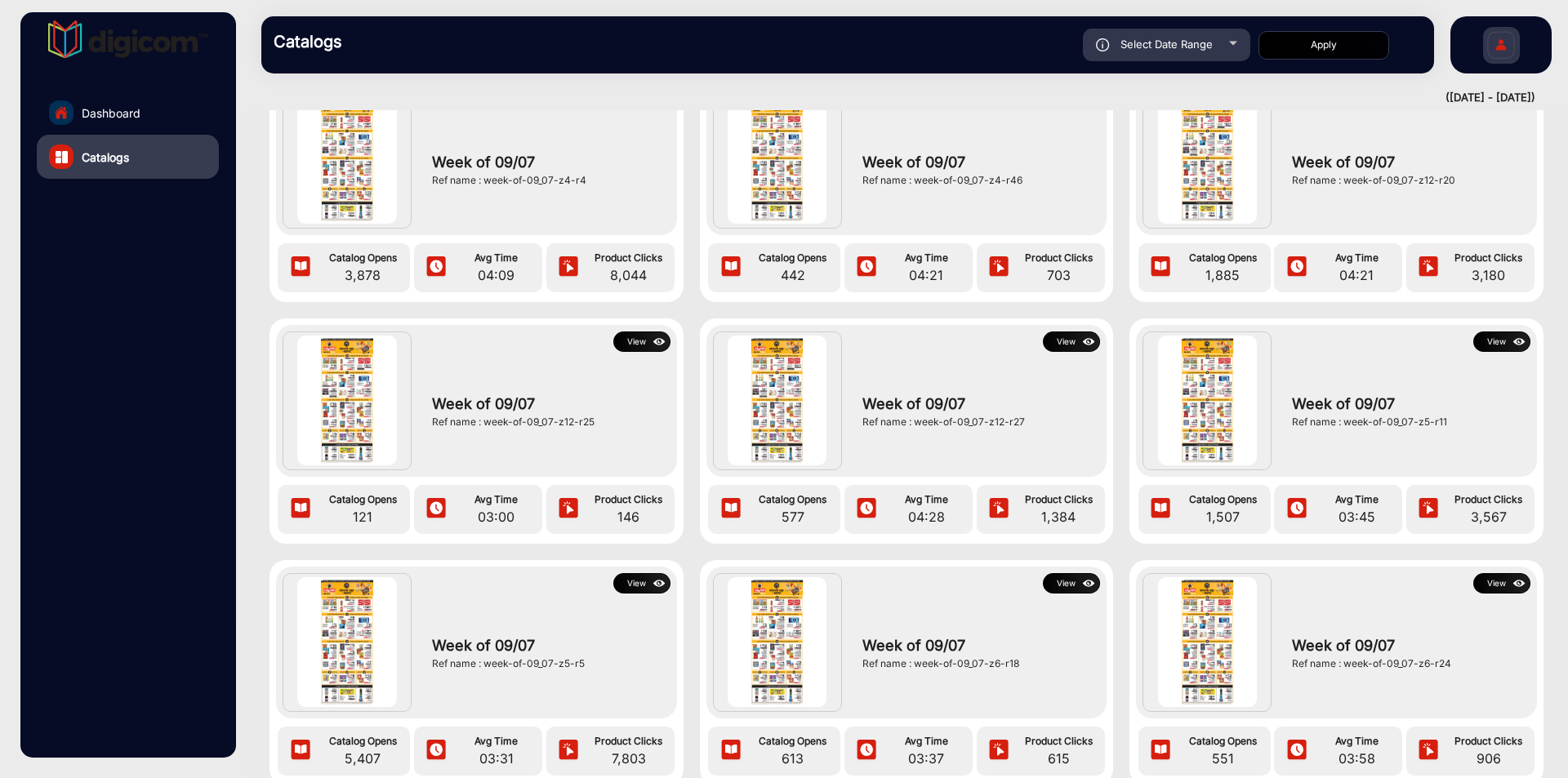
scroll to position [1061, 0]
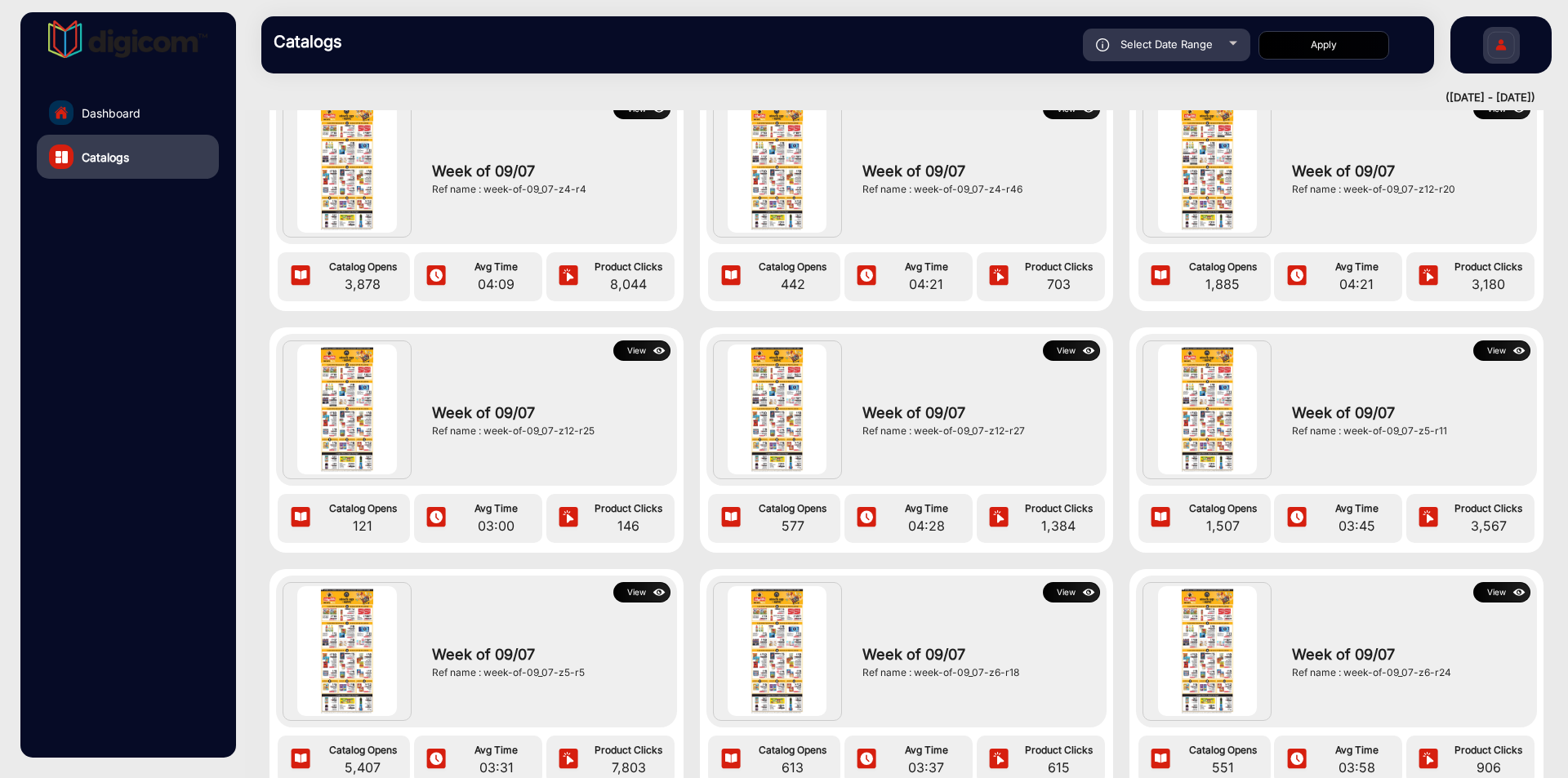
click at [1493, 352] on button "View" at bounding box center [1501, 351] width 57 height 21
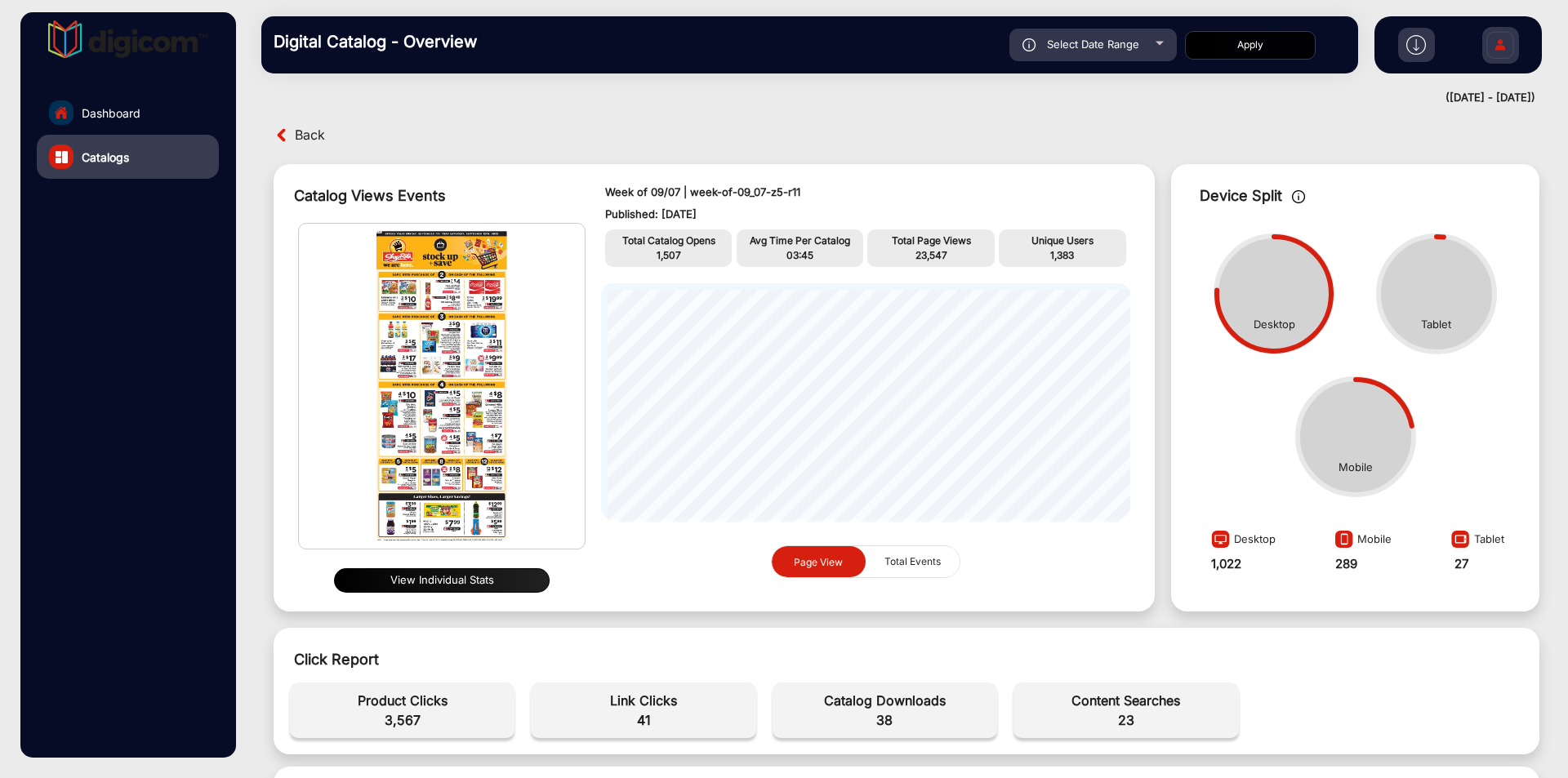
click at [1412, 49] on img at bounding box center [1416, 45] width 20 height 20
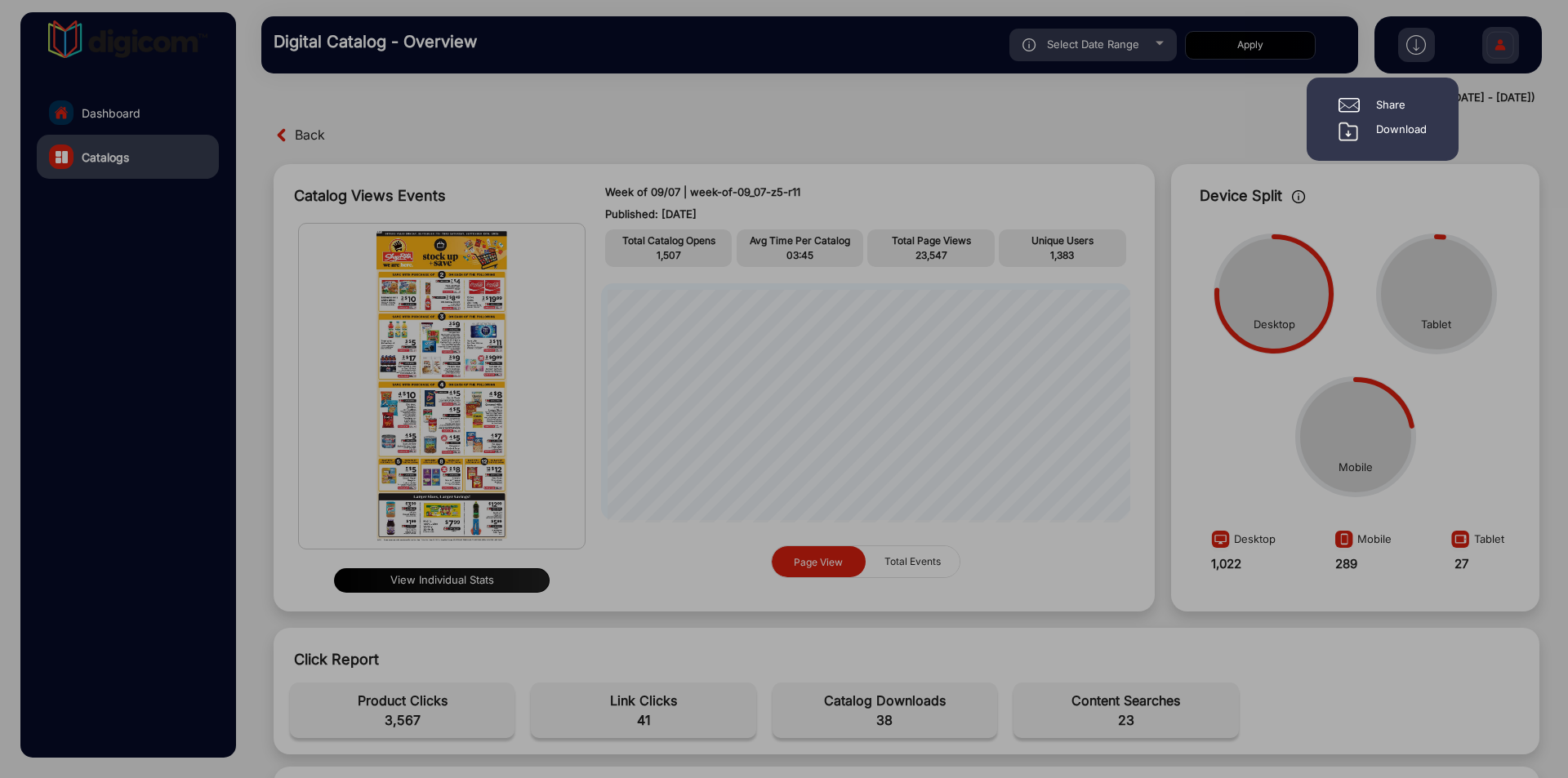
click at [1393, 131] on div "Download" at bounding box center [1401, 131] width 51 height 20
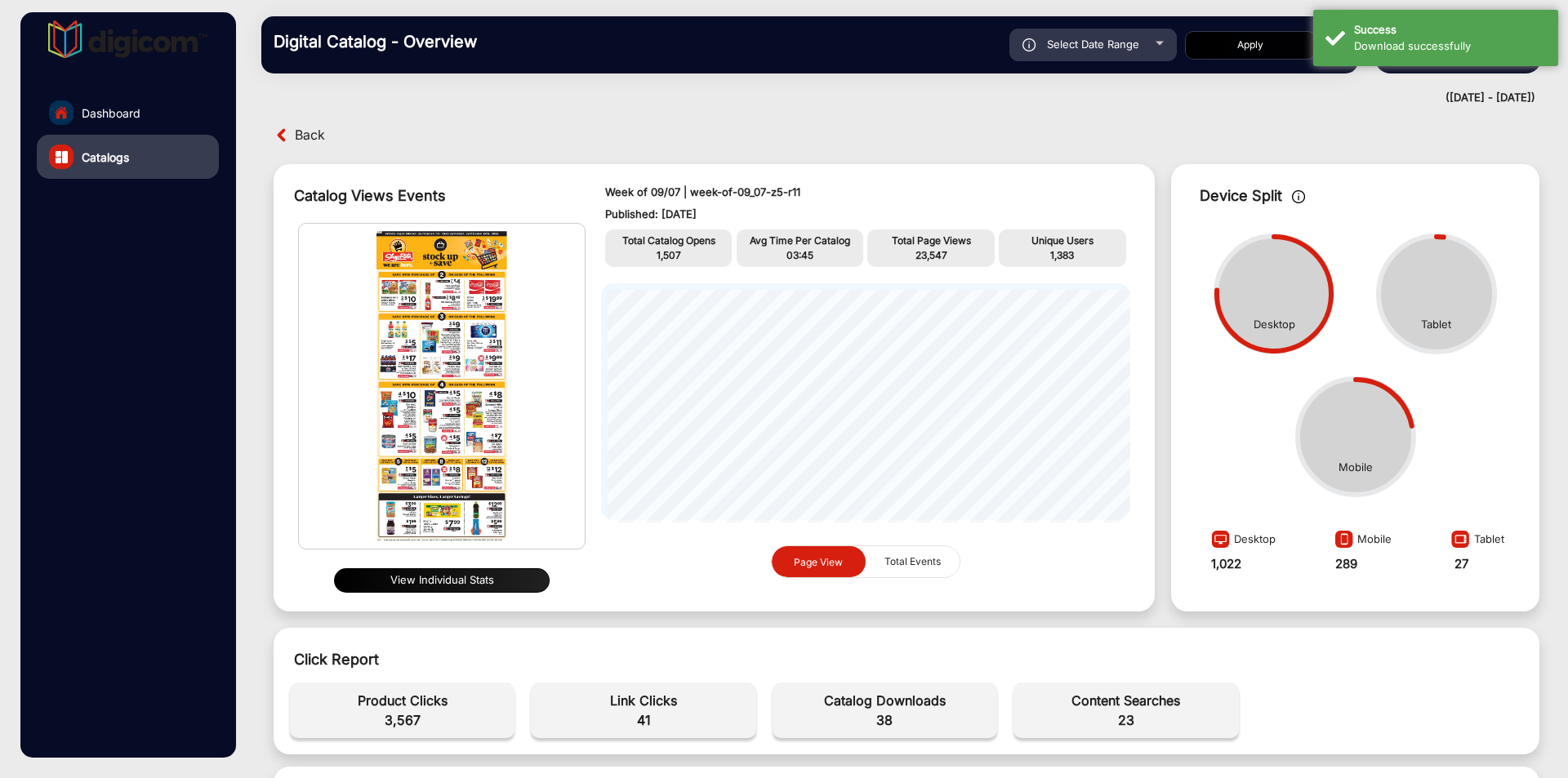
click at [1061, 124] on div "Back" at bounding box center [906, 135] width 1298 height 25
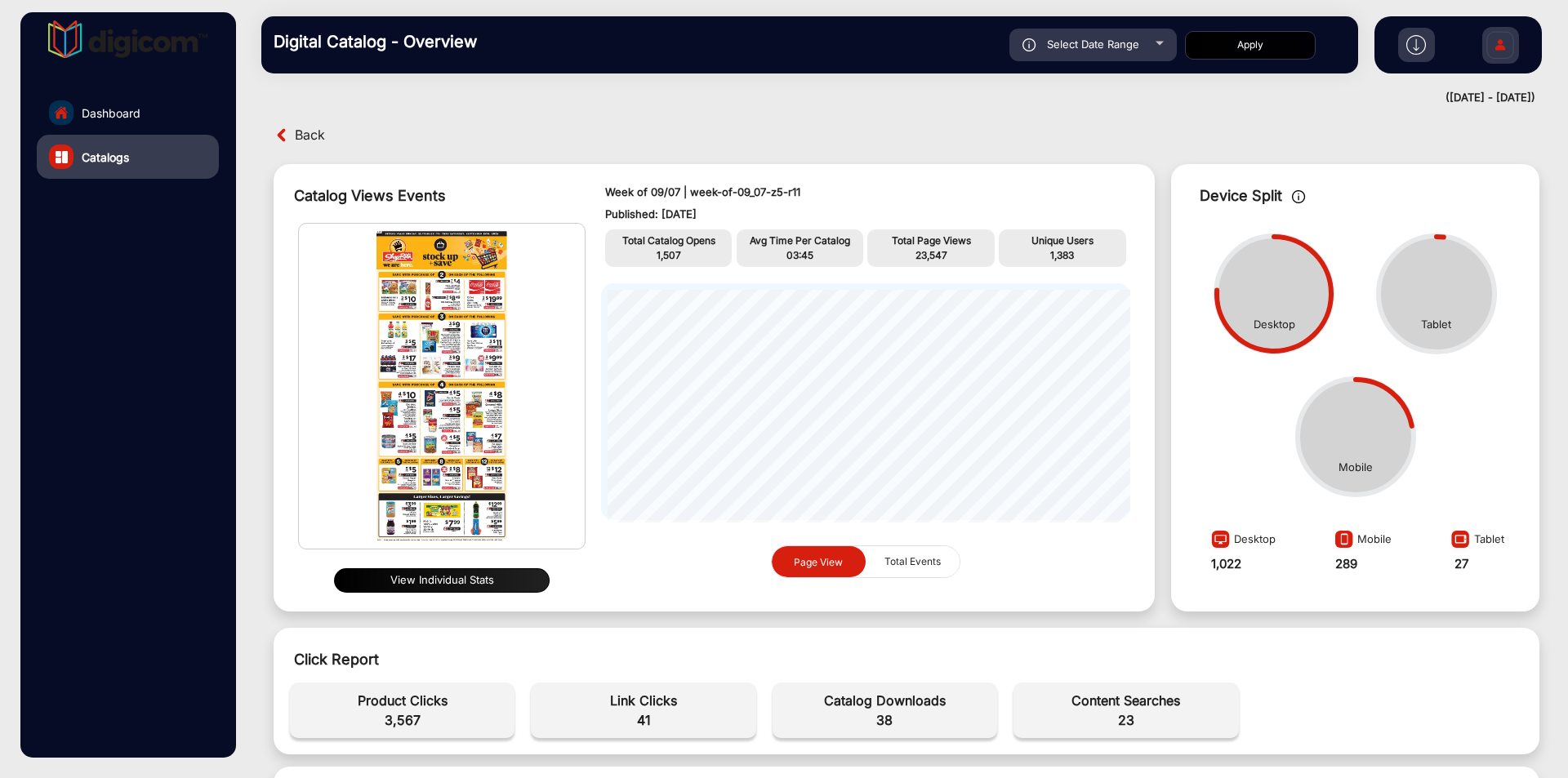
click at [1232, 45] on button "Apply" at bounding box center [1250, 45] width 130 height 29
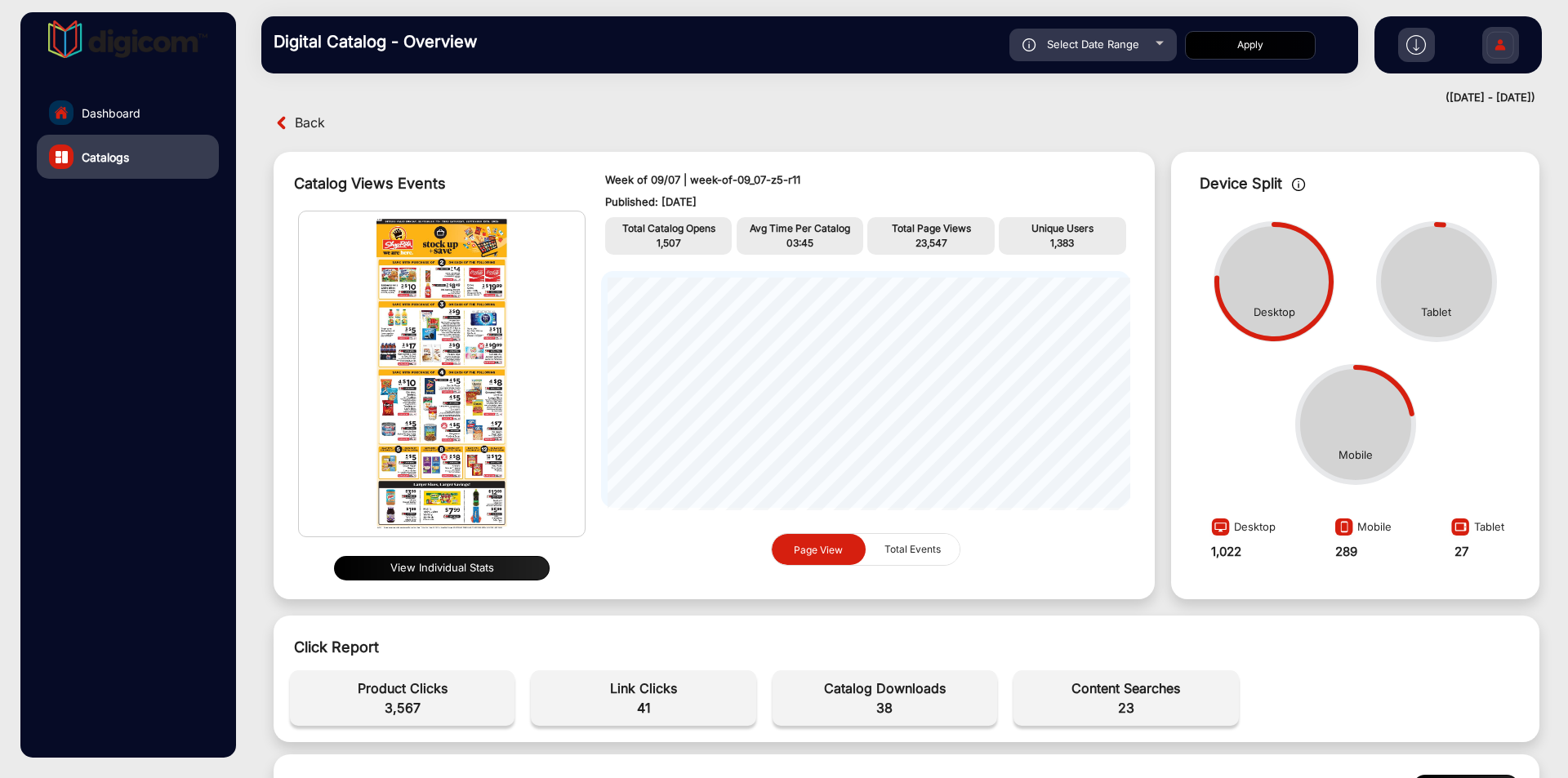
click at [1084, 49] on span "Select Date Range" at bounding box center [1093, 43] width 92 height 13
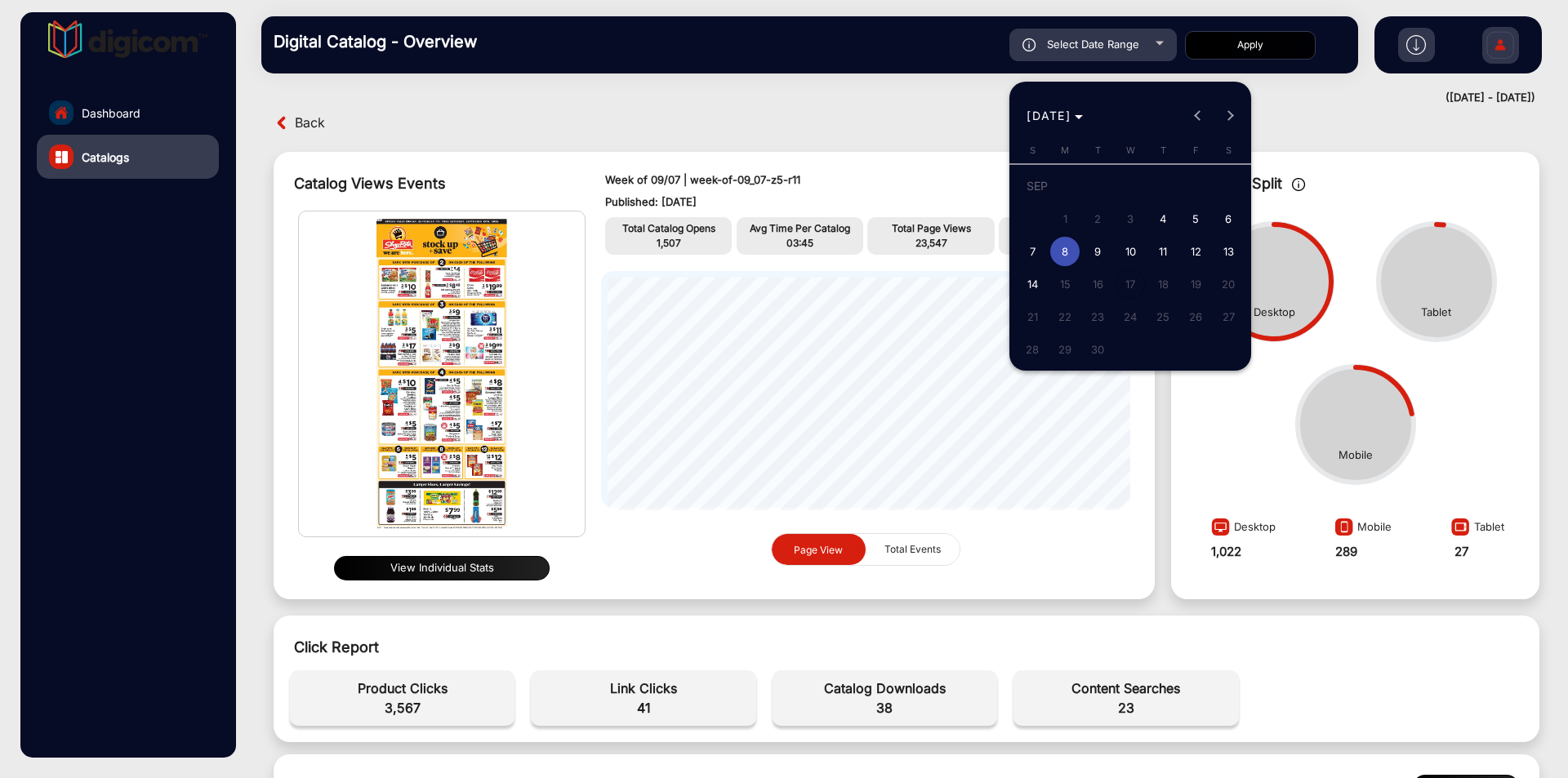
click at [1030, 245] on span "7" at bounding box center [1032, 251] width 29 height 29
click at [1187, 217] on span "5" at bounding box center [1195, 218] width 29 height 29
type input "[DATE]"
click at [1032, 279] on span "14" at bounding box center [1032, 283] width 29 height 29
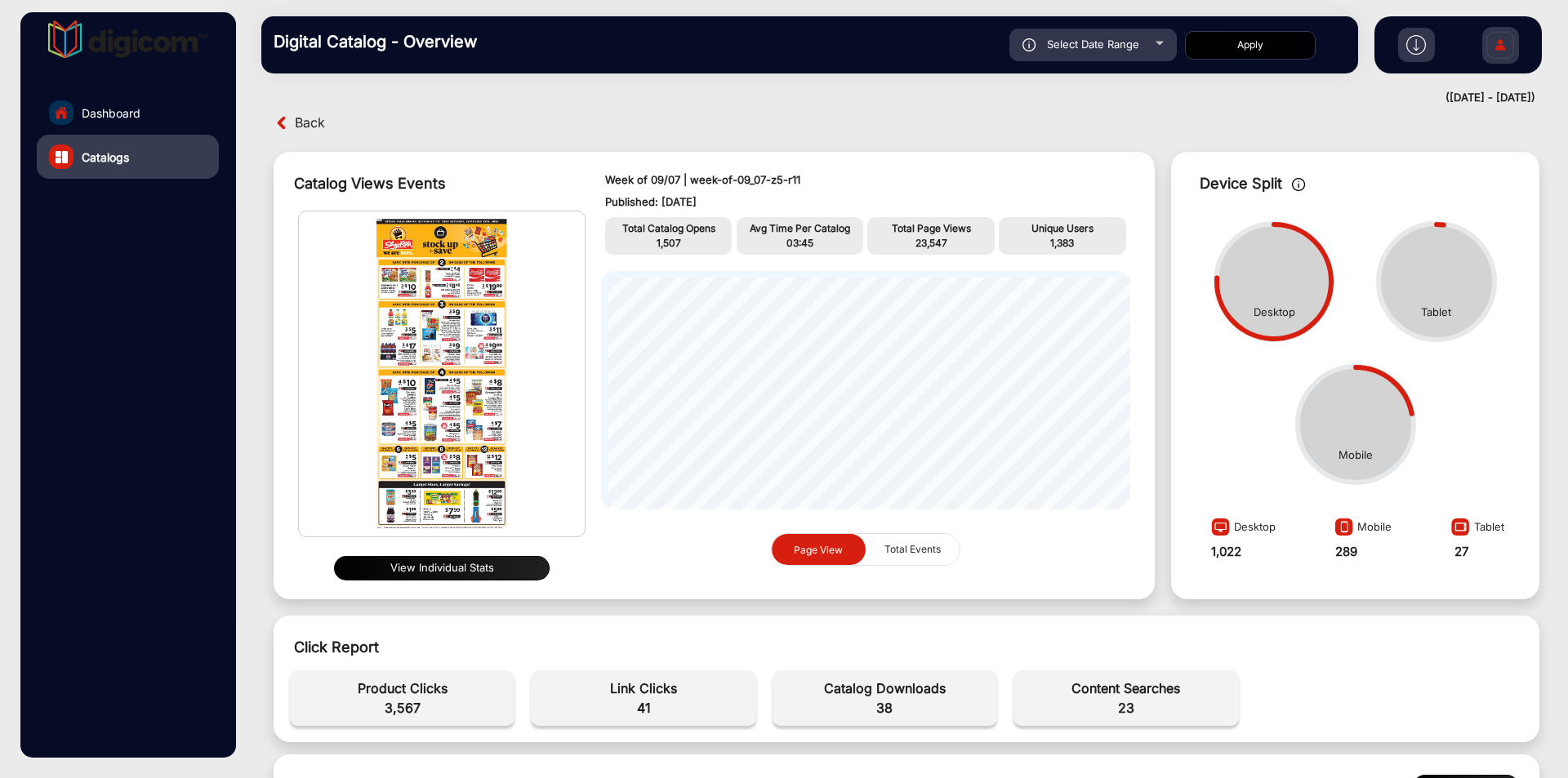
type input "[DATE]"
click at [1266, 53] on button "Apply" at bounding box center [1250, 45] width 130 height 29
type input "[DATE]"
click at [1253, 45] on button "Apply" at bounding box center [1250, 45] width 130 height 29
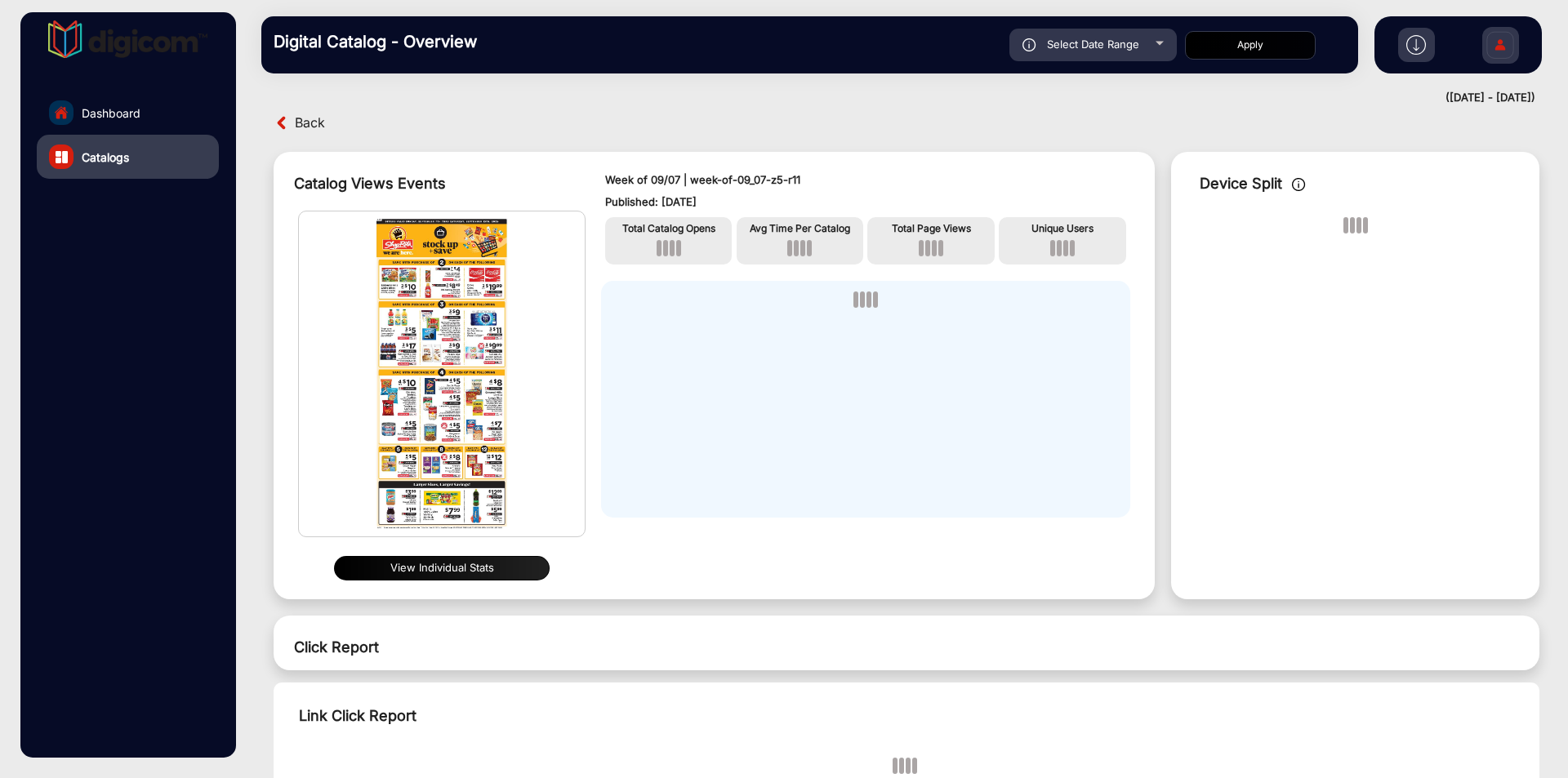
click at [1137, 51] on div "Select Date Range" at bounding box center [1092, 45] width 168 height 33
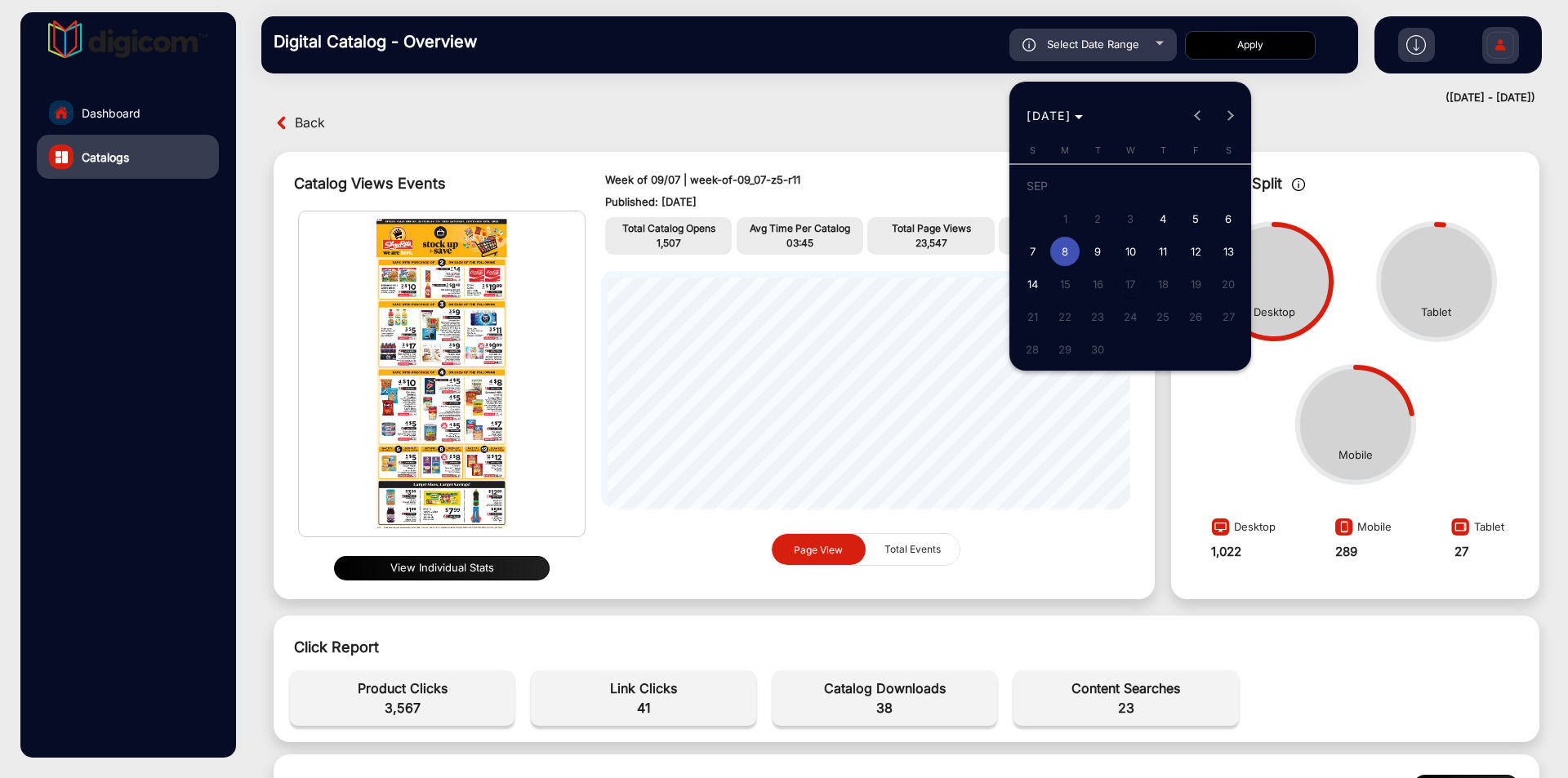
click at [1160, 217] on span "4" at bounding box center [1162, 218] width 29 height 29
type input "[DATE]"
click at [1032, 285] on span "14" at bounding box center [1032, 283] width 29 height 29
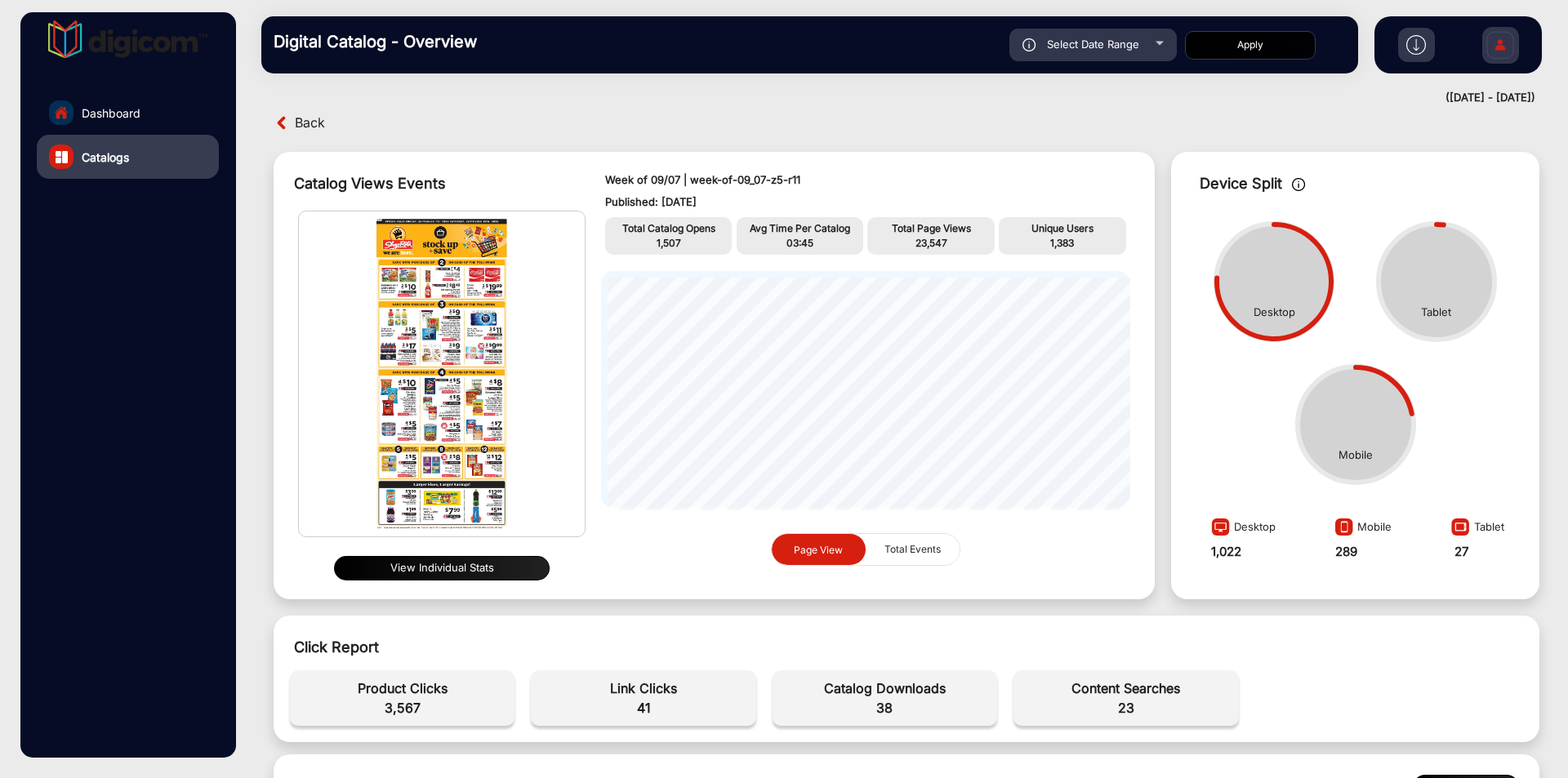
type input "[DATE]"
click at [1234, 46] on button "Apply" at bounding box center [1250, 45] width 130 height 29
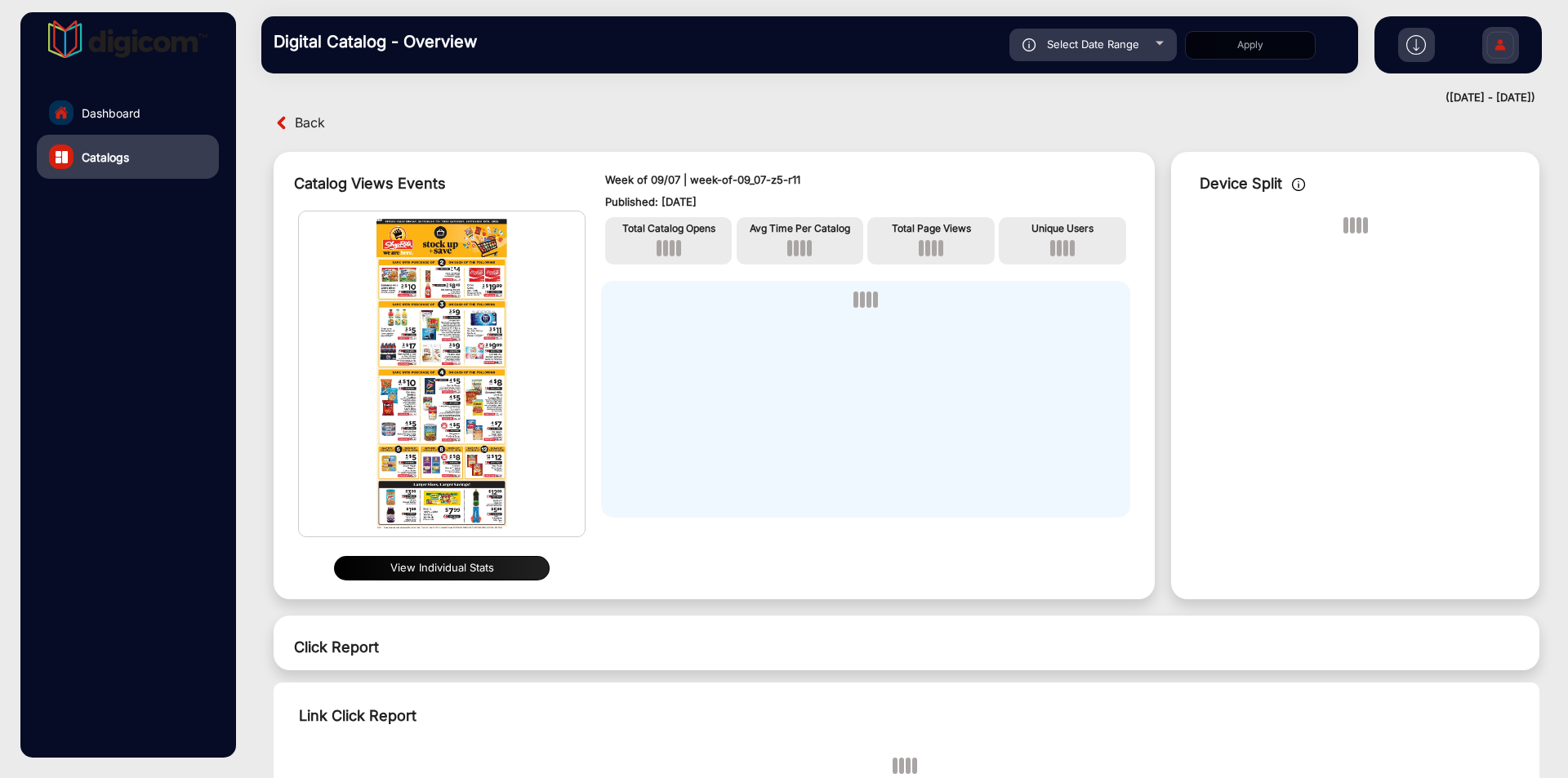
type input "[DATE]"
